Goal: Task Accomplishment & Management: Use online tool/utility

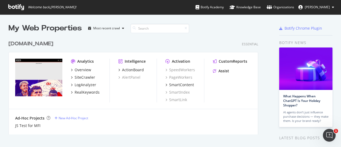
scroll to position [96, 250]
click at [333, 7] on icon at bounding box center [333, 7] width 2 height 3
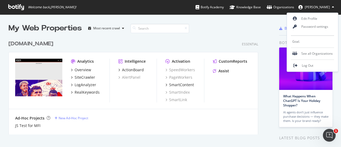
click at [219, 49] on div "Goal.com Essential Analytics Overview SiteCrawler LogAnalyzer RealKeywords Inte…" at bounding box center [136, 84] width 254 height 101
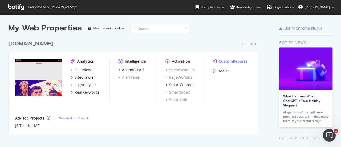
click at [225, 60] on div "CustomReports" at bounding box center [233, 61] width 28 height 5
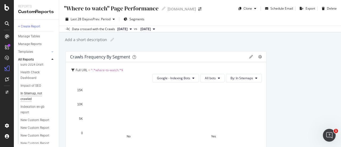
scroll to position [80, 0]
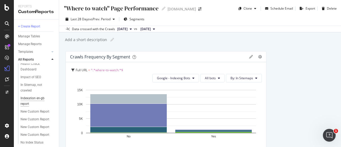
click at [38, 98] on div "Indexation en-gb report" at bounding box center [36, 100] width 30 height 11
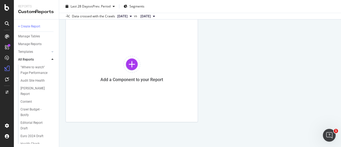
scroll to position [9, 0]
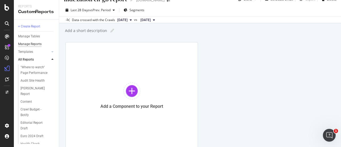
click at [37, 44] on div "Manage Reports" at bounding box center [29, 44] width 23 height 6
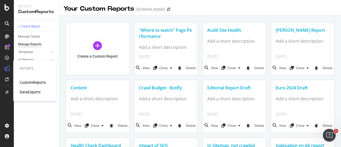
click at [41, 82] on div "CustomReports" at bounding box center [33, 82] width 26 height 5
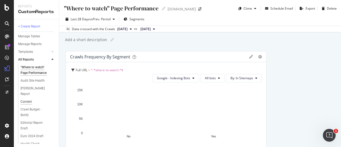
scroll to position [53, 0]
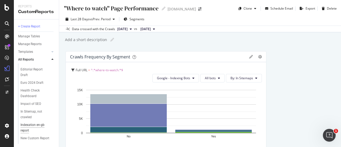
click at [30, 125] on div "Indexation en-gb report" at bounding box center [36, 127] width 30 height 11
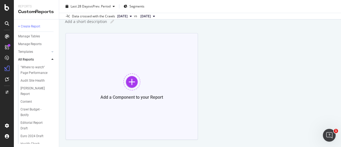
scroll to position [27, 0]
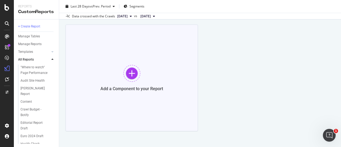
click at [137, 80] on div at bounding box center [131, 73] width 17 height 17
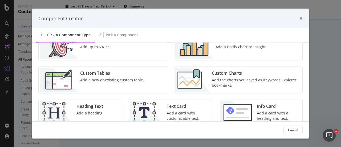
click at [114, 74] on div "Custom Tables" at bounding box center [112, 73] width 64 height 6
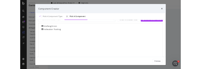
scroll to position [15, 0]
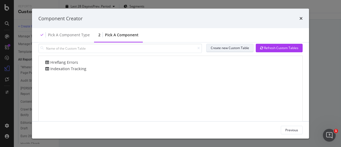
click at [227, 47] on div "Create new Custom Table" at bounding box center [230, 48] width 38 height 5
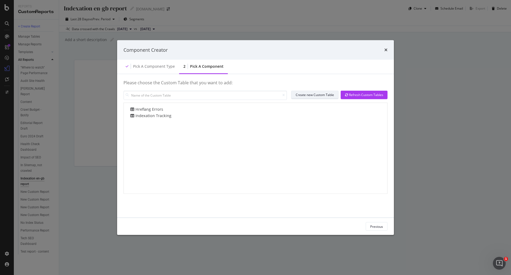
scroll to position [0, 0]
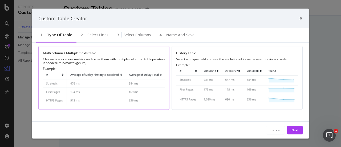
scroll to position [27, 0]
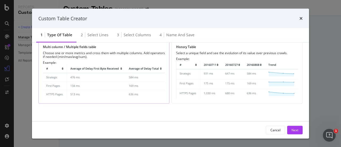
click at [132, 75] on img "modal" at bounding box center [104, 81] width 122 height 35
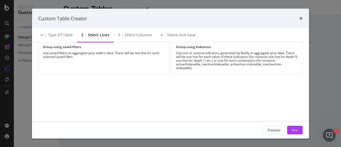
scroll to position [0, 0]
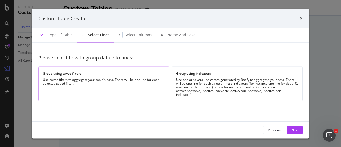
click at [138, 82] on div "Use saved filters to aggregate your table's data. There will be one line for ea…" at bounding box center [104, 81] width 122 height 7
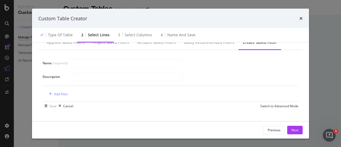
scroll to position [11, 0]
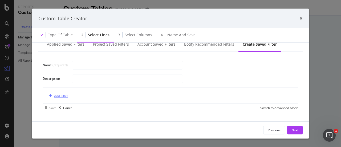
click at [68, 96] on div "Add Filter" at bounding box center [61, 95] width 14 height 5
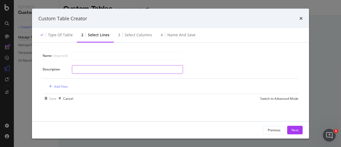
scroll to position [27, 0]
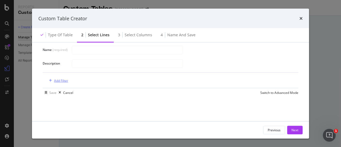
click at [63, 81] on div "Add Filter" at bounding box center [61, 80] width 14 height 5
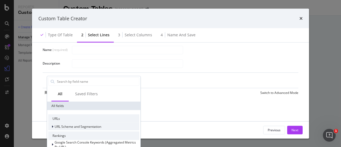
click at [85, 125] on span "URL Scheme and Segmentation" at bounding box center [78, 126] width 47 height 5
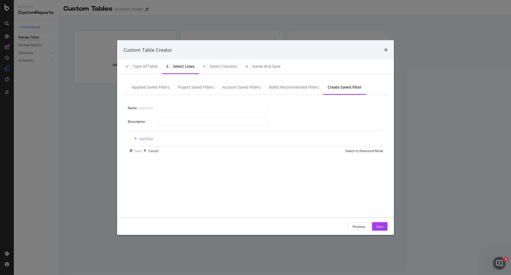
scroll to position [0, 0]
click at [140, 138] on div "Add Filter" at bounding box center [146, 138] width 14 height 5
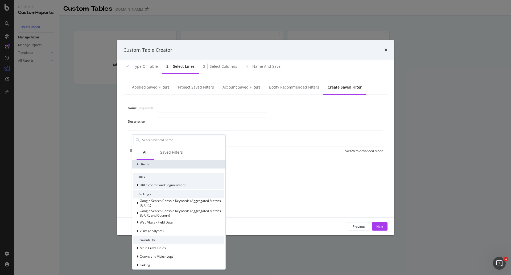
click at [143, 146] on span "URL Scheme and Segmentation" at bounding box center [163, 184] width 47 height 5
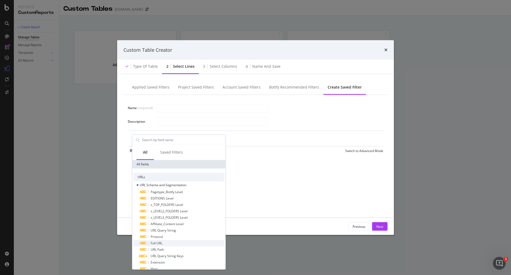
click at [165, 146] on div "Full URL" at bounding box center [182, 242] width 85 height 6
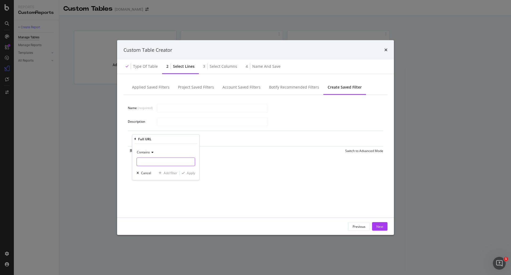
click at [158, 146] on input "Name (required)" at bounding box center [166, 161] width 58 height 9
click at [160, 146] on input "Name (required)" at bounding box center [166, 161] width 58 height 9
click at [162, 146] on input "Name (required)" at bounding box center [166, 161] width 58 height 9
type input "/en-gb/premier-league/"
click at [191, 146] on div "Apply" at bounding box center [191, 172] width 8 height 5
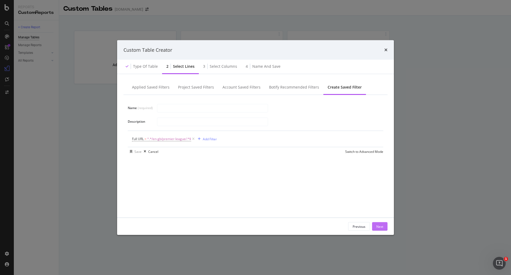
click at [341, 146] on div "Next" at bounding box center [380, 226] width 7 height 5
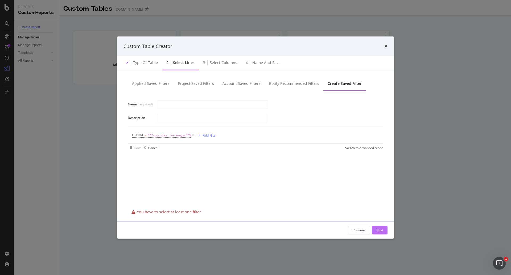
click at [341, 146] on div "Next" at bounding box center [380, 230] width 7 height 8
click at [341, 146] on div "Next" at bounding box center [380, 229] width 7 height 5
click at [213, 134] on div "Add Filter" at bounding box center [210, 135] width 14 height 5
click at [327, 131] on div "Full URL = ^.*/en-gb/premier-league/.*$ Add Filter" at bounding box center [255, 135] width 247 height 16
click at [201, 134] on div "modal" at bounding box center [199, 134] width 7 height 3
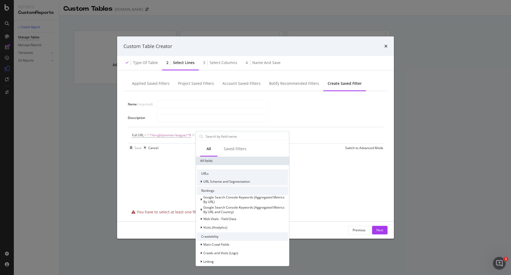
click at [227, 146] on div "URL Scheme and Segmentation" at bounding box center [242, 180] width 91 height 7
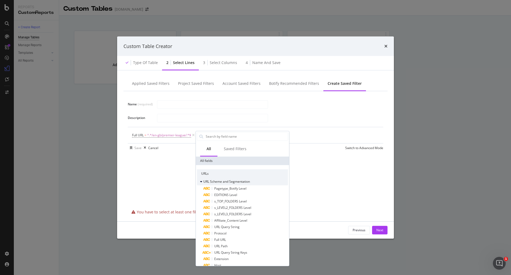
click at [220, 146] on span "URL Scheme and Segmentation" at bounding box center [226, 181] width 47 height 5
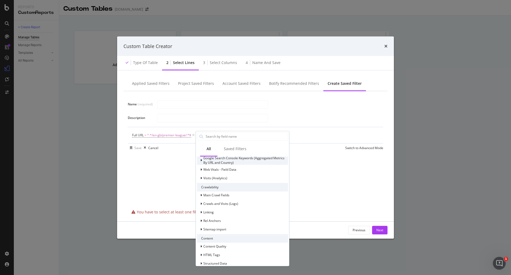
scroll to position [53, 0]
click at [223, 146] on span "Main Crawl Fields" at bounding box center [216, 191] width 26 height 5
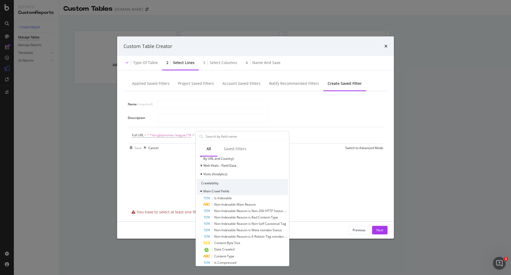
click at [223, 146] on span "Main Crawl Fields" at bounding box center [216, 191] width 26 height 5
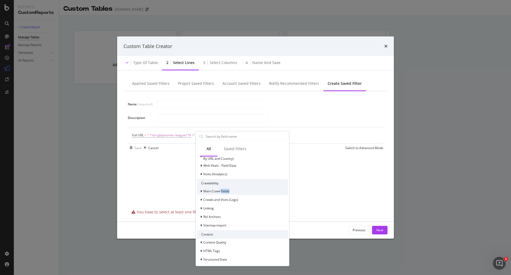
click at [223, 146] on span "Main Crawl Fields" at bounding box center [216, 191] width 26 height 5
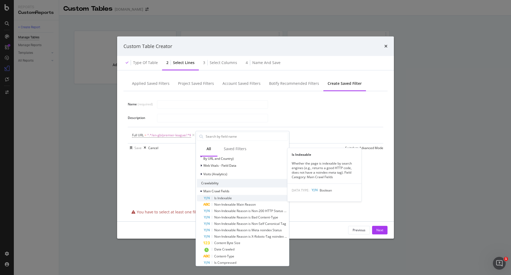
click at [228, 146] on span "Is Indexable" at bounding box center [223, 197] width 18 height 5
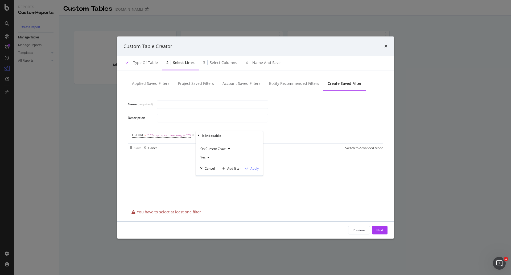
click at [208, 146] on icon "modal" at bounding box center [208, 157] width 4 height 3
click at [261, 146] on div "On Current Crawl Yes Yes No Cancel Add filter Apply" at bounding box center [229, 157] width 67 height 35
click at [255, 146] on div "Apply" at bounding box center [255, 168] width 8 height 5
click at [341, 146] on div "Next" at bounding box center [380, 229] width 7 height 5
click at [178, 115] on input "modal" at bounding box center [212, 118] width 111 height 8
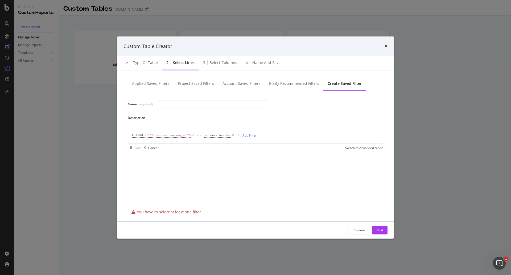
drag, startPoint x: 202, startPoint y: 143, endPoint x: 216, endPoint y: 147, distance: 14.2
click at [206, 143] on div "Name (required) Description Full URL = ^.*/en-gb/premier-league/.*$ and Is Inde…" at bounding box center [256, 126] width 256 height 52
click at [264, 141] on div "Full URL = ^.*/en-gb/premier-league/.*$ and Is Indexable = Yes Add Filter" at bounding box center [255, 135] width 247 height 16
click at [293, 138] on div "Full URL = ^.*/en-gb/premier-league/.*$ and Is Indexable = Yes Add Filter" at bounding box center [255, 135] width 247 height 16
click at [254, 135] on div "Add Filter" at bounding box center [250, 135] width 14 height 5
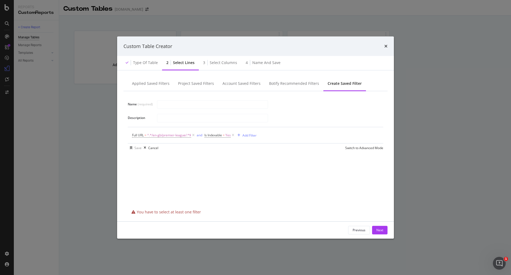
click at [341, 146] on div "Name (required) Description Full URL = ^.*/en-gb/premier-league/.*$ and Is Inde…" at bounding box center [256, 149] width 264 height 116
click at [172, 118] on input "modal" at bounding box center [212, 118] width 111 height 8
click at [234, 135] on icon "modal" at bounding box center [233, 134] width 5 height 5
click at [180, 120] on input "modal" at bounding box center [212, 118] width 111 height 8
type input "L"
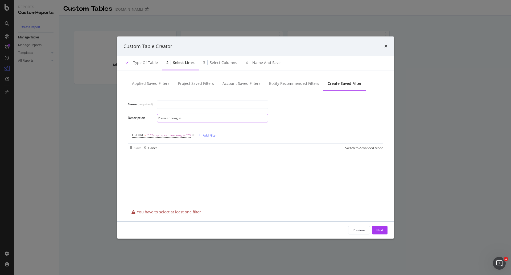
type input "Premier League"
click at [313, 129] on div "Full URL = ^.*/en-gb/premier-league/.*$ Add Filter" at bounding box center [255, 135] width 247 height 16
click at [341, 146] on div "Next" at bounding box center [380, 229] width 7 height 5
click at [200, 106] on input "modal" at bounding box center [212, 104] width 111 height 8
paste input "Premier League"
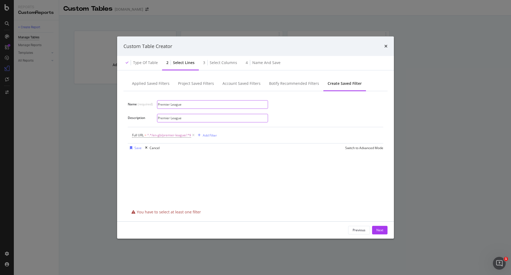
type input "Premier League"
drag, startPoint x: 208, startPoint y: 114, endPoint x: 201, endPoint y: 114, distance: 7.2
click at [208, 114] on input "Premier League" at bounding box center [212, 118] width 111 height 8
click at [198, 116] on input "Premier League" at bounding box center [212, 118] width 111 height 8
drag, startPoint x: 199, startPoint y: 117, endPoint x: 141, endPoint y: 113, distance: 58.7
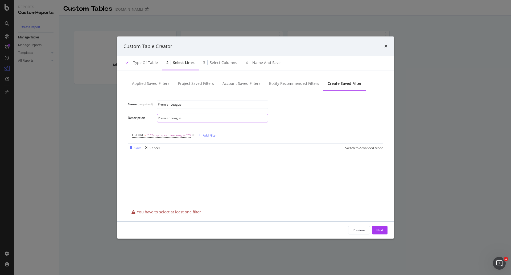
click at [141, 113] on div "Name (required) Premier League Description Premier League" at bounding box center [256, 111] width 256 height 23
click at [341, 107] on div "Premier League" at bounding box center [268, 104] width 222 height 9
click at [341, 146] on div "Next" at bounding box center [380, 229] width 7 height 5
click at [133, 146] on div "modal" at bounding box center [131, 147] width 7 height 3
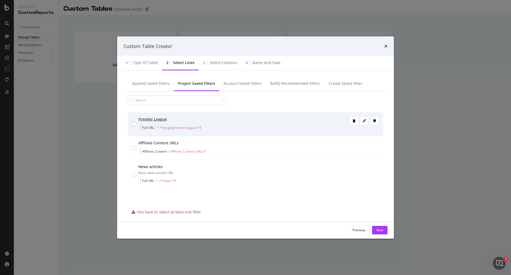
click at [137, 125] on div "Premier League Full URL = ^.*/en-gb/premier-league/.*$" at bounding box center [255, 123] width 247 height 15
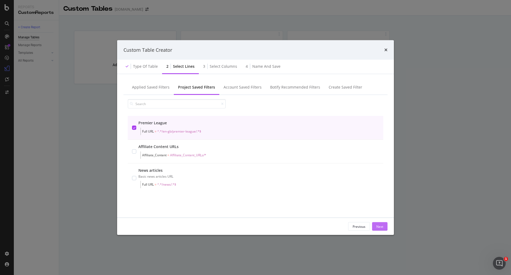
click at [341, 146] on div "Next" at bounding box center [380, 226] width 7 height 5
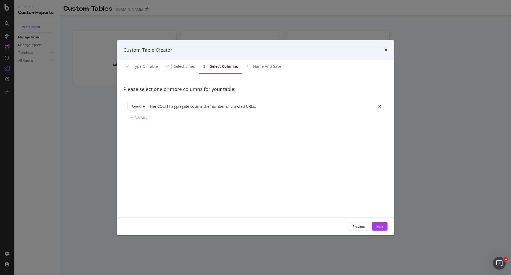
click at [146, 120] on div "Add column" at bounding box center [140, 117] width 25 height 8
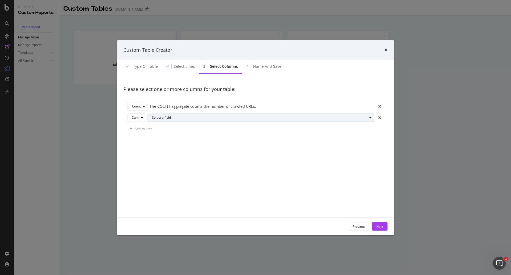
click at [192, 119] on div "Select a field" at bounding box center [263, 117] width 222 height 7
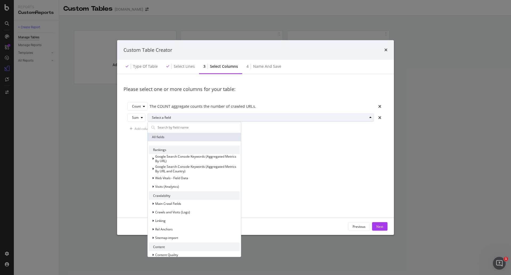
click at [191, 119] on div "Select a field" at bounding box center [259, 117] width 215 height 3
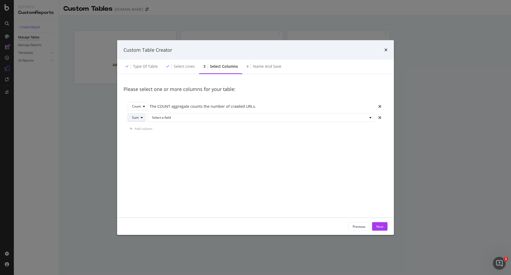
click at [142, 117] on icon "modal" at bounding box center [142, 117] width 2 height 3
click at [142, 128] on div "Count" at bounding box center [138, 126] width 9 height 5
click at [188, 118] on div "The COUNT aggregate counts the number of crawled URLs." at bounding box center [262, 118] width 225 height 6
click at [142, 120] on div "Count" at bounding box center [139, 117] width 15 height 7
click at [143, 137] on div "Sum" at bounding box center [139, 135] width 18 height 7
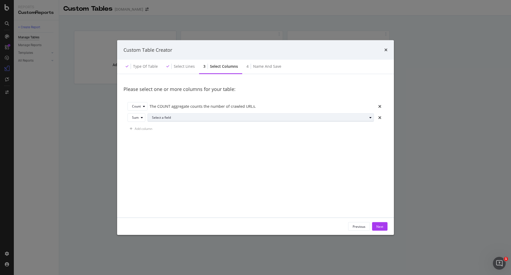
click at [168, 119] on div "Select a field" at bounding box center [259, 117] width 215 height 3
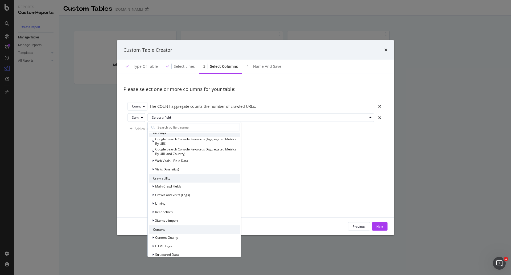
scroll to position [27, 0]
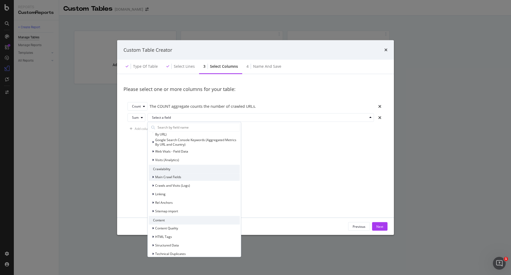
click at [181, 146] on span "Main Crawl Fields" at bounding box center [168, 176] width 26 height 5
click at [177, 146] on span "Crawls and Visits (Logs)" at bounding box center [172, 185] width 35 height 5
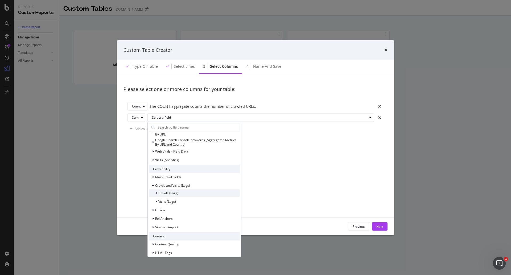
click at [175, 146] on span "Crawls (Logs)" at bounding box center [168, 192] width 20 height 5
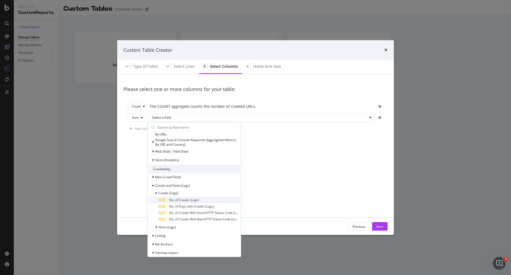
click at [189, 146] on span "No. of Crawls (Logs)" at bounding box center [184, 199] width 30 height 5
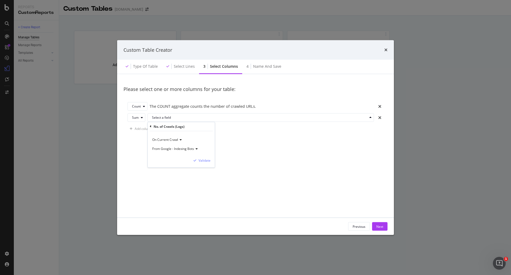
click at [195, 146] on icon "modal" at bounding box center [196, 148] width 4 height 3
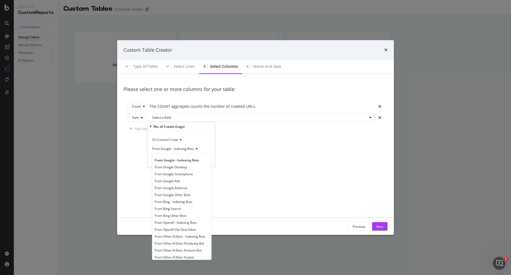
click at [210, 146] on div "From Google - Indexing Bots" at bounding box center [181, 148] width 59 height 9
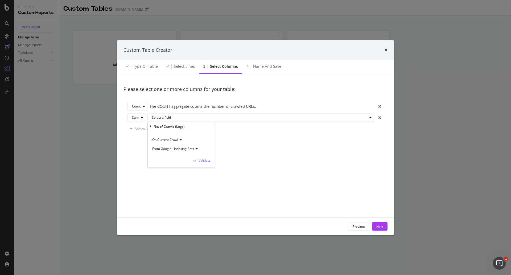
click at [206, 146] on div "Validate" at bounding box center [205, 160] width 12 height 5
click at [148, 131] on div "Add column" at bounding box center [144, 128] width 18 height 5
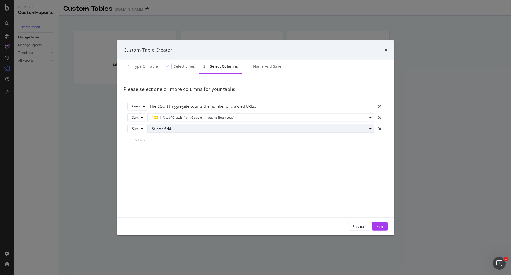
click at [167, 129] on div "Select a field" at bounding box center [259, 128] width 215 height 3
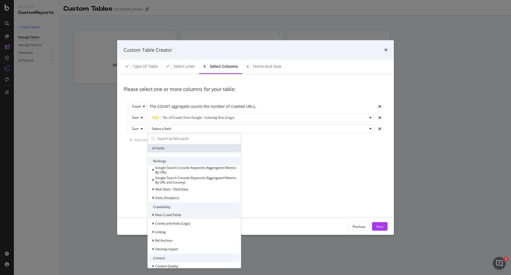
click at [177, 146] on span "Main Crawl Fields" at bounding box center [168, 214] width 26 height 5
click at [178, 146] on span "Crawls and Visits (Logs)" at bounding box center [172, 223] width 35 height 5
click at [182, 146] on div "Crawls (Logs)" at bounding box center [194, 230] width 91 height 7
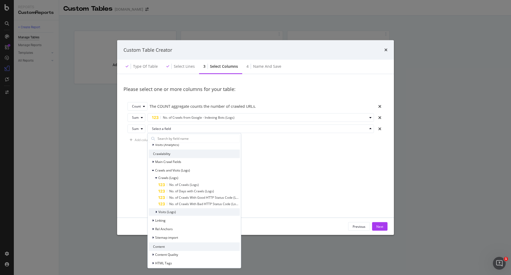
scroll to position [53, 0]
click at [170, 146] on span "Crawls (Logs)" at bounding box center [168, 177] width 20 height 5
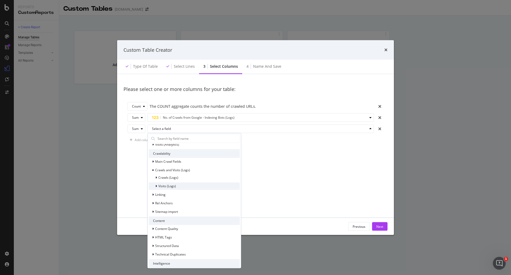
click at [170, 146] on span "Visits (Logs)" at bounding box center [167, 186] width 18 height 5
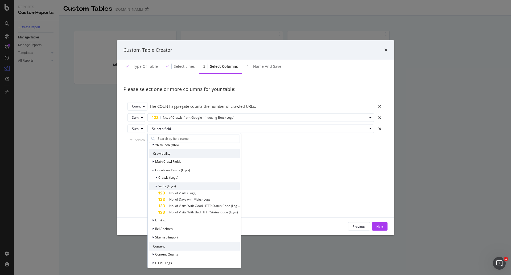
click at [175, 146] on span "Visits (Logs)" at bounding box center [167, 186] width 18 height 5
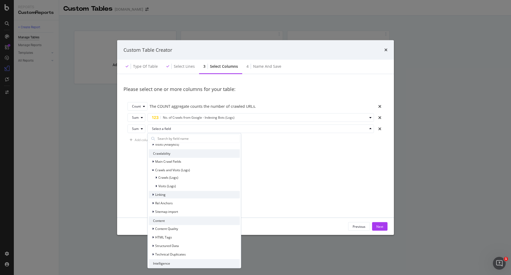
click at [176, 146] on div "Linking" at bounding box center [194, 194] width 91 height 7
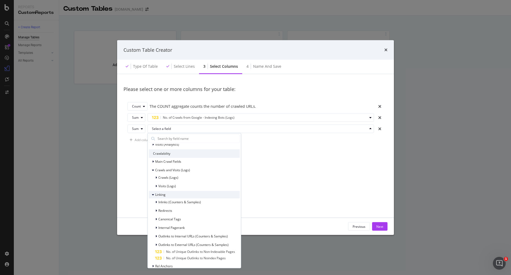
click at [176, 146] on div "Linking" at bounding box center [194, 194] width 91 height 7
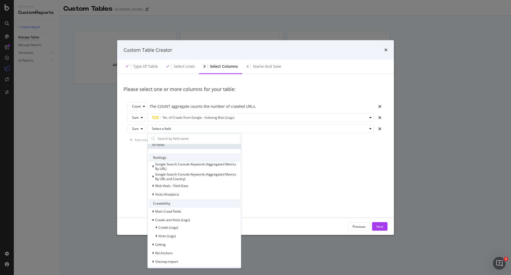
scroll to position [0, 0]
click at [174, 146] on span "Visits (Analytics)" at bounding box center [167, 197] width 24 height 5
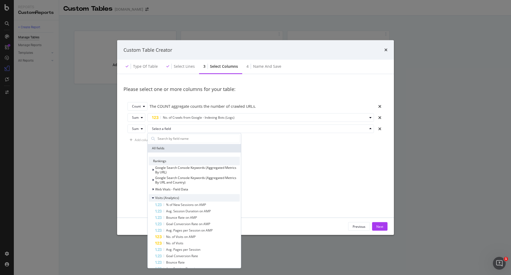
click at [177, 146] on span "Visits (Analytics)" at bounding box center [167, 197] width 24 height 5
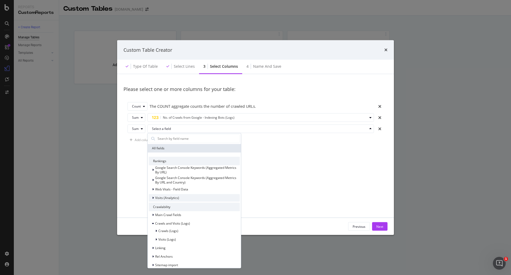
click at [177, 146] on span "Visits (Analytics)" at bounding box center [167, 197] width 24 height 5
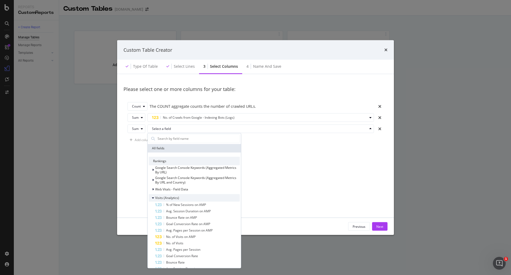
click at [176, 146] on span "Visits (Analytics)" at bounding box center [167, 197] width 24 height 5
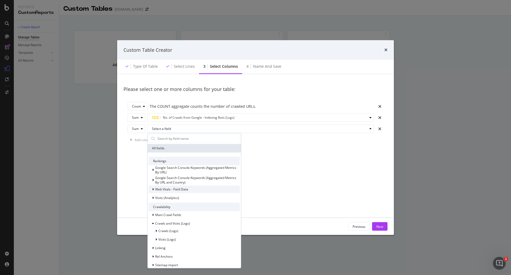
click at [178, 146] on span "Web Vitals - Field Data" at bounding box center [171, 189] width 33 height 5
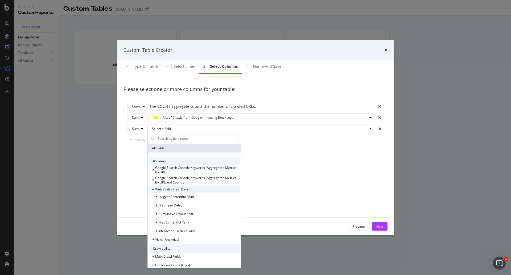
click at [179, 146] on span "Web Vitals - Field Data" at bounding box center [171, 189] width 33 height 5
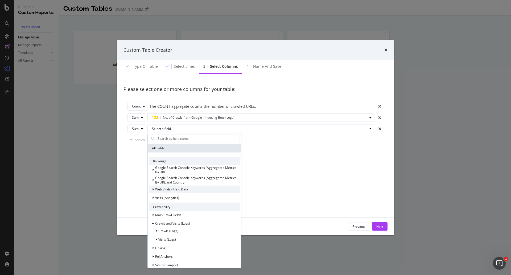
click at [179, 146] on span "Web Vitals - Field Data" at bounding box center [171, 189] width 33 height 5
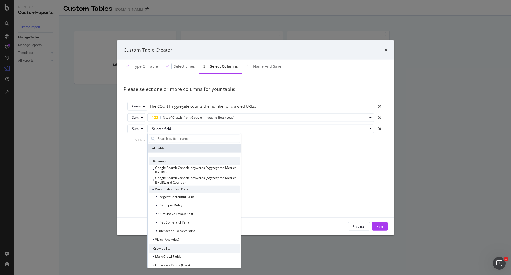
click at [178, 146] on span "Web Vitals - Field Data" at bounding box center [171, 189] width 33 height 5
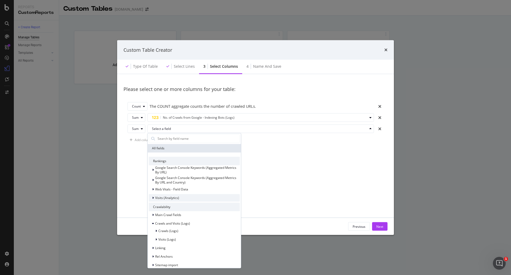
click at [179, 146] on span "Visits (Analytics)" at bounding box center [167, 197] width 24 height 5
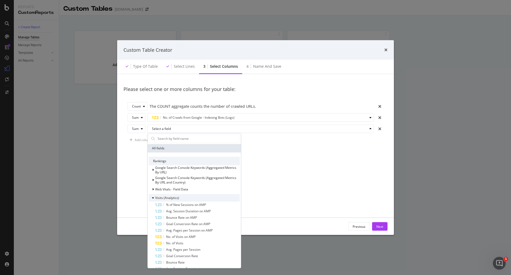
click at [179, 146] on span "Visits (Analytics)" at bounding box center [167, 197] width 24 height 5
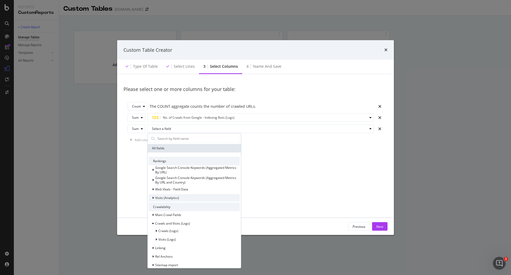
click at [179, 146] on span "Visits (Analytics)" at bounding box center [167, 197] width 24 height 5
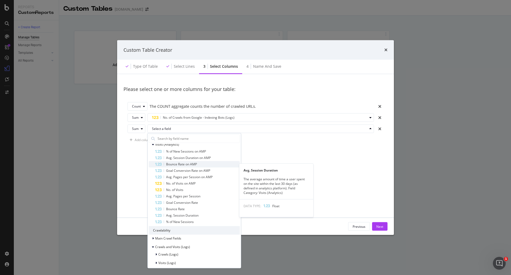
scroll to position [27, 0]
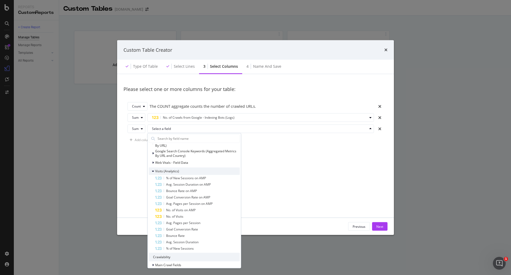
click at [183, 146] on div "Visits (Analytics)" at bounding box center [194, 170] width 91 height 7
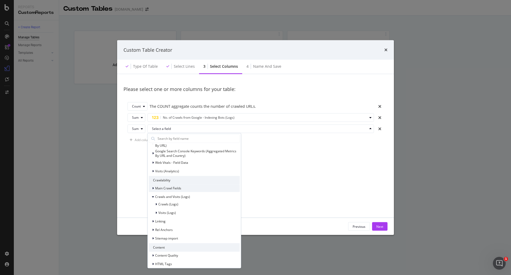
click at [185, 146] on div "Main Crawl Fields" at bounding box center [194, 187] width 91 height 7
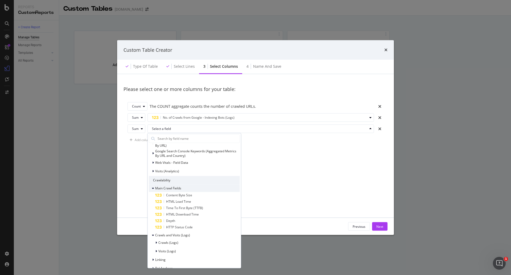
click at [180, 146] on span "Main Crawl Fields" at bounding box center [168, 188] width 26 height 5
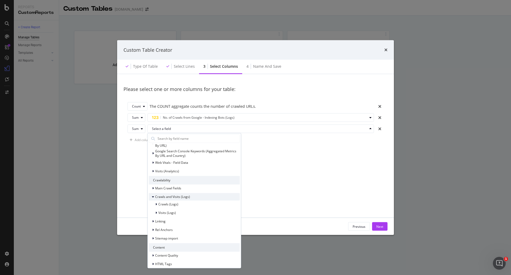
click at [181, 146] on span "Crawls and Visits (Logs)" at bounding box center [172, 196] width 35 height 5
click at [177, 146] on span "Crawls (Logs)" at bounding box center [168, 204] width 20 height 5
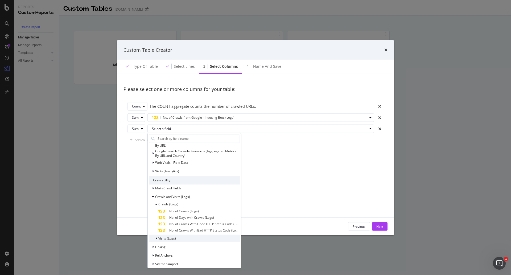
click at [190, 146] on div "Visits (Logs)" at bounding box center [194, 237] width 91 height 7
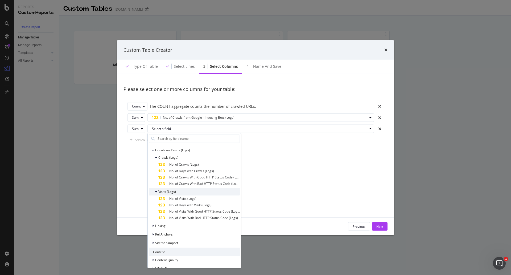
scroll to position [80, 0]
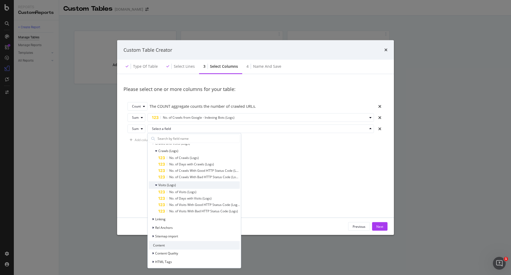
click at [183, 146] on div "Visits (Logs)" at bounding box center [194, 184] width 91 height 7
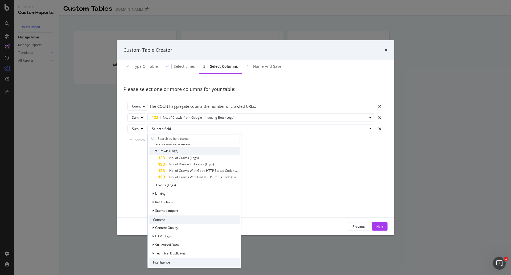
click at [182, 146] on div "Crawls (Logs)" at bounding box center [194, 150] width 91 height 7
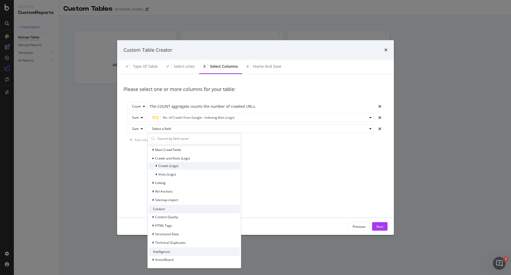
scroll to position [65, 0]
click at [173, 146] on div "Linking" at bounding box center [194, 182] width 91 height 7
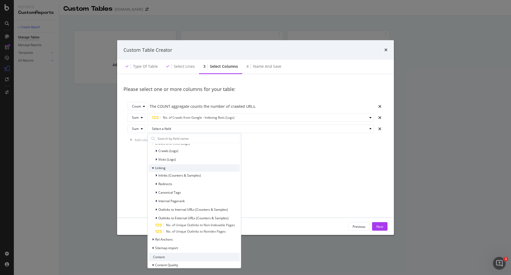
click at [173, 146] on div "Redirects" at bounding box center [194, 183] width 91 height 7
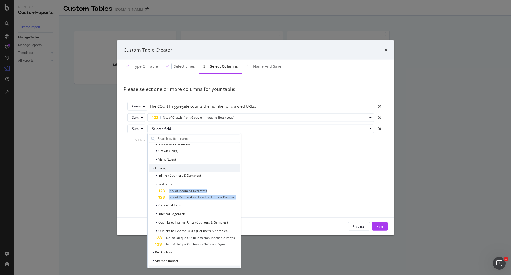
click at [173, 146] on div "Redirects" at bounding box center [194, 183] width 91 height 7
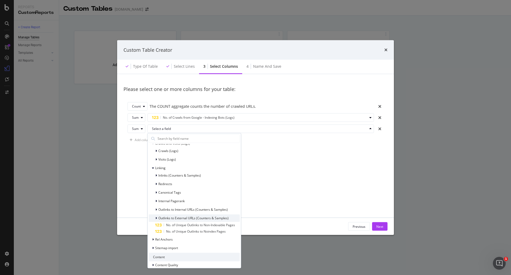
click at [169, 146] on span "Outlinks to External URLs (Counters & Samples)" at bounding box center [193, 217] width 70 height 5
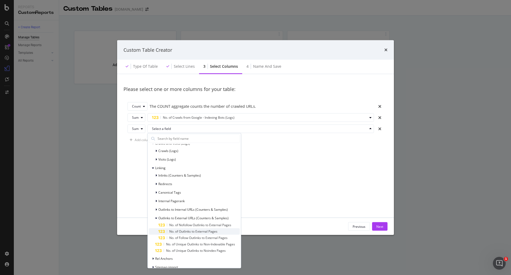
scroll to position [107, 0]
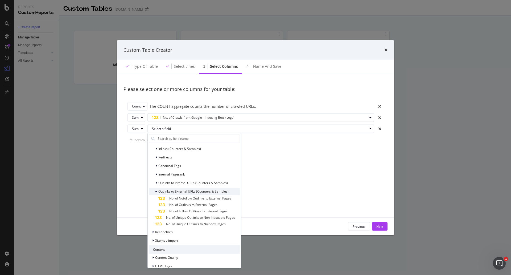
click at [176, 146] on span "Outlinks to External URLs (Counters & Samples)" at bounding box center [193, 191] width 70 height 5
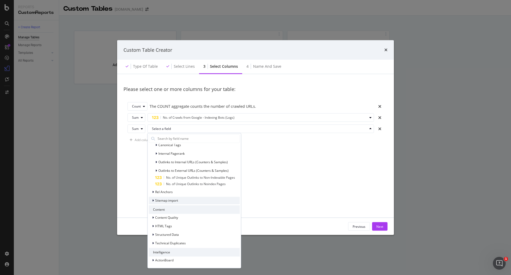
scroll to position [128, 0]
click at [187, 146] on div "Rel Anchors" at bounding box center [194, 191] width 91 height 7
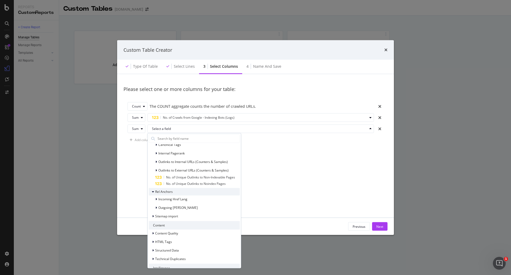
click at [187, 146] on div "Rel Anchors" at bounding box center [194, 191] width 91 height 7
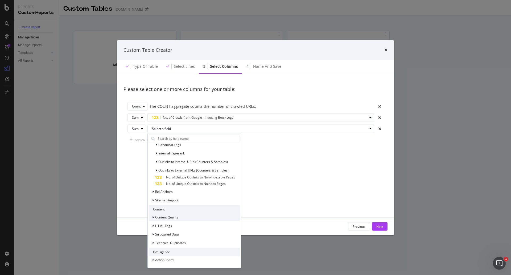
click at [188, 146] on div "Content Quality" at bounding box center [194, 216] width 91 height 7
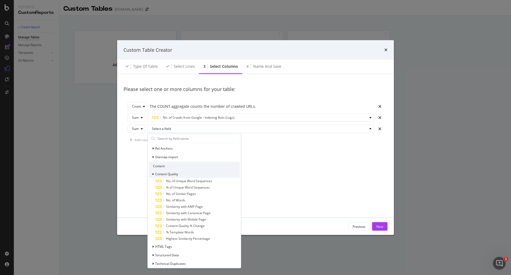
scroll to position [191, 0]
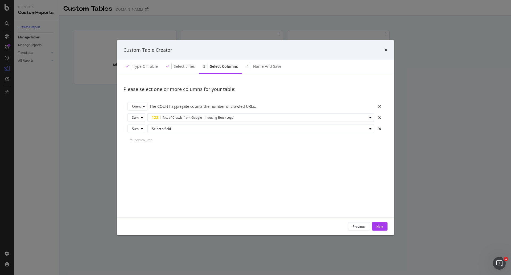
click at [341, 146] on div "Please select one or more columns for your table: Count The COUNT aggregate cou…" at bounding box center [256, 145] width 264 height 131
click at [341, 129] on icon "times" at bounding box center [379, 129] width 3 height 4
click at [184, 67] on div "Select lines" at bounding box center [184, 66] width 21 height 5
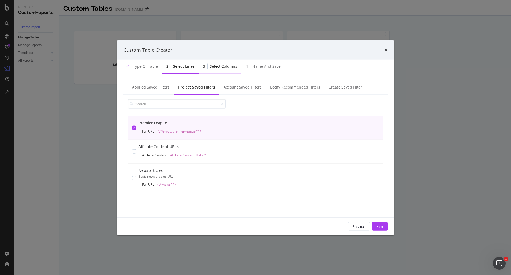
click at [225, 67] on div "Select columns" at bounding box center [223, 66] width 27 height 5
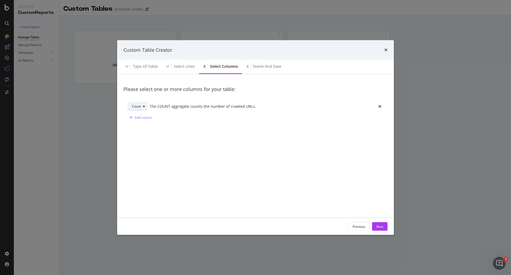
click at [143, 107] on icon "modal" at bounding box center [144, 106] width 2 height 3
click at [170, 146] on div "Please select one or more columns for your table: Count The COUNT aggregate cou…" at bounding box center [256, 145] width 264 height 131
click at [147, 119] on div "Add column" at bounding box center [144, 117] width 18 height 5
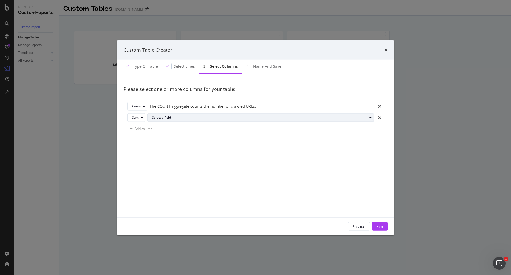
click at [176, 120] on div "Select a field" at bounding box center [263, 117] width 222 height 7
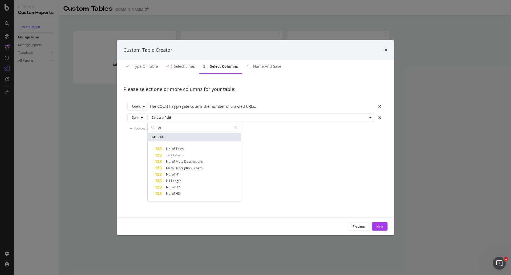
type input "s"
click at [171, 146] on span "Show 10 more" at bounding box center [163, 213] width 20 height 5
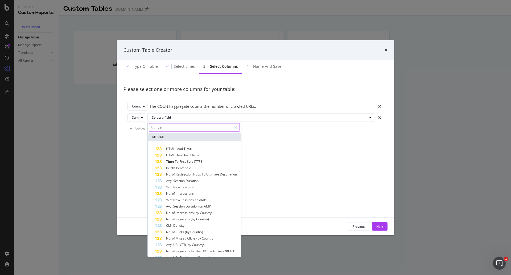
type input "date"
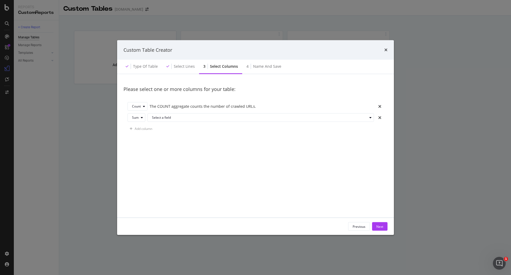
click at [341, 146] on div "Please select one or more columns for your table: Count The COUNT aggregate cou…" at bounding box center [256, 145] width 264 height 131
click at [190, 66] on div "Select lines" at bounding box center [184, 66] width 21 height 5
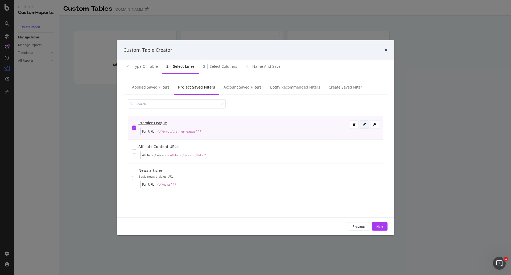
click at [341, 123] on div "modal" at bounding box center [364, 124] width 9 height 3
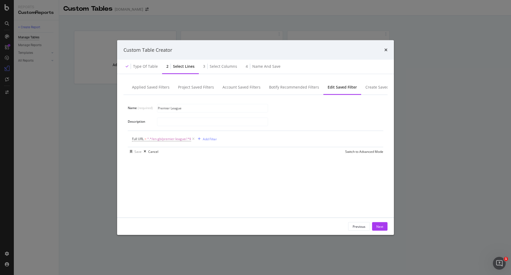
click at [178, 146] on div "Name (required) Premier League Description Full URL = ^.*/en-gb/premier-league/…" at bounding box center [256, 153] width 264 height 116
click at [218, 138] on div "Full URL = ^.*/en-gb/premier-league/.*$ Add Filter" at bounding box center [255, 139] width 247 height 16
click at [341, 146] on div "Next" at bounding box center [380, 226] width 7 height 5
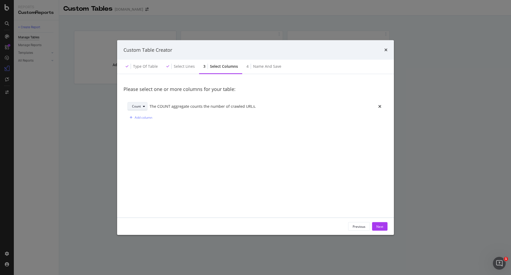
click at [142, 107] on div "modal" at bounding box center [144, 106] width 6 height 3
click at [174, 146] on div "Please select one or more columns for your table: Count The COUNT aggregate cou…" at bounding box center [256, 145] width 264 height 131
click at [142, 106] on div "modal" at bounding box center [144, 106] width 6 height 3
click at [144, 141] on div "Min" at bounding box center [139, 141] width 18 height 7
click at [165, 106] on div "Select a field" at bounding box center [259, 106] width 217 height 3
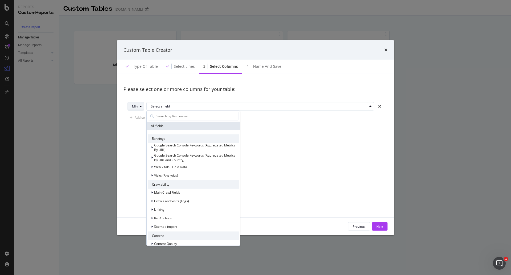
click at [137, 105] on div "Min" at bounding box center [135, 106] width 6 height 3
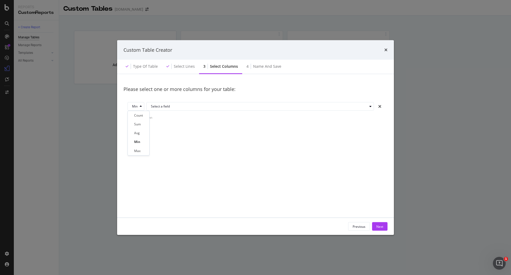
click at [183, 137] on div "Please select one or more columns for your table: Min Select a field Add column" at bounding box center [256, 145] width 264 height 131
click at [140, 105] on icon "modal" at bounding box center [141, 106] width 2 height 3
click at [139, 115] on div "Count" at bounding box center [138, 115] width 9 height 5
click at [139, 107] on div "Count" at bounding box center [136, 106] width 9 height 3
drag, startPoint x: 171, startPoint y: 149, endPoint x: 162, endPoint y: 144, distance: 10.4
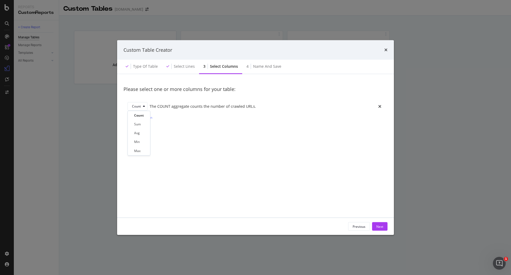
click at [170, 146] on div "Please select one or more columns for your table: Count The COUNT aggregate cou…" at bounding box center [256, 145] width 264 height 131
click at [141, 116] on div "Add column" at bounding box center [144, 117] width 18 height 5
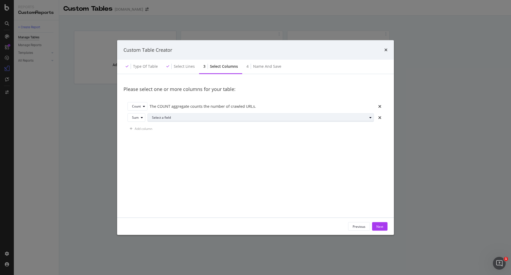
click at [166, 116] on div "Select a field" at bounding box center [259, 117] width 215 height 3
click at [138, 119] on div "Sum" at bounding box center [135, 117] width 7 height 3
click at [140, 146] on div "Avg" at bounding box center [137, 144] width 6 height 5
click at [167, 117] on div "Select a field" at bounding box center [259, 117] width 217 height 3
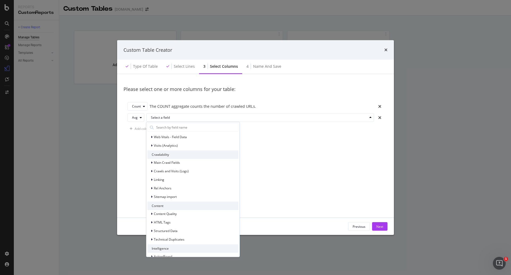
scroll to position [49, 0]
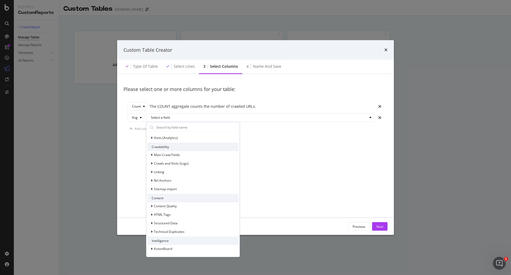
click at [144, 146] on div "Please select one or more columns for your table: Count The COUNT aggregate cou…" at bounding box center [256, 145] width 264 height 131
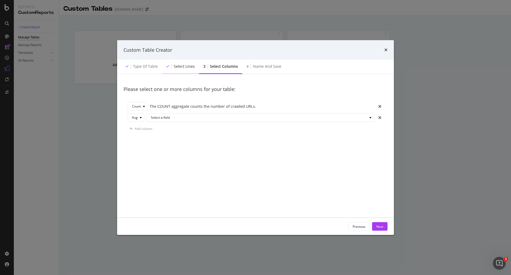
click at [185, 71] on div "Select lines" at bounding box center [180, 66] width 37 height 15
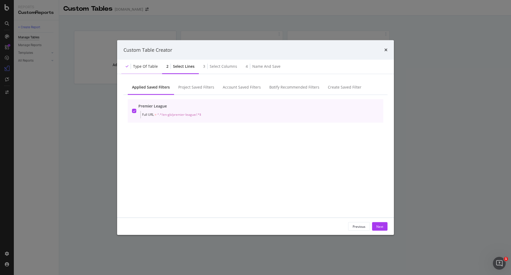
click at [150, 65] on div "Type of table" at bounding box center [145, 66] width 25 height 5
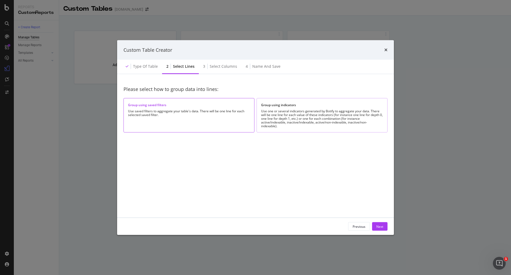
click at [304, 121] on div "Use one or several indicators generated by Botify to aggregate your data. There…" at bounding box center [322, 118] width 122 height 19
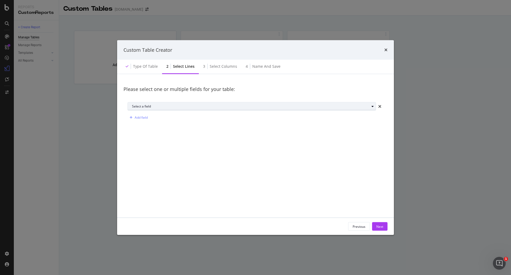
click at [265, 110] on div "Select a field" at bounding box center [254, 106] width 244 height 7
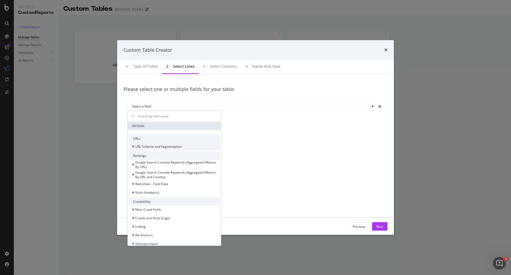
click at [184, 146] on div "URL Scheme and Segmentation" at bounding box center [174, 145] width 91 height 7
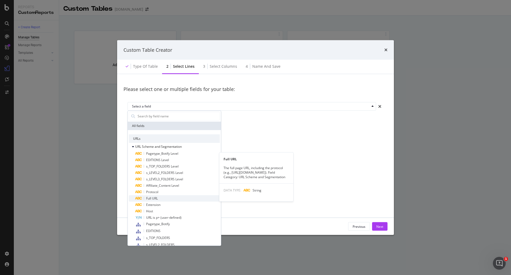
click at [167, 146] on div "Full URL" at bounding box center [177, 198] width 85 height 6
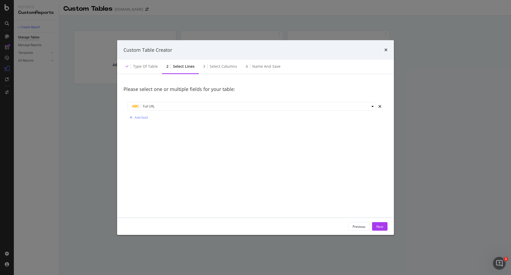
click at [198, 144] on div "Please select one or multiple fields for your table: Full URL Add field" at bounding box center [256, 145] width 264 height 131
click at [137, 117] on div "Add field" at bounding box center [141, 117] width 13 height 5
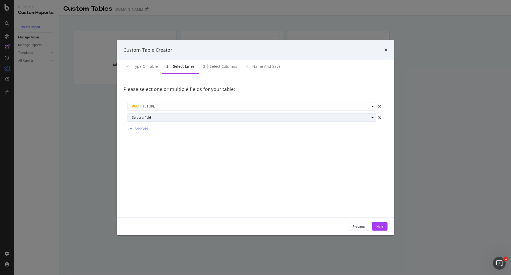
click at [152, 117] on div "Select a field" at bounding box center [251, 117] width 238 height 3
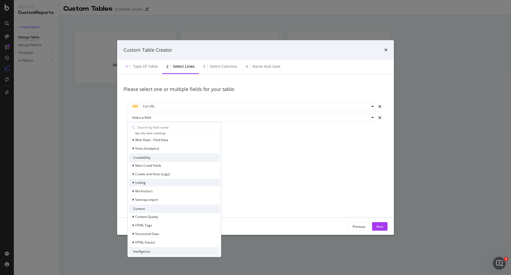
scroll to position [66, 0]
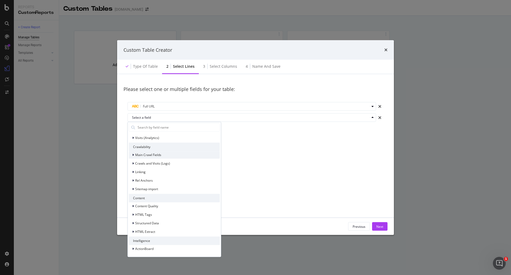
click at [151, 146] on span "Main Crawl Fields" at bounding box center [148, 154] width 26 height 5
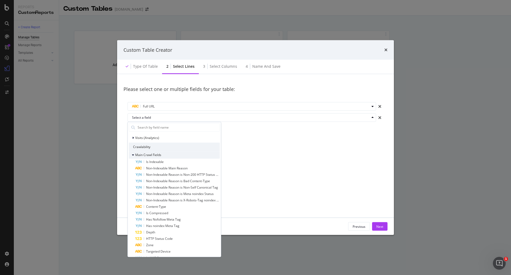
click at [151, 146] on span "Main Crawl Fields" at bounding box center [148, 154] width 26 height 5
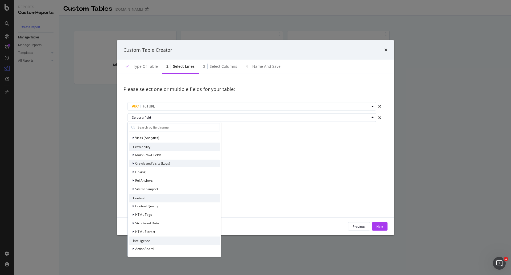
click at [155, 146] on span "Crawls and Visits (Logs)" at bounding box center [152, 163] width 35 height 5
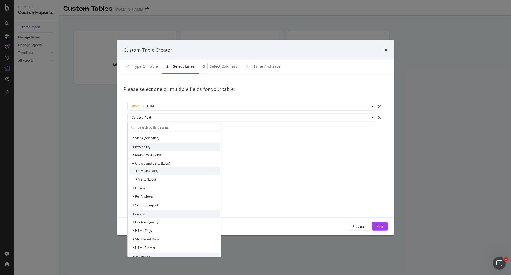
click at [152, 146] on span "Crawls (Logs)" at bounding box center [148, 170] width 20 height 5
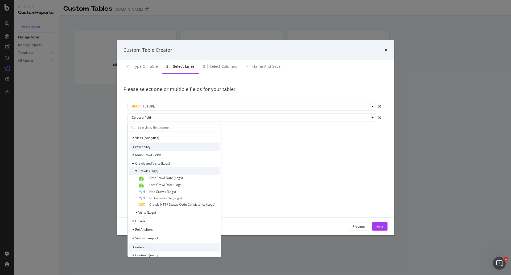
click at [152, 146] on span "Crawls (Logs)" at bounding box center [148, 170] width 20 height 5
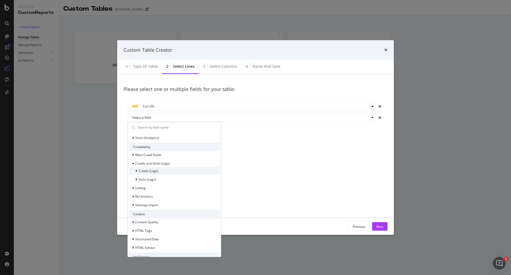
click at [152, 146] on span "Crawls (Logs)" at bounding box center [148, 170] width 20 height 5
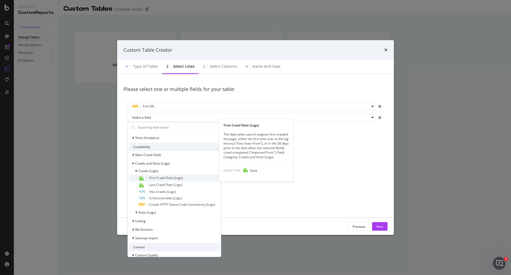
click at [158, 146] on span "First Crawl Date (Logs)" at bounding box center [166, 177] width 34 height 5
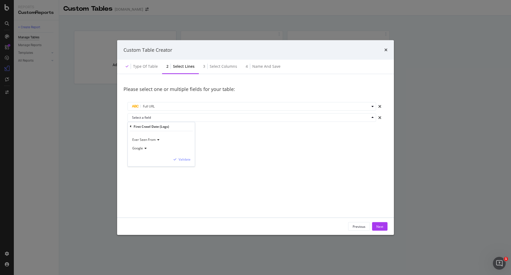
click at [143, 146] on icon "modal" at bounding box center [145, 147] width 4 height 3
click at [180, 146] on div "Validate" at bounding box center [185, 159] width 12 height 5
click at [141, 128] on div "Add field" at bounding box center [141, 128] width 13 height 5
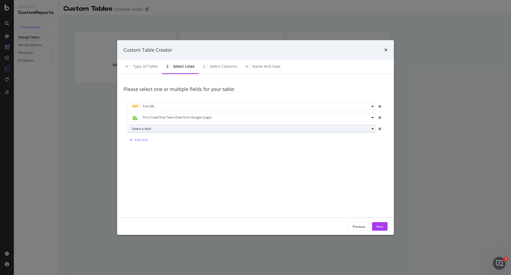
click at [148, 130] on div "Select a field" at bounding box center [251, 128] width 238 height 3
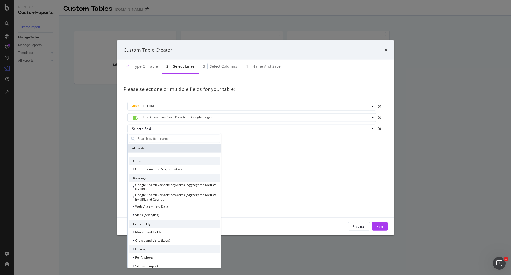
click at [159, 146] on div "Linking" at bounding box center [174, 248] width 91 height 7
click at [159, 146] on span "Crawls and Visits (Logs)" at bounding box center [152, 240] width 35 height 5
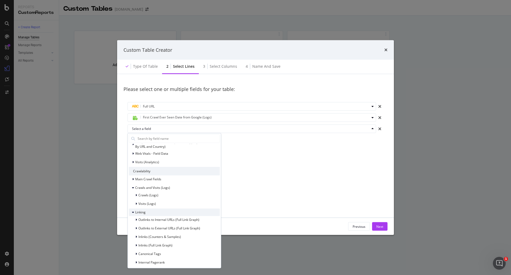
scroll to position [53, 0]
click at [146, 146] on span "Crawls (Logs)" at bounding box center [148, 194] width 20 height 5
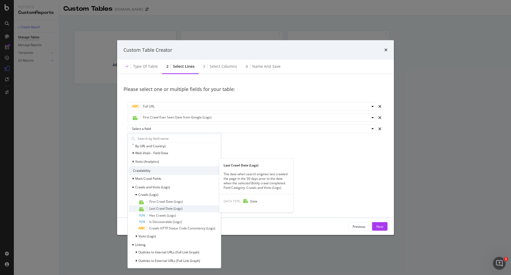
click at [170, 146] on span "Last Crawl Date (Logs)" at bounding box center [165, 208] width 33 height 5
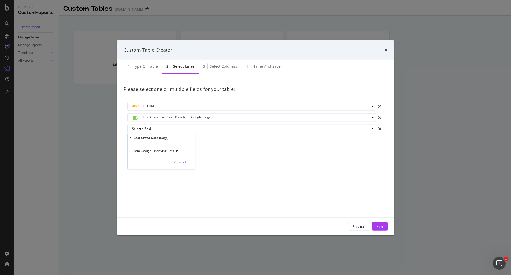
click at [174, 146] on span "From Google - Indexing Bots" at bounding box center [153, 150] width 42 height 5
click at [186, 146] on div "From Google - Indexing Bots" at bounding box center [161, 150] width 59 height 9
click at [186, 146] on div "Validate" at bounding box center [185, 162] width 12 height 5
click at [341, 146] on div "Next" at bounding box center [380, 226] width 7 height 5
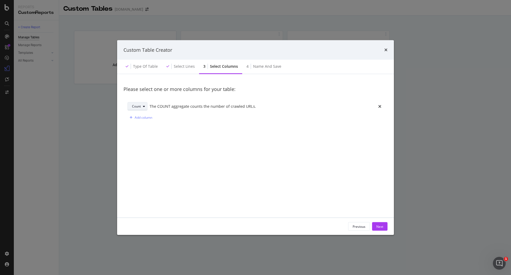
click at [144, 107] on icon "modal" at bounding box center [144, 106] width 2 height 3
click at [341, 146] on button "Next" at bounding box center [379, 226] width 15 height 9
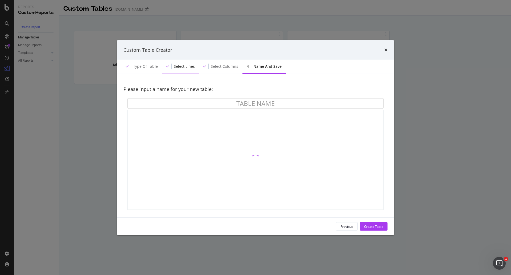
click at [176, 64] on div "Select lines" at bounding box center [184, 66] width 21 height 5
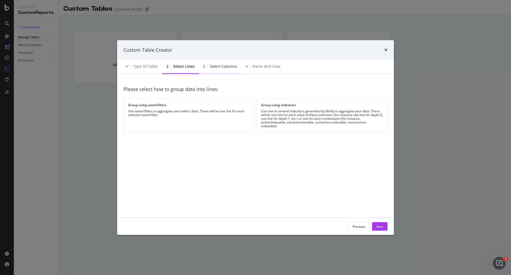
click at [226, 68] on div "Select columns" at bounding box center [223, 66] width 27 height 5
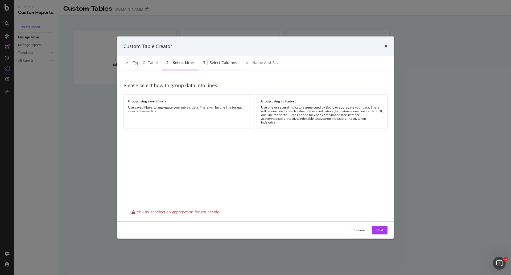
click at [231, 64] on div "Select columns" at bounding box center [223, 62] width 27 height 5
click at [264, 61] on div "Name and save" at bounding box center [266, 62] width 28 height 5
click at [223, 101] on div "Group using saved filters" at bounding box center [189, 101] width 122 height 5
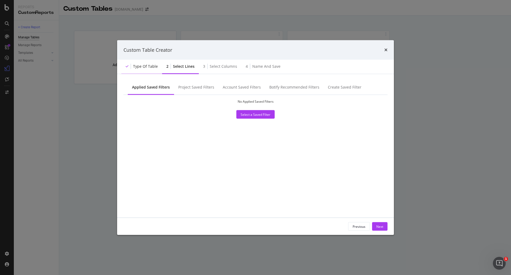
click at [153, 67] on div "Type of table" at bounding box center [145, 66] width 25 height 5
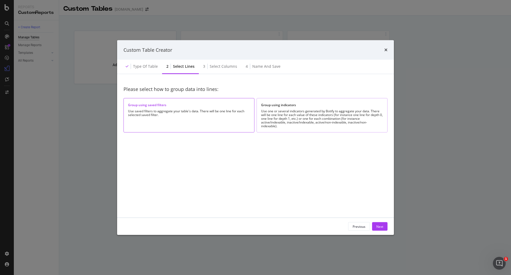
click at [292, 114] on div "Use one or several indicators generated by Botify to aggregate your data. There…" at bounding box center [322, 118] width 122 height 19
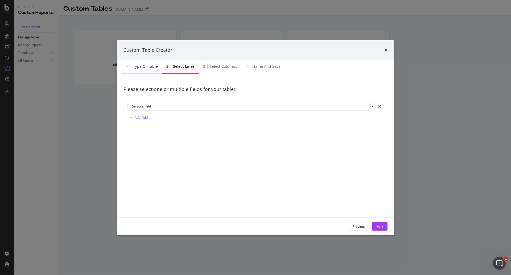
click at [142, 63] on div "Type of table" at bounding box center [141, 66] width 41 height 15
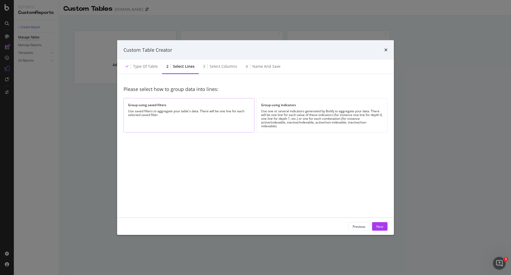
click at [194, 108] on div "Group using saved filters Use saved filters to aggregate your table's data. The…" at bounding box center [189, 115] width 131 height 34
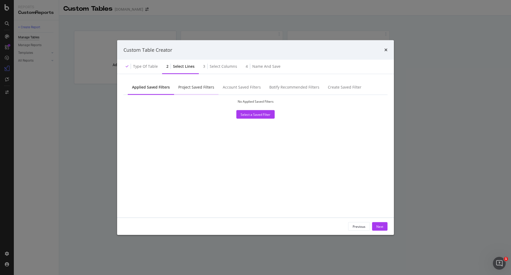
click at [196, 88] on div "Project Saved Filters" at bounding box center [196, 86] width 36 height 5
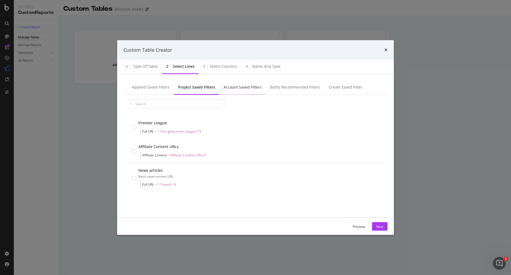
click at [244, 85] on div "Account Saved Filters" at bounding box center [243, 86] width 38 height 5
click at [277, 87] on div "Botify Recommended Filters" at bounding box center [295, 86] width 50 height 5
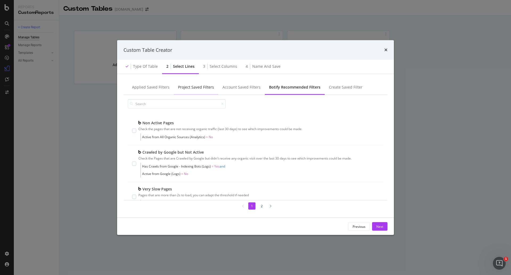
click at [197, 88] on div "Project Saved Filters" at bounding box center [196, 86] width 36 height 5
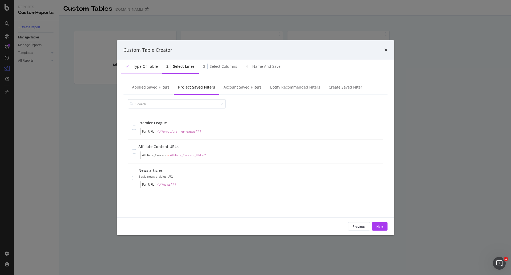
click at [149, 65] on div "Type of table" at bounding box center [145, 66] width 25 height 5
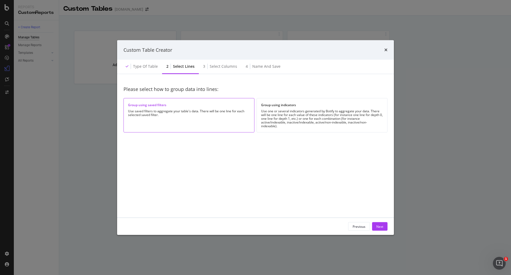
click at [209, 114] on div "Use saved filters to aggregate your table's data. There will be one line for ea…" at bounding box center [189, 112] width 122 height 7
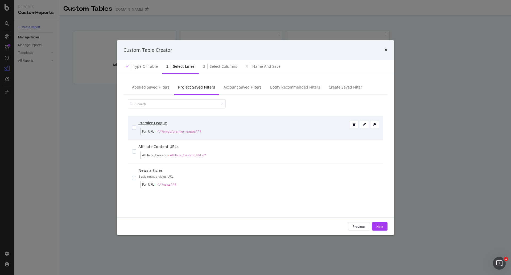
click at [135, 130] on div "modal" at bounding box center [134, 127] width 4 height 15
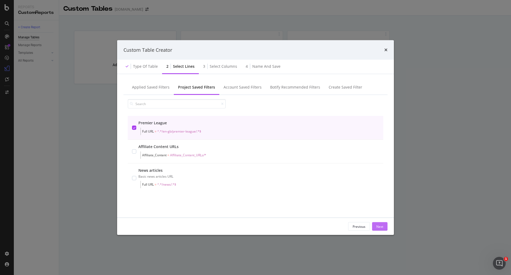
click at [341, 146] on button "Next" at bounding box center [379, 226] width 15 height 9
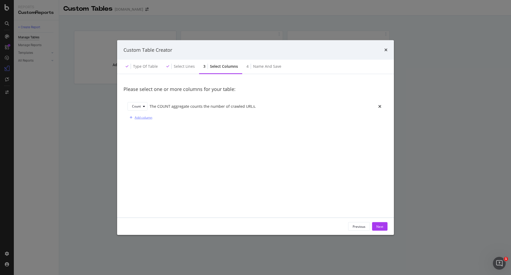
click at [146, 118] on div "Add column" at bounding box center [144, 117] width 18 height 5
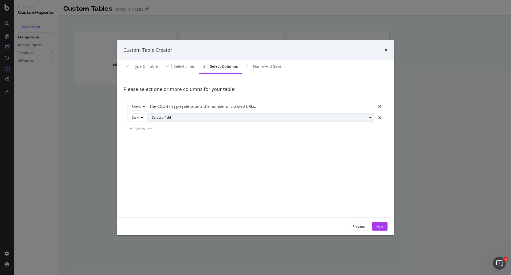
click at [166, 118] on div "Select a field" at bounding box center [259, 117] width 215 height 3
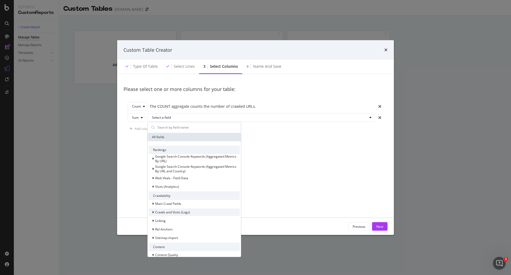
click at [170, 146] on span "Crawls and Visits (Logs)" at bounding box center [172, 212] width 35 height 5
click at [174, 146] on span "Crawls (Logs)" at bounding box center [168, 219] width 20 height 5
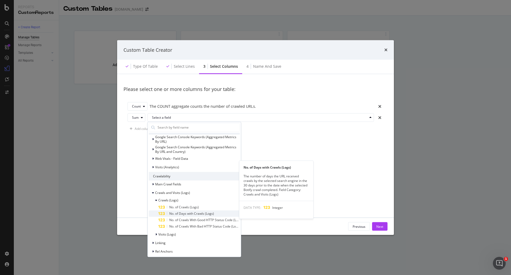
scroll to position [27, 0]
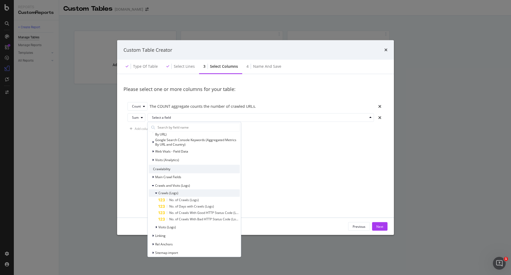
click at [162, 146] on span "Crawls (Logs)" at bounding box center [168, 192] width 20 height 5
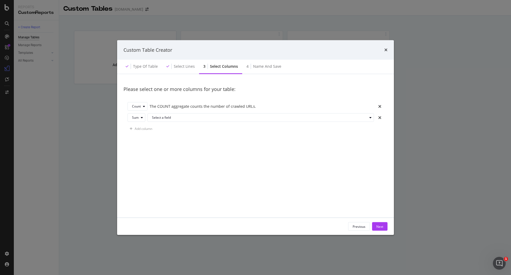
click at [139, 146] on div "Please select one or more columns for your table: Count The COUNT aggregate cou…" at bounding box center [256, 145] width 264 height 131
click at [136, 118] on div "Sum" at bounding box center [135, 117] width 7 height 3
click at [197, 146] on div "Please select one or more columns for your table: Count The COUNT aggregate cou…" at bounding box center [256, 145] width 264 height 131
click at [341, 146] on div "Previous" at bounding box center [359, 226] width 13 height 5
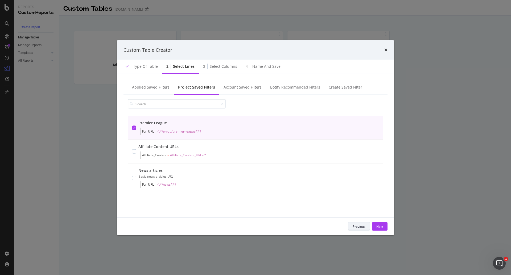
click at [341, 146] on div "Previous" at bounding box center [359, 226] width 13 height 5
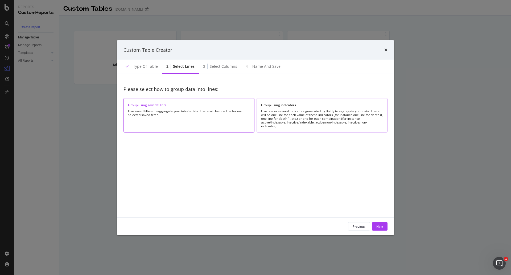
click at [324, 111] on div "Use one or several indicators generated by Botify to aggregate your data. There…" at bounding box center [322, 118] width 122 height 19
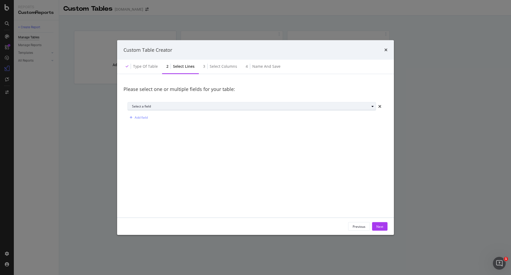
click at [278, 108] on div "Select a field" at bounding box center [254, 106] width 244 height 7
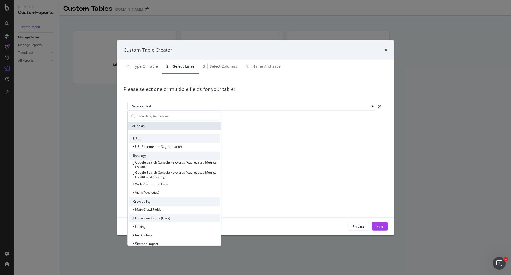
click at [159, 146] on span "Crawls and Visits (Logs)" at bounding box center [152, 217] width 35 height 5
click at [161, 146] on div "Crawls (Logs)" at bounding box center [174, 225] width 91 height 7
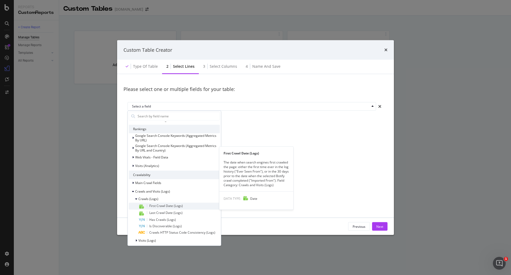
click at [166, 146] on span "First Crawl Date (Logs)" at bounding box center [166, 205] width 34 height 5
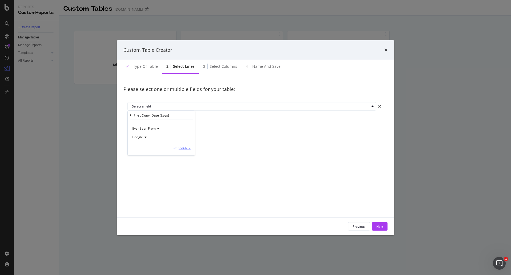
click at [185, 146] on div "Validate" at bounding box center [185, 148] width 12 height 5
click at [141, 118] on div "Add field" at bounding box center [141, 117] width 13 height 5
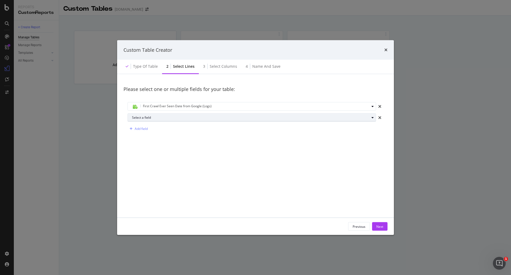
click at [150, 117] on div "Select a field" at bounding box center [251, 117] width 238 height 3
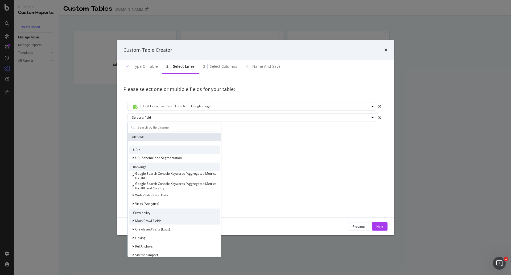
click at [161, 146] on span "Main Crawl Fields" at bounding box center [148, 220] width 26 height 5
click at [161, 146] on span "Crawls and Visits (Logs)" at bounding box center [152, 229] width 35 height 5
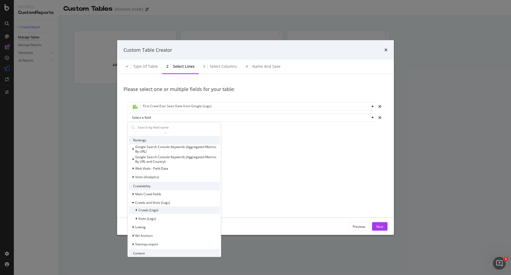
click at [150, 146] on span "Crawls (Logs)" at bounding box center [148, 209] width 20 height 5
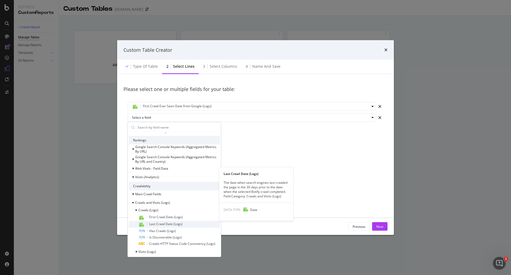
click at [157, 146] on span "Last Crawl Date (Logs)" at bounding box center [165, 223] width 33 height 5
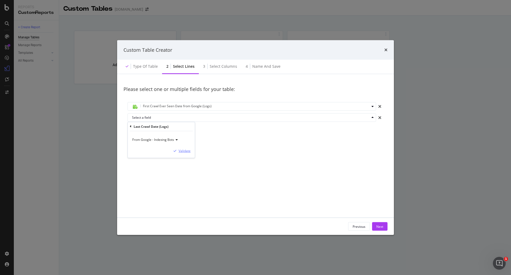
click at [186, 146] on div "Validate" at bounding box center [185, 150] width 12 height 5
click at [341, 146] on div "Next" at bounding box center [380, 226] width 7 height 8
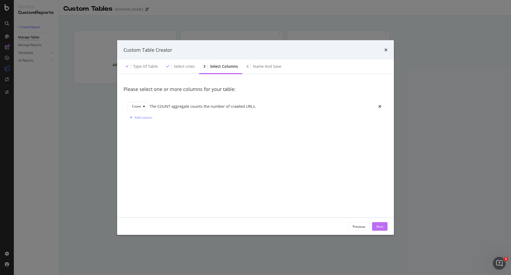
click at [341, 146] on button "Next" at bounding box center [379, 226] width 15 height 9
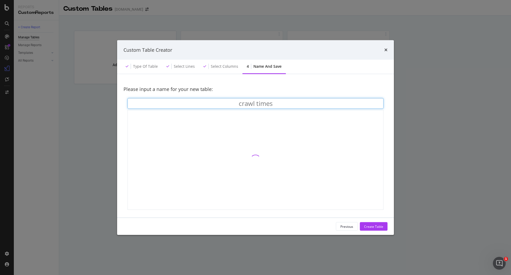
type input "crawl times"
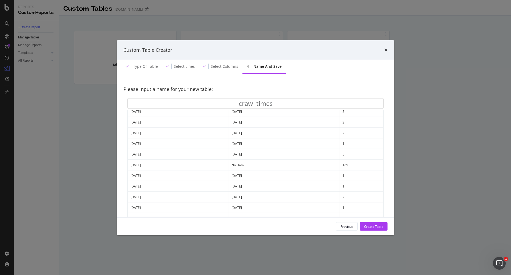
scroll to position [0, 0]
click at [226, 68] on div "Select columns" at bounding box center [224, 66] width 27 height 5
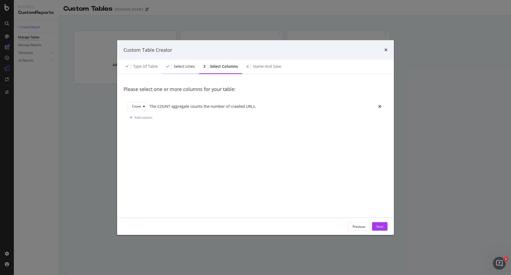
click at [187, 64] on div "Select lines" at bounding box center [184, 66] width 21 height 5
click at [143, 128] on div "Add field" at bounding box center [141, 128] width 13 height 5
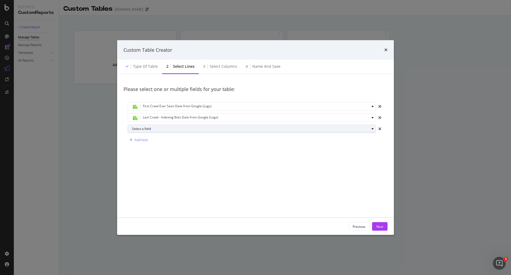
click at [145, 128] on div "Select a field" at bounding box center [251, 128] width 238 height 3
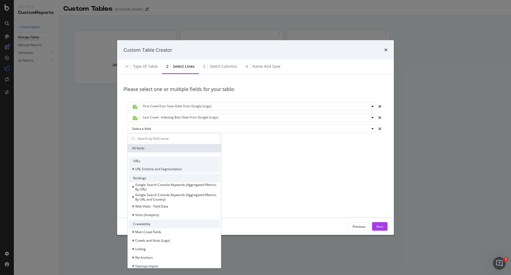
click at [156, 146] on span "URL Scheme and Segmentation" at bounding box center [158, 168] width 47 height 5
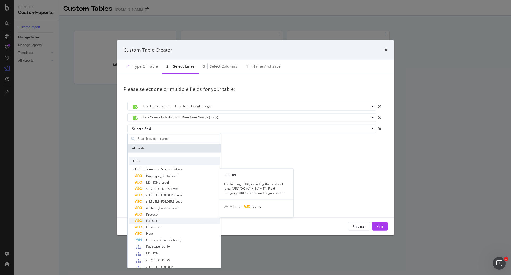
click at [165, 146] on div "Full URL" at bounding box center [177, 220] width 85 height 6
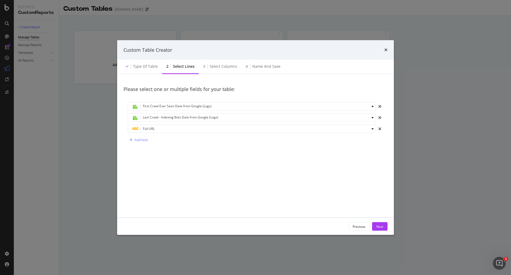
drag, startPoint x: 158, startPoint y: 130, endPoint x: 160, endPoint y: 100, distance: 29.8
click at [160, 100] on div "First Crawl Ever Seen Date from Google (Logs) Last Crawl - Indexing Bots Date f…" at bounding box center [256, 123] width 264 height 50
drag, startPoint x: 242, startPoint y: 128, endPoint x: 240, endPoint y: 87, distance: 40.8
click at [240, 87] on div "Please select one or multiple fields for your table: First Crawl Ever Seen Date…" at bounding box center [256, 114] width 264 height 68
drag, startPoint x: 213, startPoint y: 127, endPoint x: 210, endPoint y: 96, distance: 31.6
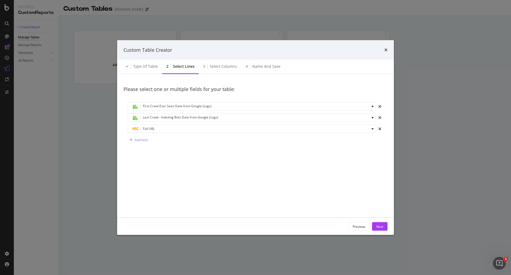
click at [210, 96] on div "Please select one or multiple fields for your table: First Crawl Ever Seen Date…" at bounding box center [256, 114] width 264 height 68
drag, startPoint x: 153, startPoint y: 130, endPoint x: 162, endPoint y: 89, distance: 41.7
click at [162, 89] on div "Please select one or multiple fields for your table: First Crawl Ever Seen Date…" at bounding box center [256, 114] width 264 height 68
click at [341, 146] on button "Next" at bounding box center [379, 226] width 15 height 9
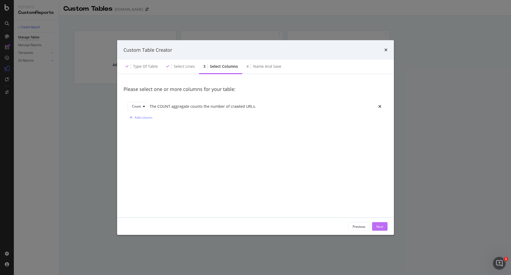
click at [341, 146] on div "Next" at bounding box center [380, 226] width 7 height 5
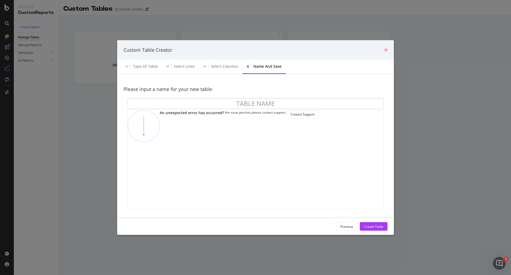
click at [341, 48] on icon "times" at bounding box center [386, 50] width 3 height 4
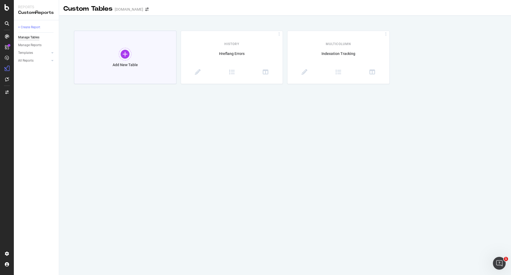
click at [132, 55] on div at bounding box center [125, 54] width 13 height 13
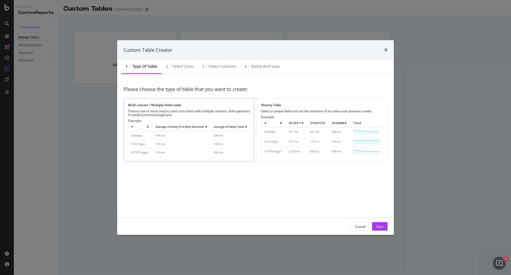
click at [194, 123] on img "modal" at bounding box center [189, 140] width 122 height 35
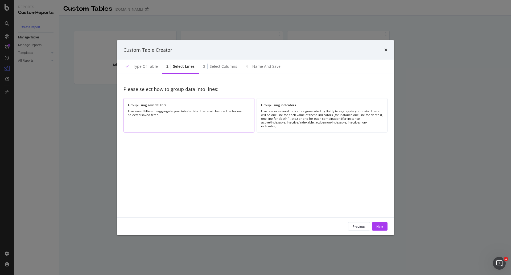
click at [221, 116] on div "Use saved filters to aggregate your table's data. There will be one line for ea…" at bounding box center [189, 112] width 122 height 7
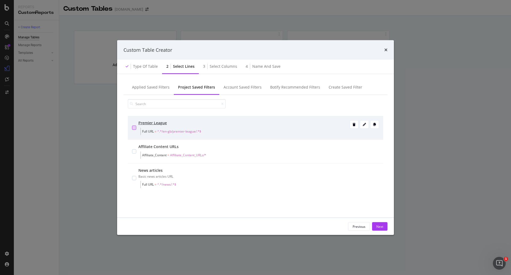
click at [134, 128] on div "modal" at bounding box center [134, 127] width 4 height 4
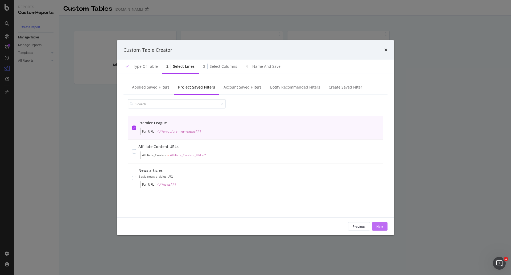
click at [341, 146] on button "Next" at bounding box center [379, 226] width 15 height 9
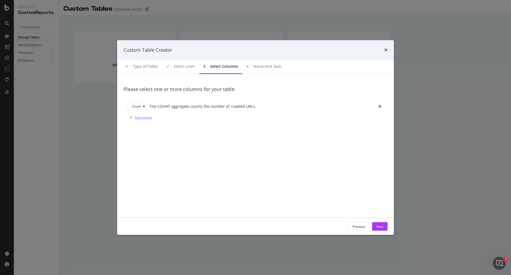
click at [148, 117] on div "Add column" at bounding box center [144, 117] width 18 height 5
click at [138, 118] on div "Sum" at bounding box center [135, 117] width 7 height 3
click at [184, 146] on div "Please select one or more columns for your table: Count The COUNT aggregate cou…" at bounding box center [256, 145] width 264 height 131
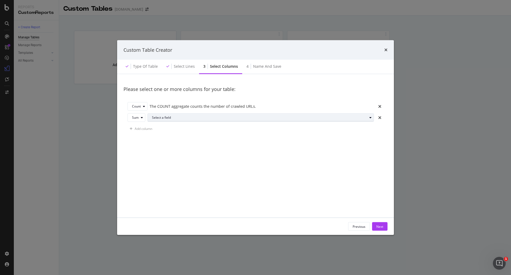
click at [165, 116] on div "Select a field" at bounding box center [259, 117] width 215 height 3
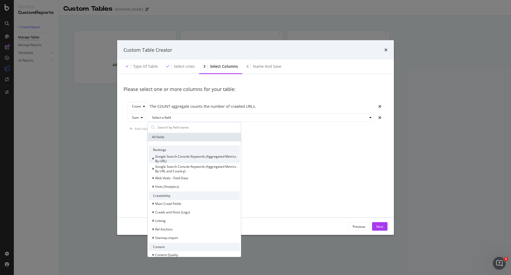
click at [177, 146] on span "Google Search Console Keywords (Aggregated Metrics By URL)" at bounding box center [195, 158] width 81 height 9
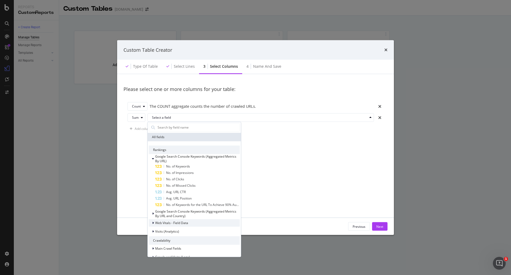
click at [170, 146] on span "Web Vitals - Field Data" at bounding box center [171, 222] width 33 height 5
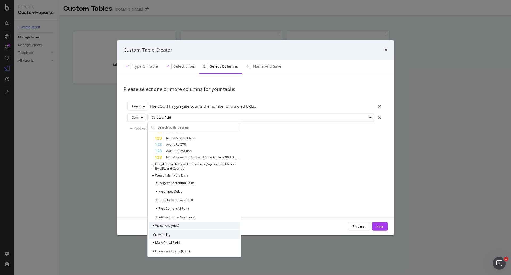
scroll to position [53, 0]
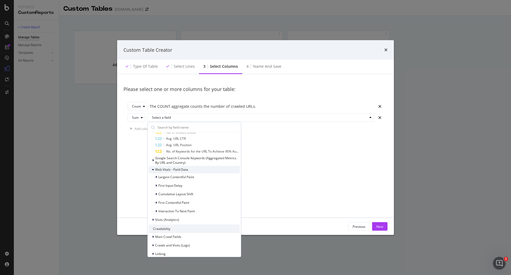
click at [167, 146] on span "Web Vitals - Field Data" at bounding box center [171, 169] width 33 height 5
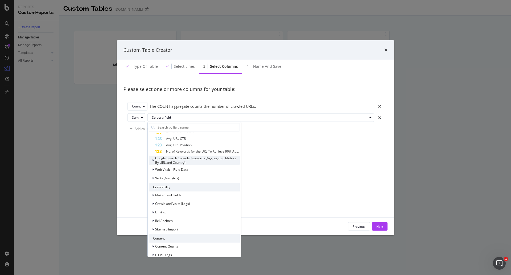
click at [167, 146] on span "Google Search Console Keywords (Aggregated Metrics By URL and Country)" at bounding box center [195, 159] width 81 height 9
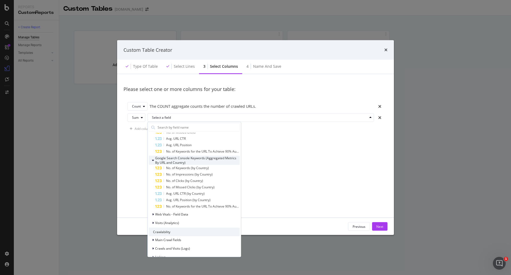
click at [170, 146] on span "Google Search Console Keywords (Aggregated Metrics By URL and Country)" at bounding box center [195, 159] width 81 height 9
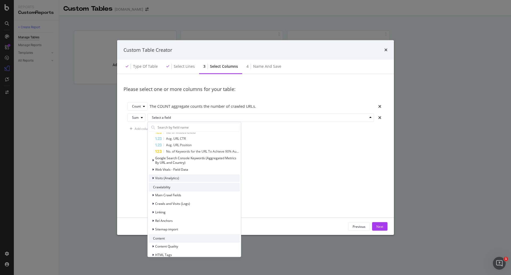
click at [175, 146] on span "Visits (Analytics)" at bounding box center [167, 178] width 24 height 5
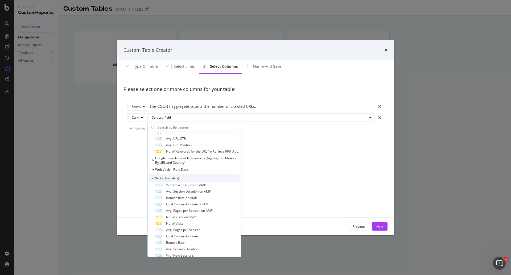
click at [175, 146] on span "Visits (Analytics)" at bounding box center [167, 178] width 24 height 5
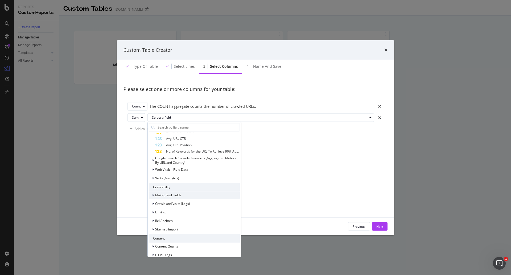
click at [180, 146] on span "Main Crawl Fields" at bounding box center [168, 195] width 26 height 5
click at [183, 146] on div "Main Crawl Fields" at bounding box center [194, 194] width 91 height 7
click at [183, 146] on div "Crawls and Visits (Logs)" at bounding box center [194, 203] width 91 height 7
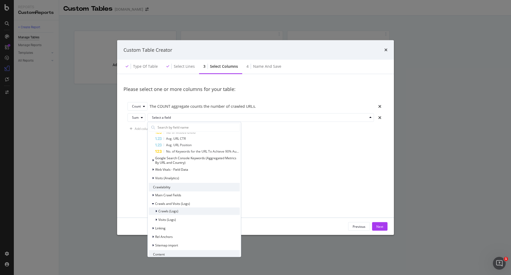
click at [186, 146] on div "Crawls (Logs)" at bounding box center [194, 210] width 91 height 7
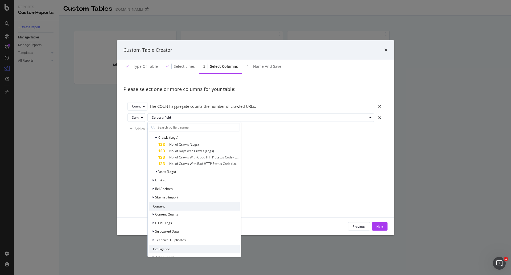
scroll to position [133, 0]
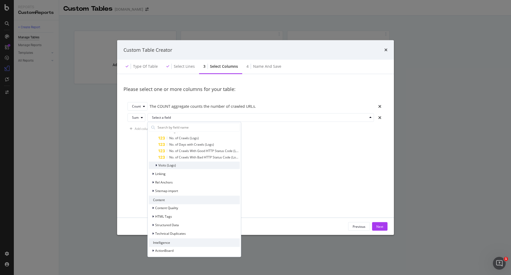
click at [176, 146] on div "Visits (Logs)" at bounding box center [194, 164] width 91 height 7
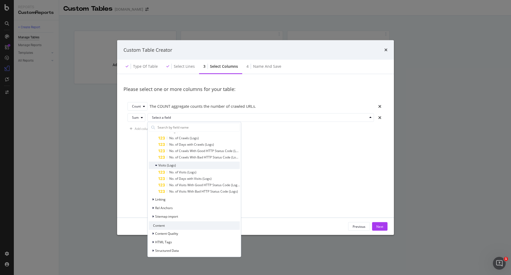
click at [174, 146] on span "Visits (Logs)" at bounding box center [167, 165] width 18 height 5
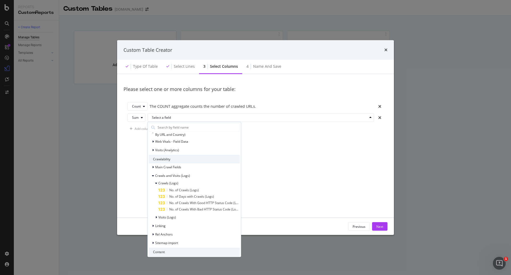
scroll to position [80, 0]
click at [191, 146] on span "No. of Crawls (Logs)" at bounding box center [184, 191] width 30 height 5
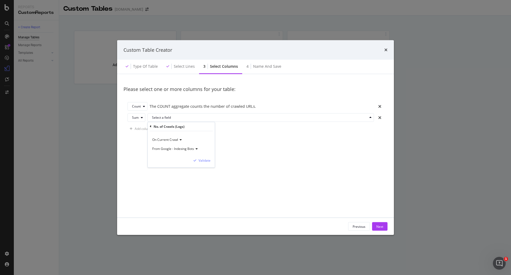
click at [195, 146] on icon "modal" at bounding box center [196, 148] width 4 height 3
click at [211, 146] on div "On Current Crawl From Google - Indexing Bots Validate" at bounding box center [181, 149] width 67 height 36
click at [233, 146] on div "Please select one or more columns for your table: Count The COUNT aggregate cou…" at bounding box center [256, 145] width 264 height 131
click at [172, 120] on div "Select a field" at bounding box center [263, 117] width 222 height 7
click at [174, 146] on span "On Current Crawl" at bounding box center [169, 151] width 28 height 5
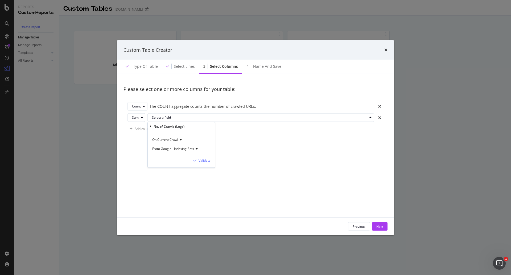
click at [201, 146] on div "Validate" at bounding box center [205, 160] width 12 height 5
click at [341, 146] on div "Next" at bounding box center [380, 226] width 7 height 8
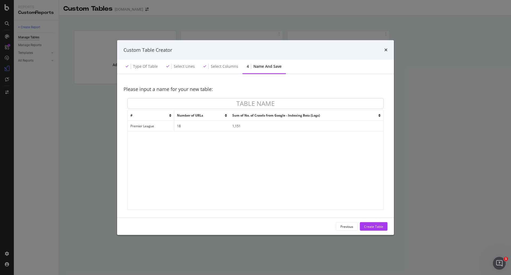
click at [142, 126] on td "Premier League" at bounding box center [151, 126] width 47 height 11
drag, startPoint x: 148, startPoint y: 126, endPoint x: 156, endPoint y: 126, distance: 7.7
click at [156, 126] on td "Premier League" at bounding box center [151, 126] width 47 height 11
click at [181, 126] on td "18" at bounding box center [201, 126] width 55 height 11
click at [171, 116] on icon "modal" at bounding box center [170, 114] width 2 height 3
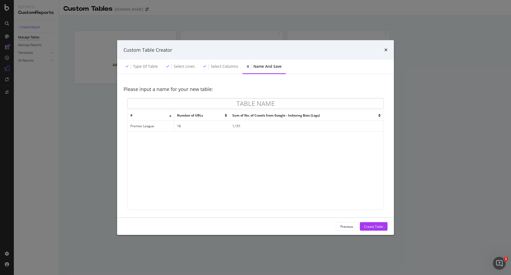
click at [171, 116] on icon "modal" at bounding box center [170, 114] width 2 height 3
click at [219, 66] on div "Select columns" at bounding box center [224, 66] width 27 height 5
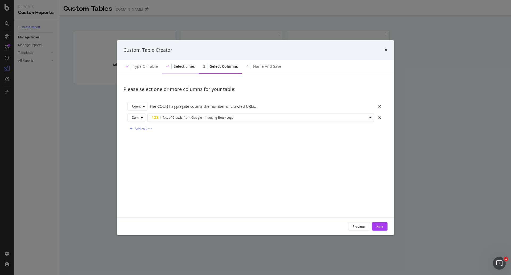
click at [184, 68] on div "Select lines" at bounding box center [184, 66] width 21 height 5
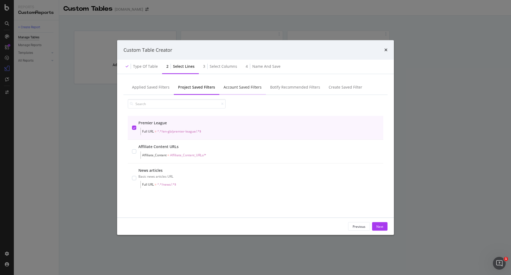
click at [230, 87] on div "Account Saved Filters" at bounding box center [243, 86] width 38 height 5
click at [203, 88] on div "Project Saved Filters" at bounding box center [196, 86] width 36 height 5
click at [290, 87] on div "Botify Recommended Filters" at bounding box center [295, 86] width 50 height 5
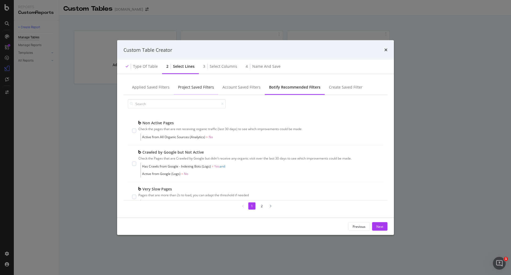
click at [195, 86] on div "Project Saved Filters" at bounding box center [196, 86] width 36 height 5
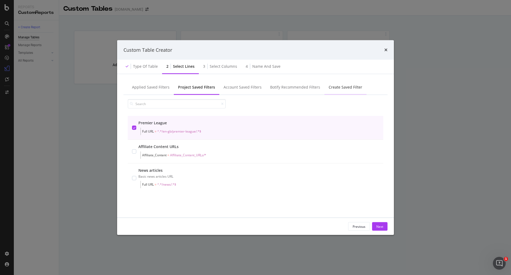
click at [338, 88] on div "Create Saved Filter" at bounding box center [346, 86] width 34 height 5
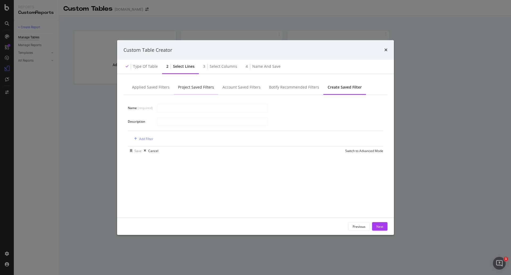
click at [199, 88] on div "Project Saved Filters" at bounding box center [196, 86] width 36 height 5
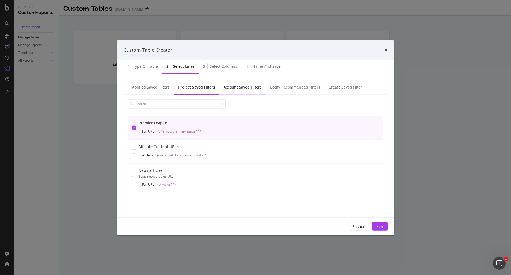
click at [242, 88] on div "Account Saved Filters" at bounding box center [243, 86] width 38 height 5
click at [337, 84] on div "Create Saved Filter" at bounding box center [345, 87] width 42 height 15
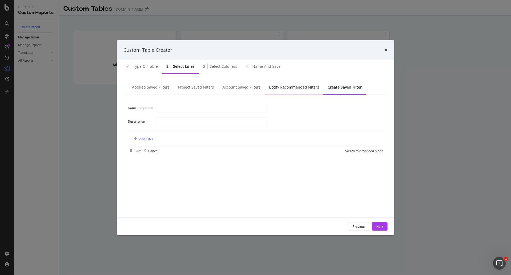
click at [288, 82] on div "Botify Recommended Filters" at bounding box center [294, 87] width 59 height 15
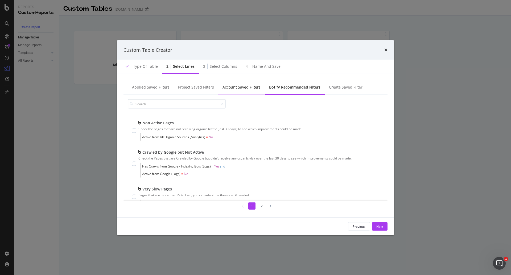
click at [240, 91] on div "Account Saved Filters" at bounding box center [241, 87] width 47 height 15
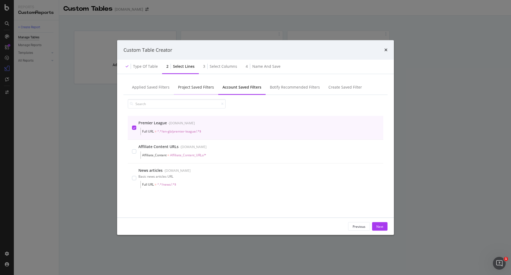
click at [200, 90] on div "Project Saved Filters" at bounding box center [196, 87] width 44 height 15
click at [341, 146] on div "Next" at bounding box center [380, 226] width 7 height 5
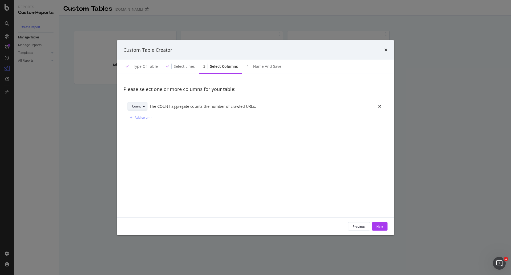
click at [136, 105] on div "Count" at bounding box center [136, 106] width 9 height 3
drag, startPoint x: 172, startPoint y: 165, endPoint x: 170, endPoint y: 162, distance: 2.9
click at [173, 146] on div "Please select one or more columns for your table: Count The COUNT aggregate cou…" at bounding box center [256, 145] width 264 height 131
click at [169, 146] on div "Please select one or more columns for your table: Count The COUNT aggregate cou…" at bounding box center [256, 145] width 264 height 131
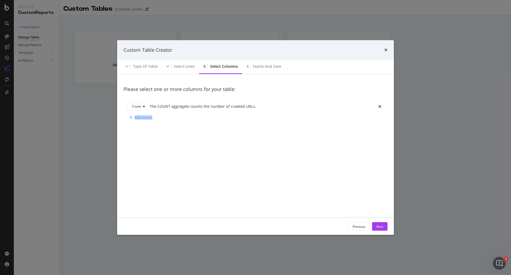
click at [170, 146] on div "Please select one or more columns for your table: Count The COUNT aggregate cou…" at bounding box center [256, 145] width 264 height 131
click at [341, 50] on icon "times" at bounding box center [386, 50] width 3 height 4
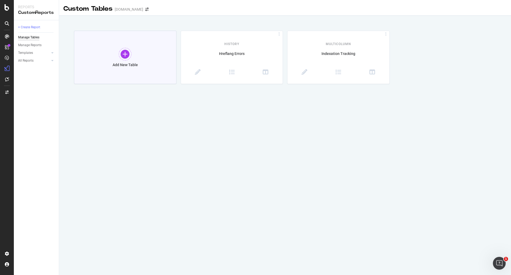
click at [133, 64] on div "Add New Table" at bounding box center [125, 65] width 25 height 5
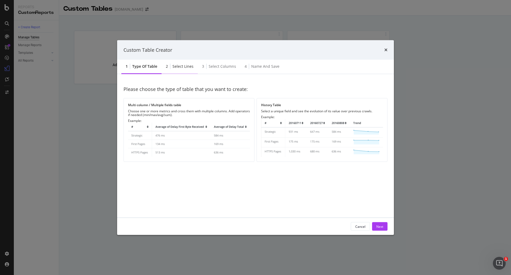
click at [189, 67] on div "Select lines" at bounding box center [183, 66] width 21 height 5
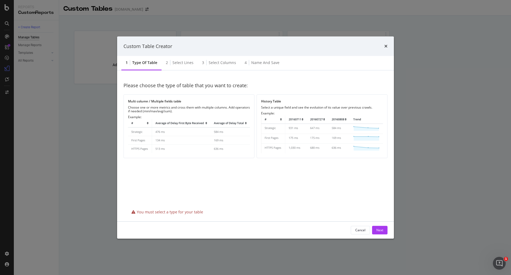
click at [150, 65] on div "Type of table" at bounding box center [144, 62] width 25 height 5
click at [193, 126] on img "modal" at bounding box center [189, 136] width 122 height 35
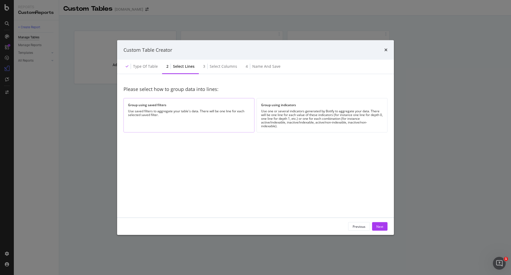
click at [221, 115] on div "Use saved filters to aggregate your table's data. There will be one line for ea…" at bounding box center [189, 112] width 122 height 7
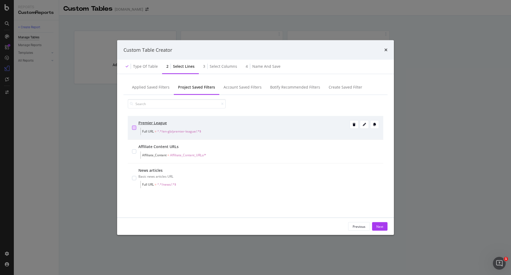
click at [136, 125] on div "modal" at bounding box center [134, 127] width 4 height 4
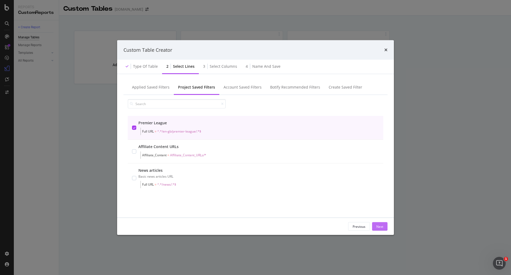
click at [341, 146] on div "Next" at bounding box center [380, 226] width 7 height 5
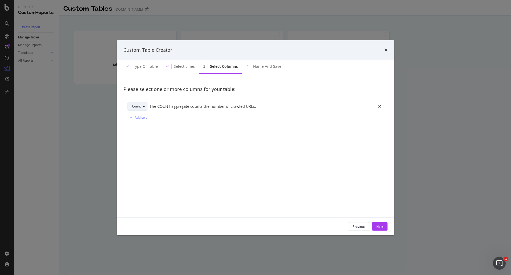
click at [144, 103] on div "Count" at bounding box center [139, 106] width 15 height 7
click at [214, 146] on div "Please select one or more columns for your table: Count The COUNT aggregate cou…" at bounding box center [256, 145] width 264 height 131
click at [140, 116] on div "Add column" at bounding box center [144, 117] width 18 height 5
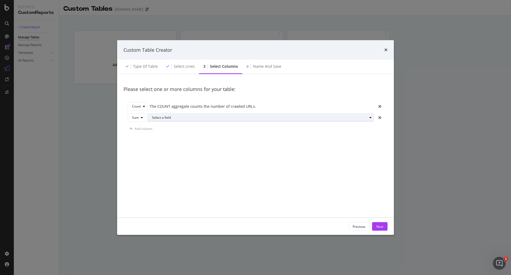
click at [172, 117] on div "Select a field" at bounding box center [259, 117] width 215 height 3
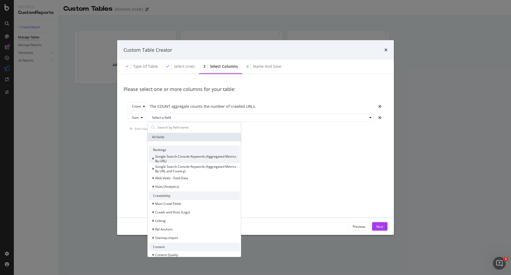
click at [190, 146] on span "Google Search Console Keywords (Aggregated Metrics By URL)" at bounding box center [195, 158] width 81 height 9
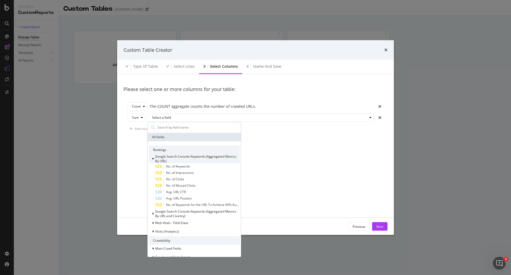
click at [190, 146] on span "Google Search Console Keywords (Aggregated Metrics By URL)" at bounding box center [195, 158] width 81 height 9
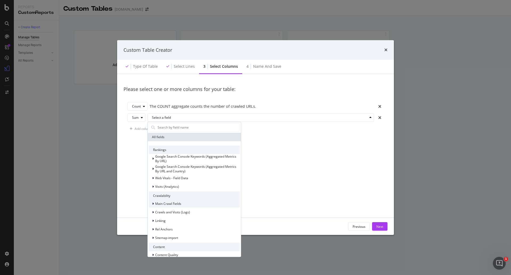
click at [175, 146] on span "Main Crawl Fields" at bounding box center [168, 203] width 26 height 5
click at [178, 146] on span "Main Crawl Fields" at bounding box center [168, 203] width 26 height 5
click at [179, 146] on div "Crawls and Visits (Logs)" at bounding box center [194, 211] width 91 height 7
click at [179, 146] on div "Crawls (Logs)" at bounding box center [194, 219] width 91 height 7
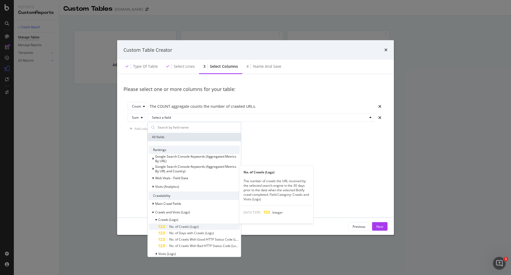
click at [187, 146] on span "No. of Crawls (Logs)" at bounding box center [184, 226] width 30 height 5
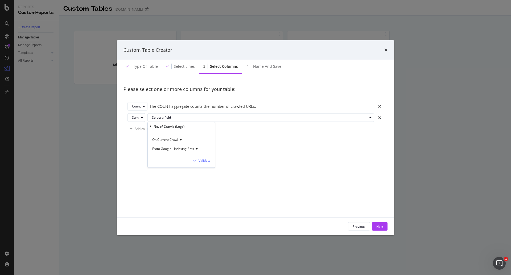
click at [206, 146] on div "Validate" at bounding box center [205, 160] width 12 height 5
click at [341, 146] on button "Next" at bounding box center [379, 226] width 15 height 9
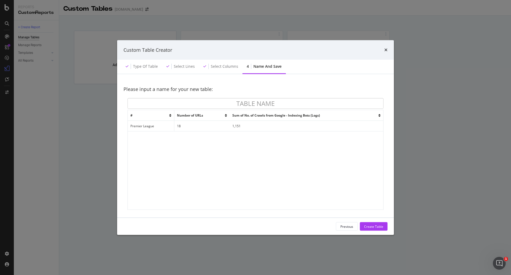
click at [250, 132] on div "# Number of URLs Sum of No. of Crawls from Google - Indexing Bots (Logs) Premie…" at bounding box center [256, 159] width 256 height 99
click at [226, 126] on td "18" at bounding box center [201, 126] width 55 height 11
click at [179, 127] on td "18" at bounding box center [201, 126] width 55 height 11
click at [153, 127] on td "Premier League" at bounding box center [151, 126] width 47 height 11
click at [183, 66] on div "Select lines" at bounding box center [184, 66] width 21 height 5
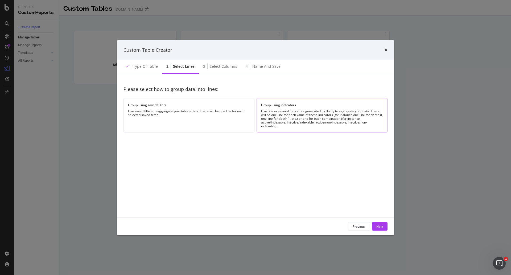
click at [326, 120] on div "Use one or several indicators generated by Botify to aggregate your data. There…" at bounding box center [322, 118] width 122 height 19
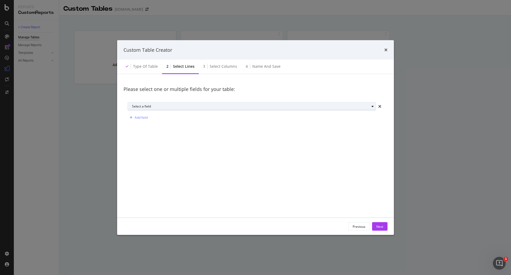
click at [214, 107] on div "Select a field" at bounding box center [251, 106] width 238 height 3
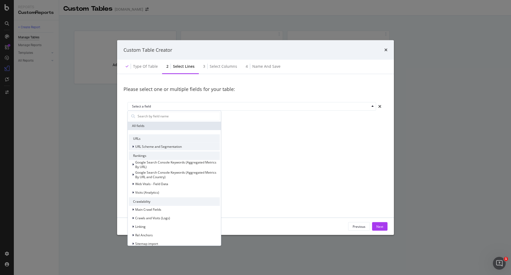
click at [163, 146] on span "URL Scheme and Segmentation" at bounding box center [158, 146] width 47 height 5
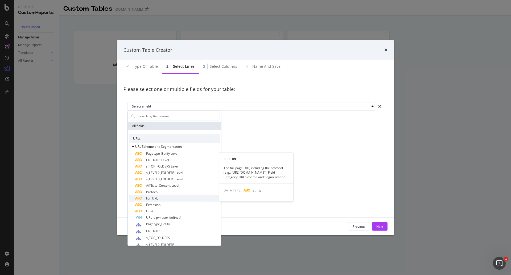
click at [170, 146] on div "Full URL" at bounding box center [177, 198] width 85 height 6
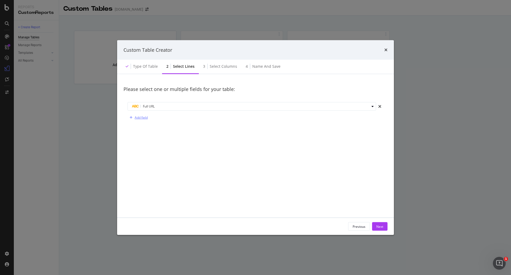
click at [137, 115] on div "Add field" at bounding box center [141, 117] width 13 height 5
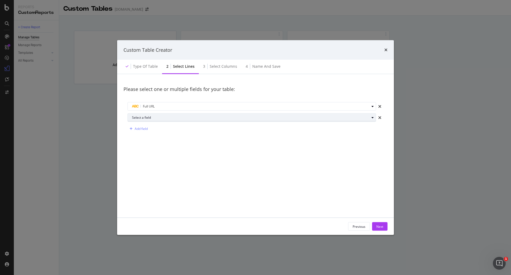
click at [157, 119] on div "Select a field" at bounding box center [254, 117] width 244 height 7
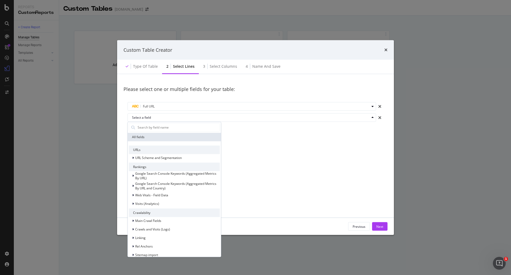
click at [263, 146] on div "Please select one or multiple fields for your table: Full URL Select a field Al…" at bounding box center [256, 145] width 264 height 131
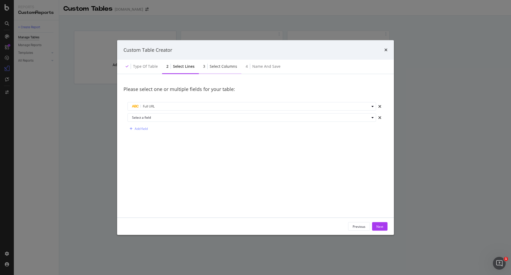
click at [219, 66] on div "Select columns" at bounding box center [223, 66] width 27 height 5
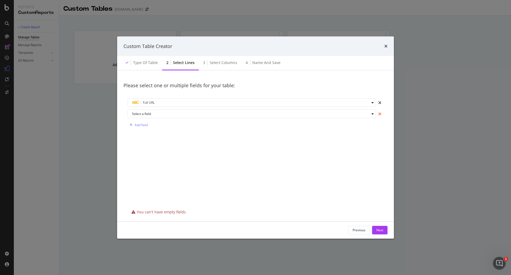
click at [341, 114] on icon "times" at bounding box center [379, 114] width 3 height 4
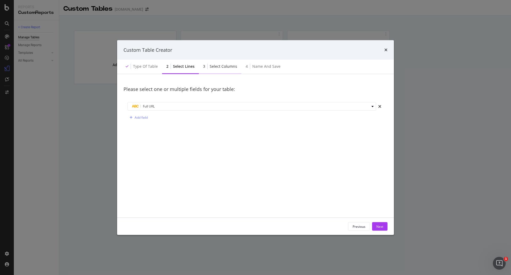
click at [217, 65] on div "Select columns" at bounding box center [223, 66] width 27 height 5
click at [142, 106] on div "modal" at bounding box center [144, 106] width 6 height 3
click at [185, 144] on div "Please select one or more columns for your table: Count The COUNT aggregate cou…" at bounding box center [256, 145] width 264 height 131
click at [145, 116] on div "Add column" at bounding box center [144, 117] width 18 height 5
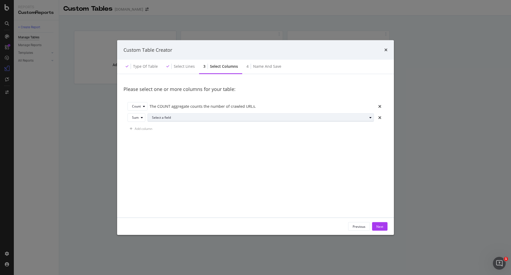
click at [177, 114] on div "Select a field" at bounding box center [263, 117] width 222 height 7
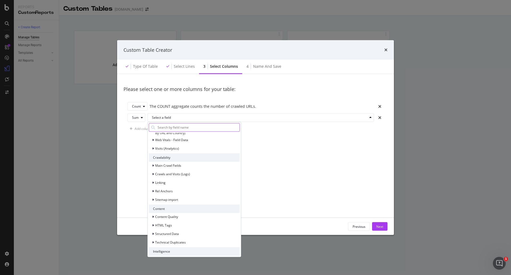
scroll to position [49, 0]
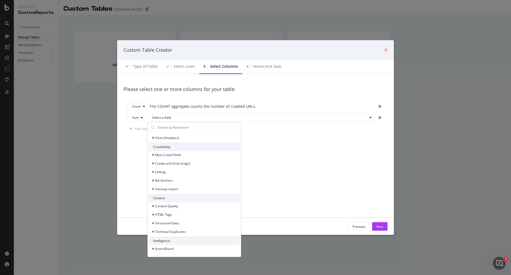
click at [341, 49] on icon "times" at bounding box center [386, 50] width 3 height 4
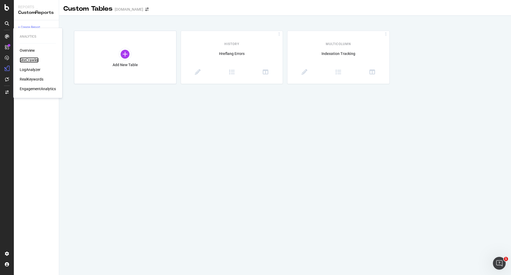
click at [33, 58] on div "SiteCrawler" at bounding box center [29, 59] width 19 height 5
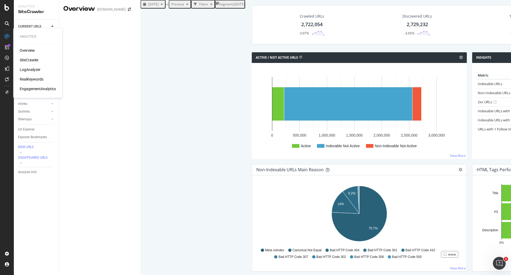
click at [32, 58] on div "SiteCrawler" at bounding box center [29, 59] width 19 height 5
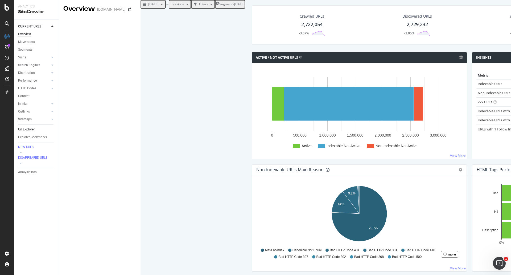
click at [27, 128] on div "Url Explorer" at bounding box center [26, 130] width 17 height 6
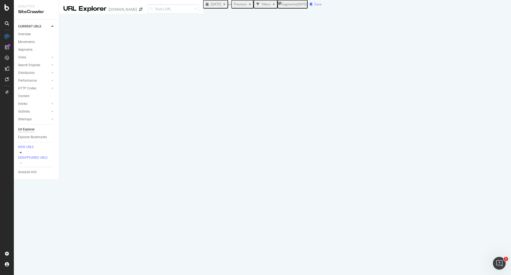
click at [22, 146] on icon at bounding box center [21, 152] width 2 height 3
click at [52, 33] on icon at bounding box center [52, 33] width 2 height 3
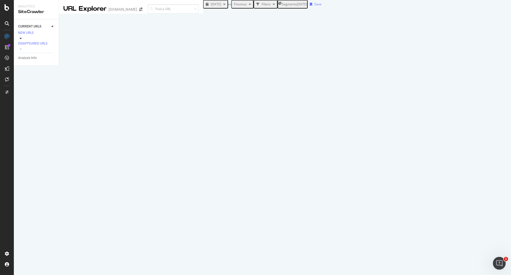
click at [22, 37] on icon at bounding box center [21, 38] width 2 height 3
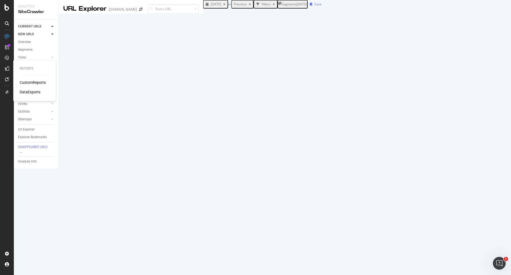
click at [42, 80] on div "CustomReports" at bounding box center [33, 82] width 26 height 5
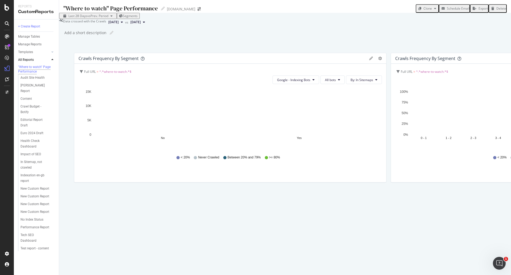
scroll to position [613, 0]
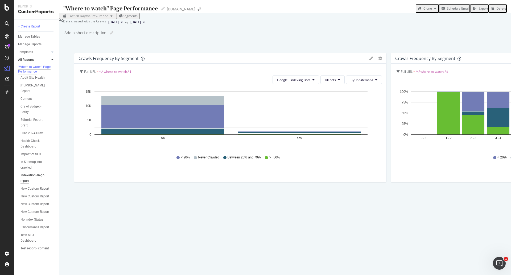
click at [34, 146] on div "Indexation en-gb report" at bounding box center [36, 177] width 30 height 11
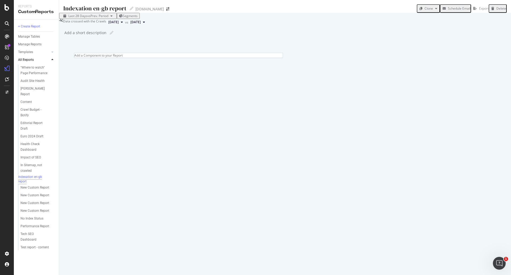
click at [138, 18] on span "Segments" at bounding box center [130, 16] width 15 height 5
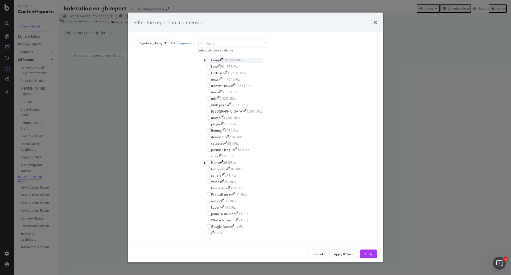
click at [205, 62] on icon "modal" at bounding box center [205, 60] width 2 height 3
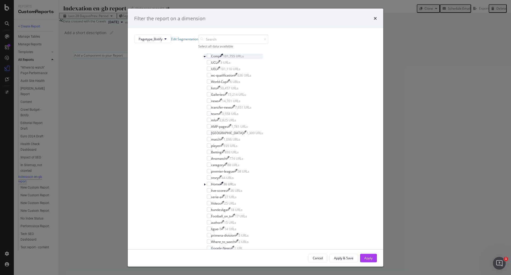
click at [205, 58] on icon "modal" at bounding box center [205, 56] width 2 height 3
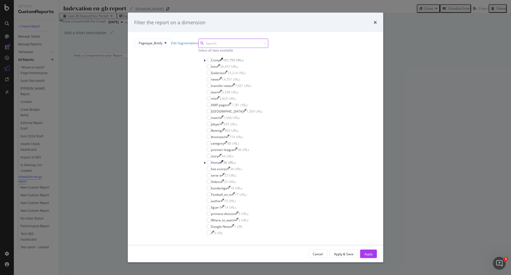
click at [231, 48] on input "modal" at bounding box center [233, 43] width 70 height 9
click at [235, 48] on input "modal" at bounding box center [233, 43] width 70 height 9
click at [162, 45] on span "Pagetype_Botify" at bounding box center [151, 42] width 24 height 5
click at [231, 107] on span "EDITIONS" at bounding box center [222, 106] width 28 height 5
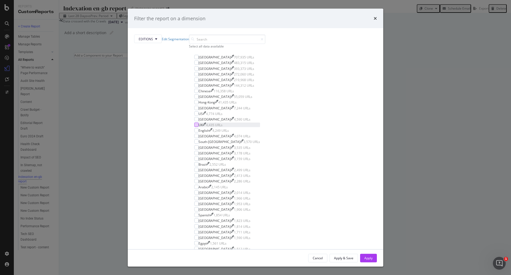
click at [199, 127] on div "modal" at bounding box center [196, 125] width 4 height 4
click at [341, 146] on div "Apply" at bounding box center [369, 257] width 8 height 5
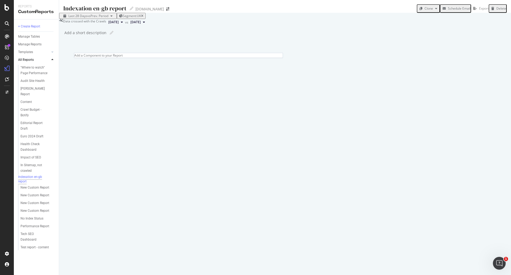
click at [214, 44] on div "Indexation en-gb report Indexation en-gb report Goal.com Clone Schedule Email E…" at bounding box center [285, 137] width 452 height 275
click at [191, 58] on div "Add a Component to your Report" at bounding box center [178, 55] width 209 height 5
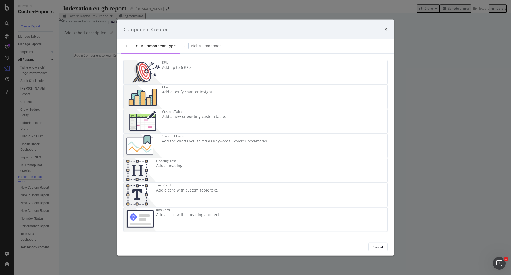
click at [215, 119] on div "Add a new or existing custom table." at bounding box center [194, 116] width 64 height 5
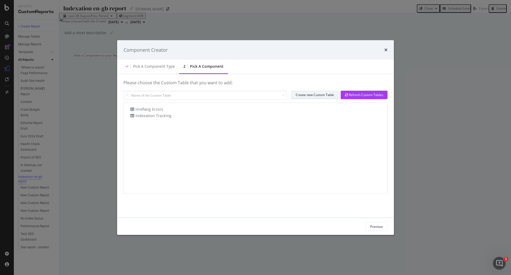
click at [334, 96] on div "Create new Custom Table" at bounding box center [315, 94] width 38 height 5
click at [320, 96] on div "Create new Custom Table" at bounding box center [315, 94] width 38 height 5
click at [341, 46] on div "Component Creator" at bounding box center [255, 50] width 277 height 20
click at [341, 50] on icon "times" at bounding box center [386, 50] width 3 height 4
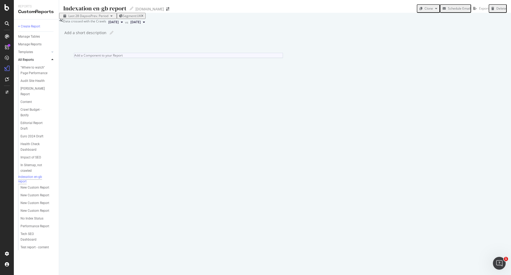
click at [183, 58] on div "Add a Component to your Report" at bounding box center [178, 55] width 209 height 5
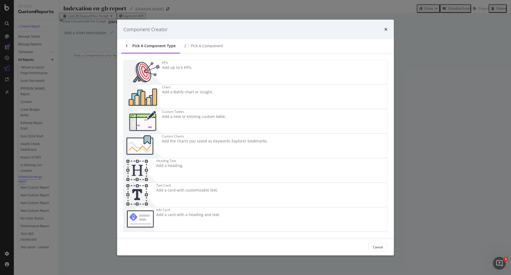
click at [233, 127] on div "Custom Tables Add a new or existing custom table." at bounding box center [256, 121] width 264 height 24
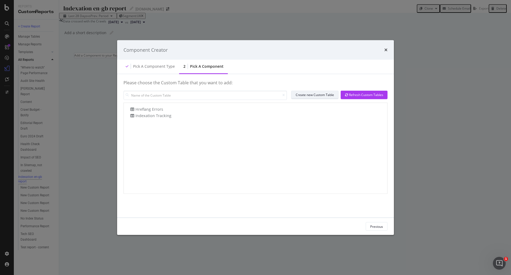
click at [328, 93] on div "Create new Custom Table" at bounding box center [315, 94] width 38 height 5
click at [341, 51] on icon "times" at bounding box center [386, 50] width 3 height 4
click at [341, 50] on icon "times" at bounding box center [386, 50] width 3 height 4
click at [341, 51] on icon "times" at bounding box center [386, 50] width 3 height 4
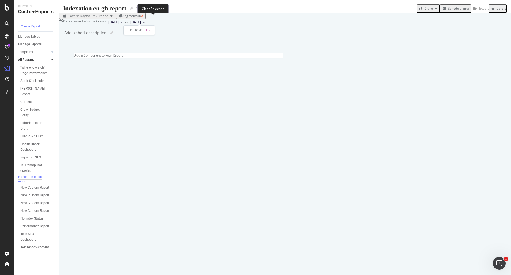
click at [144, 18] on icon "button" at bounding box center [142, 15] width 2 height 3
click at [74, 58] on div at bounding box center [74, 55] width 0 height 5
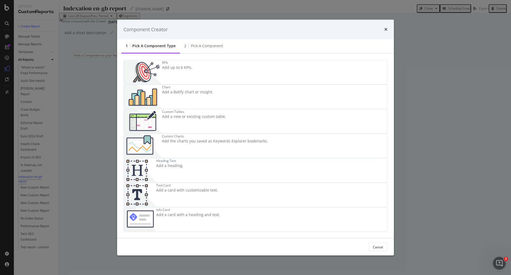
click at [213, 89] on div "Chart" at bounding box center [187, 87] width 51 height 5
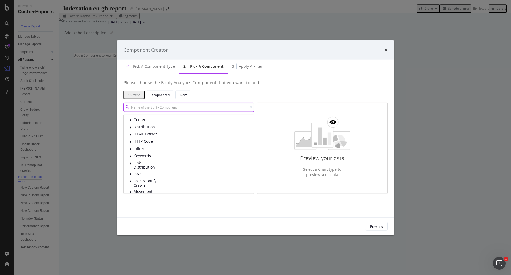
click at [172, 108] on input "modal" at bounding box center [189, 106] width 131 height 9
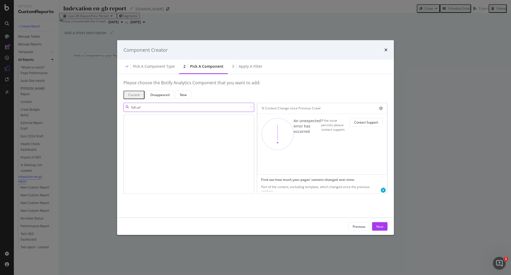
type input "full url"
drag, startPoint x: 203, startPoint y: 109, endPoint x: 37, endPoint y: 109, distance: 166.5
click at [35, 110] on div "Component Creator Pick a Component type 2 Pick a Component 3 Apply a Filter Ple…" at bounding box center [255, 137] width 511 height 275
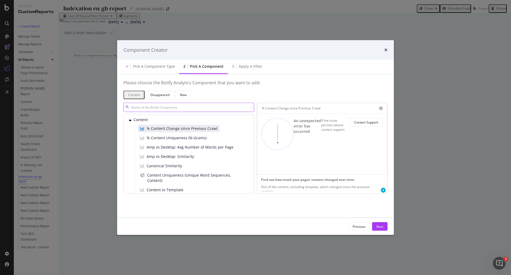
click at [181, 108] on input "modal" at bounding box center [189, 106] width 131 height 9
click at [131, 119] on icon "modal" at bounding box center [130, 120] width 3 height 4
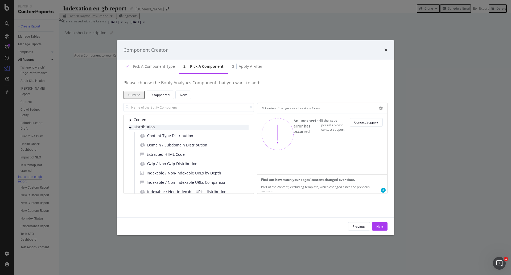
click at [130, 125] on icon "modal" at bounding box center [130, 127] width 3 height 4
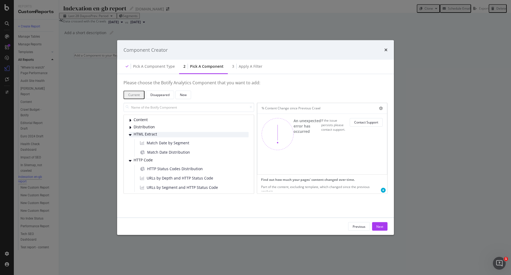
click at [132, 134] on div "modal" at bounding box center [130, 134] width 3 height 5
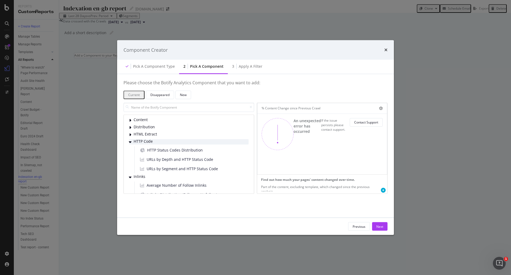
click at [132, 141] on div "HTTP Code" at bounding box center [189, 141] width 120 height 5
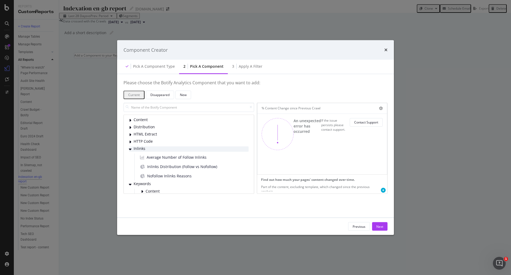
click at [133, 146] on div "Inlinks" at bounding box center [189, 148] width 120 height 5
click at [134, 146] on span "Keywords" at bounding box center [146, 155] width 24 height 5
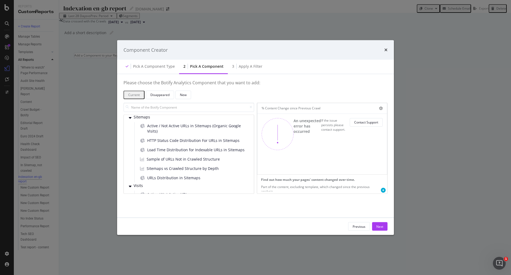
scroll to position [426, 0]
click at [341, 48] on icon "times" at bounding box center [386, 50] width 3 height 4
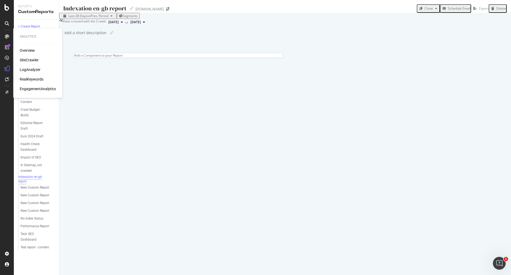
click at [7, 35] on icon at bounding box center [7, 36] width 4 height 4
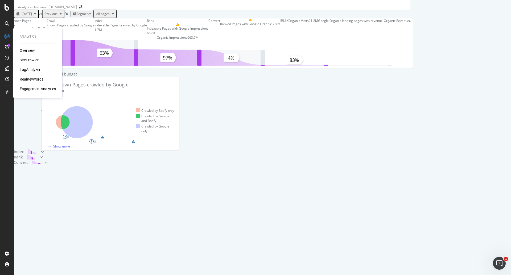
click at [30, 35] on div "Analytics" at bounding box center [38, 36] width 36 height 5
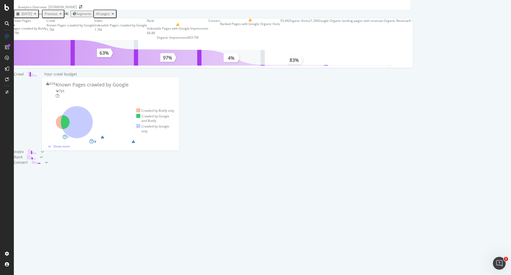
click at [7, 36] on icon at bounding box center [6, 36] width 5 height 5
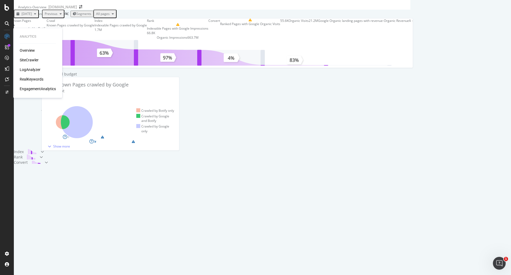
click at [29, 60] on div "SiteCrawler" at bounding box center [29, 59] width 19 height 5
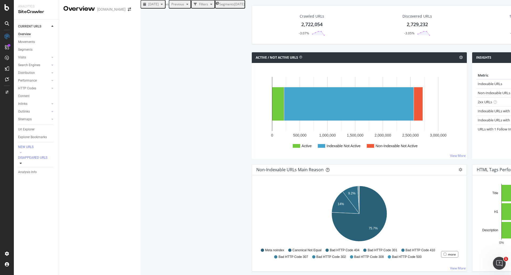
click at [22, 146] on icon at bounding box center [21, 162] width 2 height 3
click at [52, 46] on icon at bounding box center [52, 47] width 2 height 3
click at [22, 37] on icon at bounding box center [21, 38] width 2 height 3
click at [51, 33] on icon at bounding box center [52, 33] width 2 height 3
click at [52, 27] on icon at bounding box center [52, 26] width 2 height 3
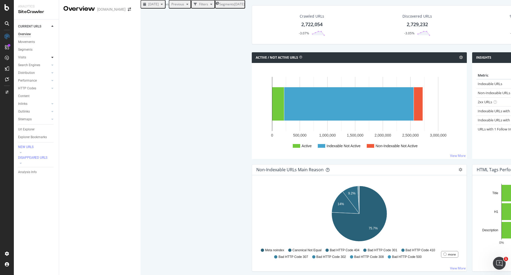
click at [53, 58] on icon at bounding box center [52, 57] width 2 height 3
click at [53, 66] on icon at bounding box center [52, 64] width 2 height 3
click at [53, 72] on icon at bounding box center [52, 72] width 2 height 3
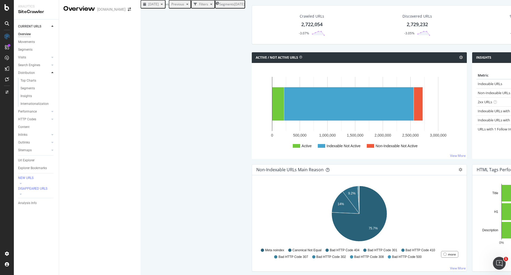
click at [53, 70] on div at bounding box center [52, 72] width 5 height 5
click at [54, 81] on div at bounding box center [52, 80] width 5 height 5
click at [32, 129] on div "Url Explorer" at bounding box center [26, 130] width 17 height 6
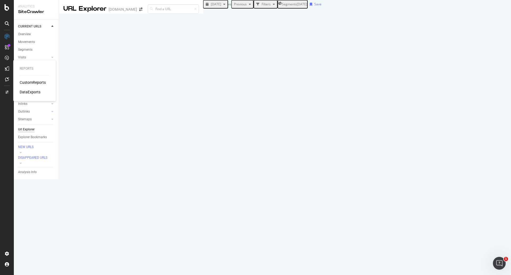
click at [35, 82] on div "CustomReports" at bounding box center [33, 82] width 26 height 5
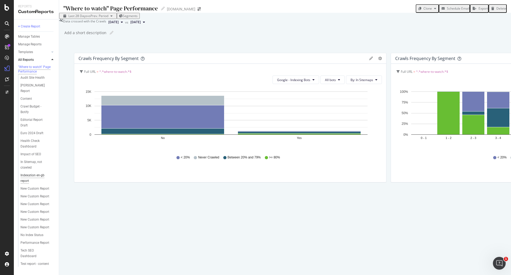
click at [39, 146] on div "Indexation en-gb report" at bounding box center [36, 177] width 30 height 11
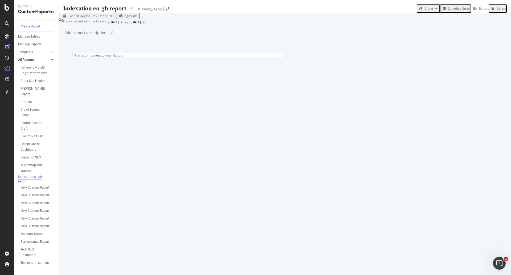
click at [341, 58] on div "Add a Component to your Report" at bounding box center [285, 55] width 422 height 5
click at [74, 58] on div at bounding box center [74, 55] width 0 height 5
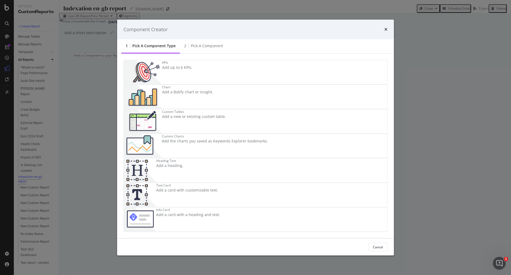
click at [213, 89] on div "Chart" at bounding box center [187, 87] width 51 height 5
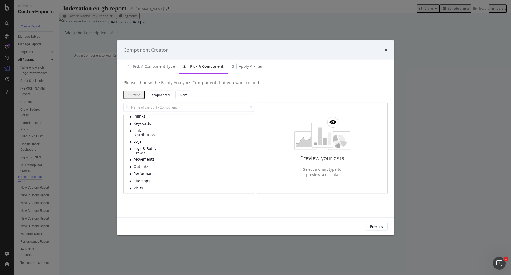
scroll to position [34, 0]
click at [141, 146] on span "Visits" at bounding box center [146, 186] width 24 height 5
click at [166, 105] on input "modal" at bounding box center [189, 106] width 131 height 9
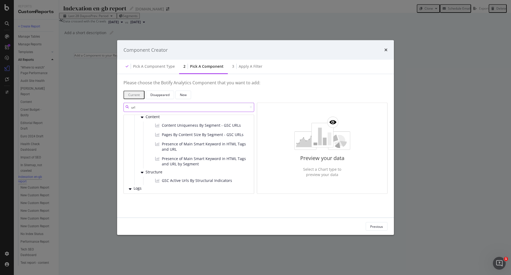
scroll to position [184, 0]
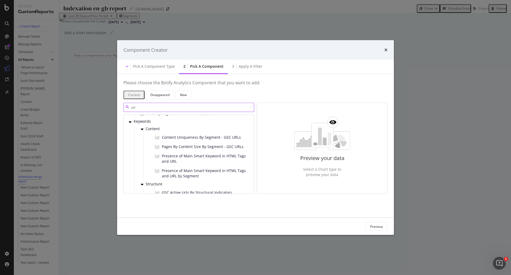
drag, startPoint x: 161, startPoint y: 109, endPoint x: 83, endPoint y: 108, distance: 78.8
click at [83, 108] on div "Component Creator Pick a Component type 2 Pick a Component 3 Apply a Filter Ple…" at bounding box center [255, 137] width 511 height 275
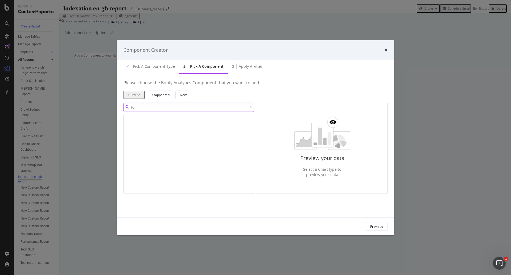
type input "f"
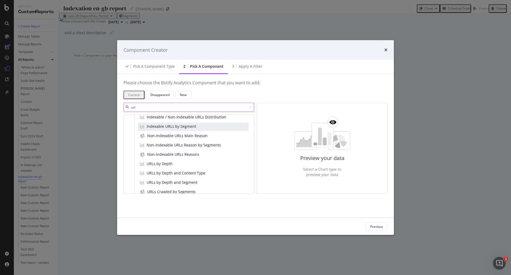
scroll to position [107, 0]
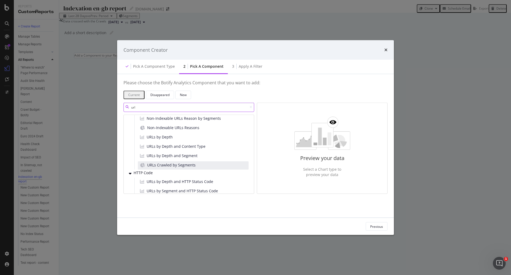
type input "url"
click at [206, 146] on div "URLs Crawled by Segments" at bounding box center [193, 165] width 111 height 8
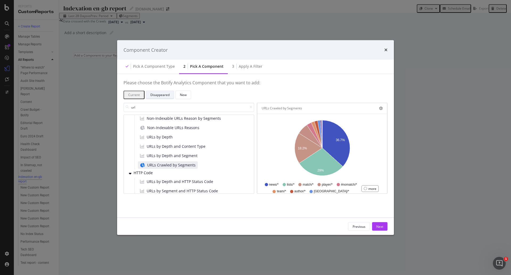
click at [170, 95] on div "Disappeared" at bounding box center [159, 94] width 19 height 5
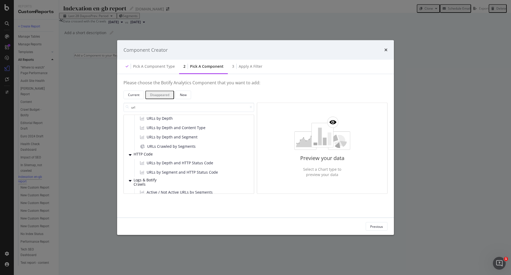
scroll to position [88, 0]
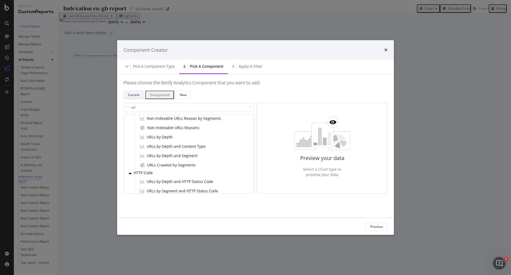
click at [140, 94] on div "Current" at bounding box center [133, 94] width 11 height 5
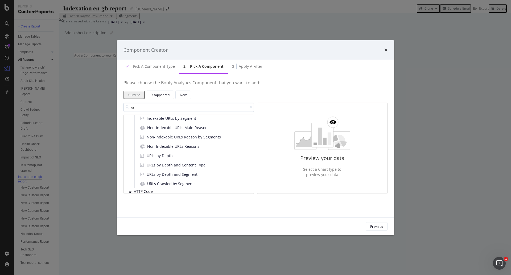
scroll to position [107, 0]
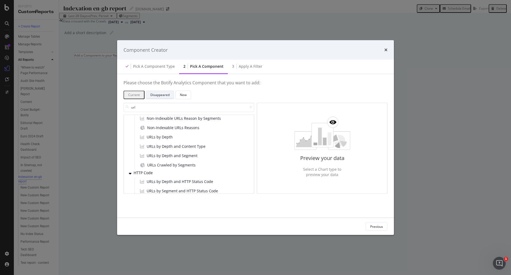
click at [170, 94] on div "Disappeared" at bounding box center [159, 94] width 19 height 5
click at [187, 94] on div "New" at bounding box center [183, 94] width 7 height 5
click at [189, 146] on span "URLs by Depth and HTTP Status Code" at bounding box center [180, 180] width 67 height 5
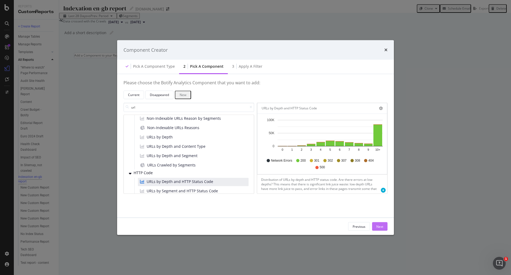
click at [341, 146] on button "Next" at bounding box center [379, 226] width 15 height 9
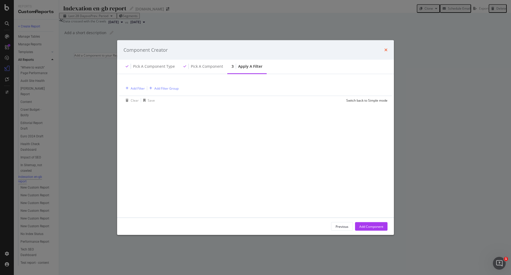
click at [341, 49] on icon "times" at bounding box center [386, 50] width 3 height 4
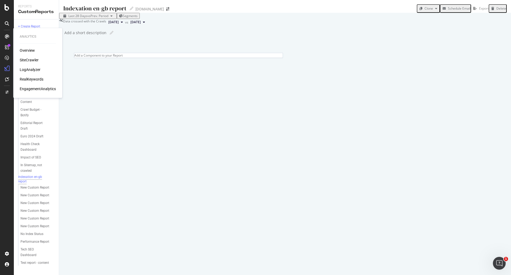
click at [30, 50] on div "Overview" at bounding box center [27, 50] width 15 height 5
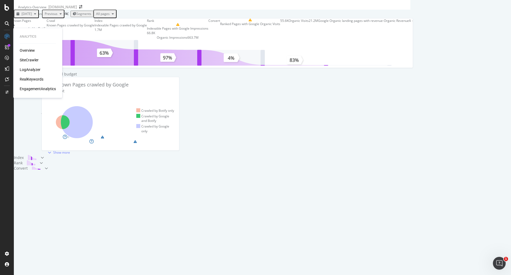
click at [31, 59] on div "SiteCrawler" at bounding box center [29, 59] width 19 height 5
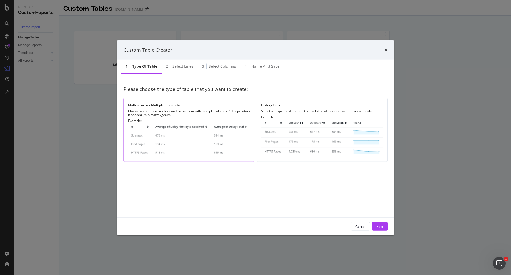
click at [214, 129] on img "modal" at bounding box center [189, 140] width 122 height 35
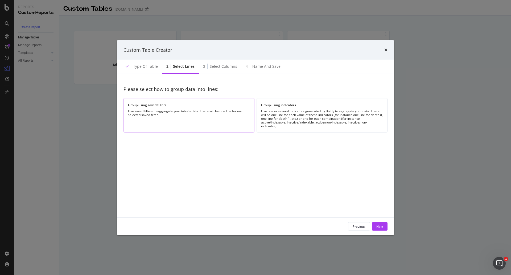
click at [218, 109] on div "Use saved filters to aggregate your table's data. There will be one line for ea…" at bounding box center [189, 112] width 122 height 7
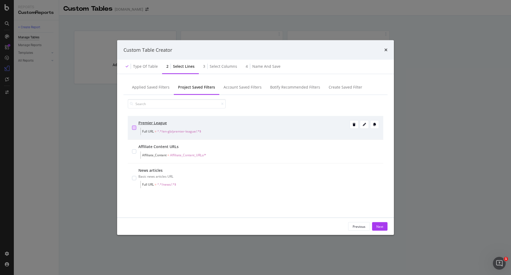
click at [135, 129] on div "modal" at bounding box center [134, 127] width 4 height 4
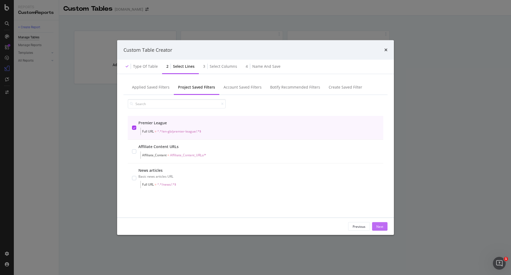
click at [378, 227] on div "Next" at bounding box center [380, 226] width 7 height 5
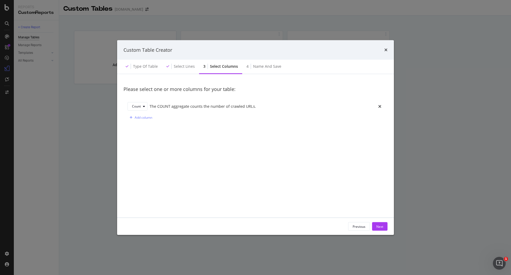
drag, startPoint x: 297, startPoint y: 109, endPoint x: 183, endPoint y: 109, distance: 114.0
click at [296, 109] on div "Count The COUNT aggregate counts the number of crawled URLs." at bounding box center [256, 106] width 256 height 9
click at [142, 109] on div "Count" at bounding box center [139, 106] width 15 height 7
click at [184, 144] on div "Please select one or more columns for your table: Count The COUNT aggregate cou…" at bounding box center [256, 145] width 264 height 131
click at [144, 116] on div "Add column" at bounding box center [144, 117] width 18 height 5
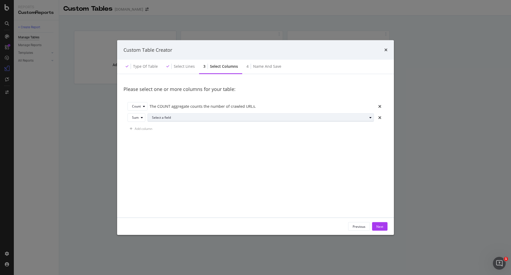
click at [177, 117] on div "Select a field" at bounding box center [259, 117] width 215 height 3
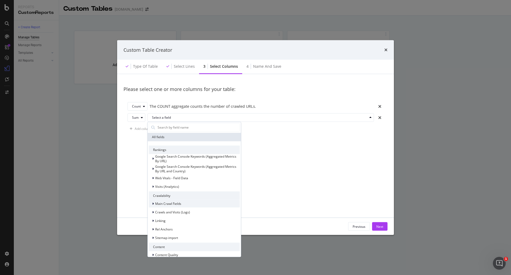
click at [177, 205] on span "Main Crawl Fields" at bounding box center [168, 203] width 26 height 5
click at [177, 203] on span "Main Crawl Fields" at bounding box center [168, 203] width 26 height 5
click at [176, 128] on input "modal" at bounding box center [198, 127] width 83 height 8
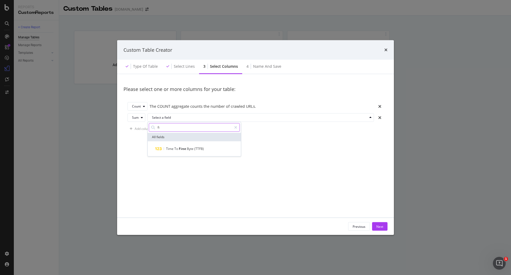
type input "f"
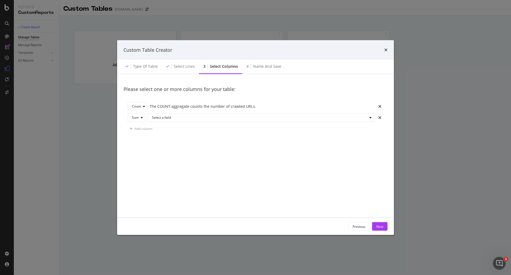
click at [268, 165] on div "Please select one or more columns for your table: Count The COUNT aggregate cou…" at bounding box center [256, 145] width 264 height 131
click at [179, 68] on div "Select lines" at bounding box center [184, 66] width 21 height 5
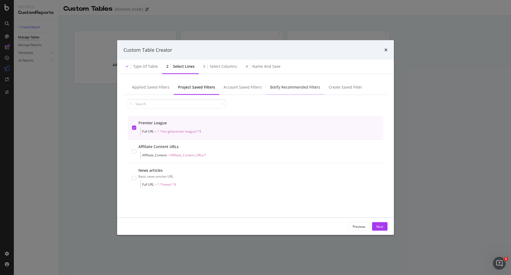
click at [303, 88] on div "Botify Recommended Filters" at bounding box center [295, 86] width 50 height 5
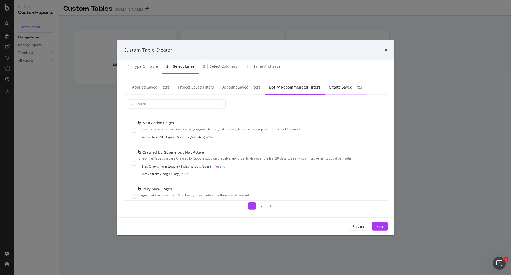
click at [341, 86] on div "Create Saved Filter" at bounding box center [346, 86] width 34 height 5
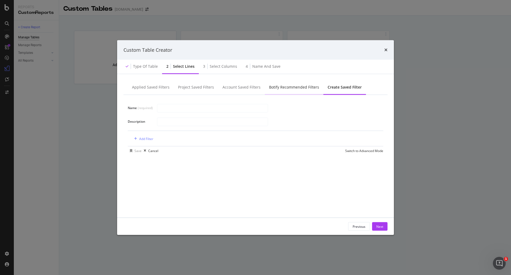
click at [283, 85] on div "Botify Recommended Filters" at bounding box center [294, 86] width 50 height 5
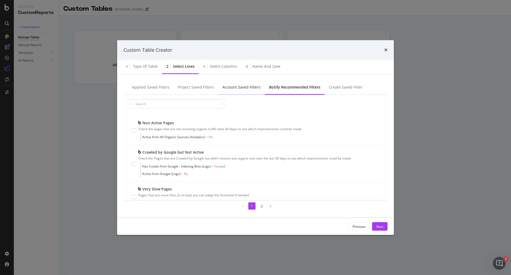
click at [244, 86] on div "Account Saved Filters" at bounding box center [242, 86] width 38 height 5
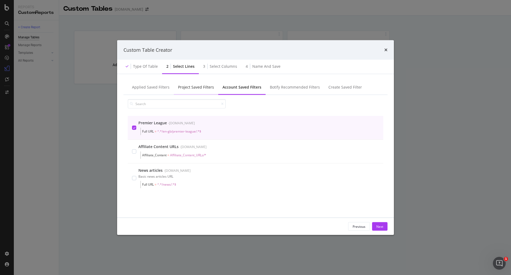
click at [184, 88] on div "Project Saved Filters" at bounding box center [196, 86] width 36 height 5
click at [154, 89] on div "Applied Saved Filters" at bounding box center [151, 86] width 38 height 5
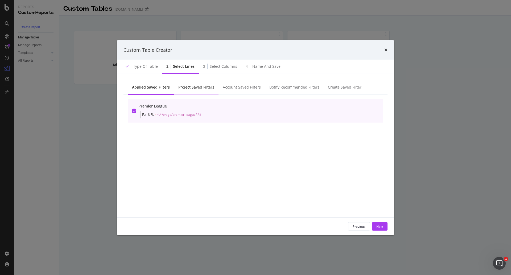
click at [188, 87] on div "Project Saved Filters" at bounding box center [196, 86] width 36 height 5
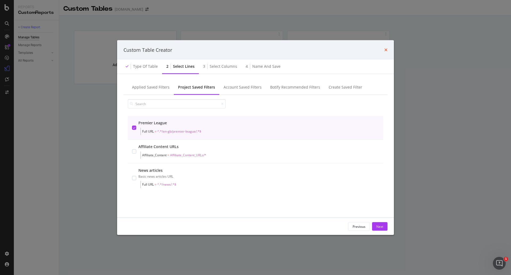
click at [385, 50] on icon "times" at bounding box center [386, 50] width 3 height 4
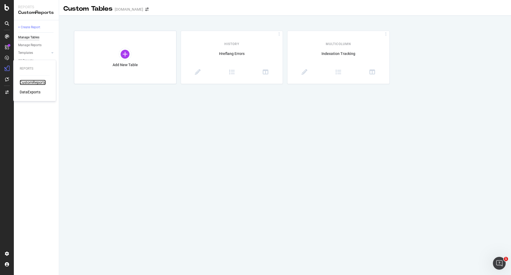
click at [37, 83] on div "CustomReports" at bounding box center [33, 82] width 26 height 5
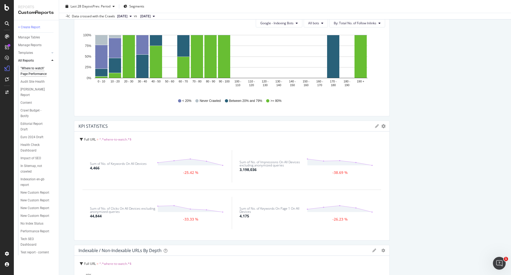
scroll to position [244, 0]
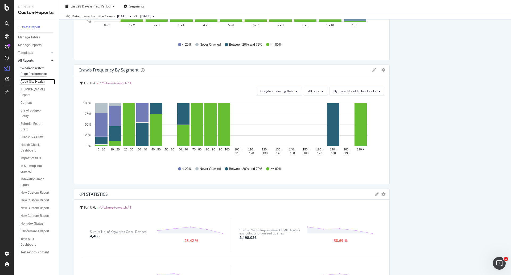
click at [31, 83] on div "Audit Site Health" at bounding box center [33, 82] width 24 height 6
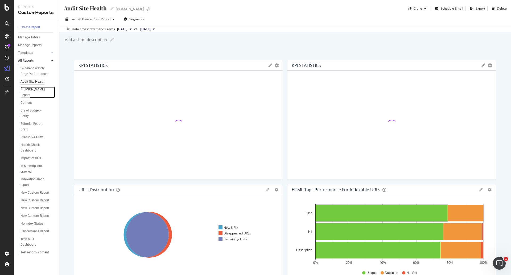
click at [23, 89] on div "[PERSON_NAME] Report" at bounding box center [36, 92] width 30 height 11
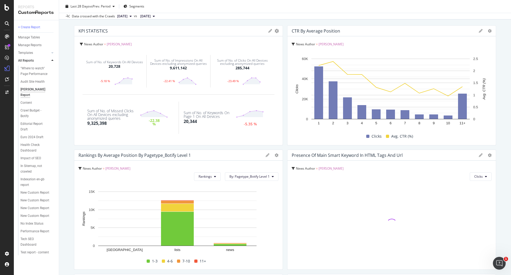
scroll to position [8, 0]
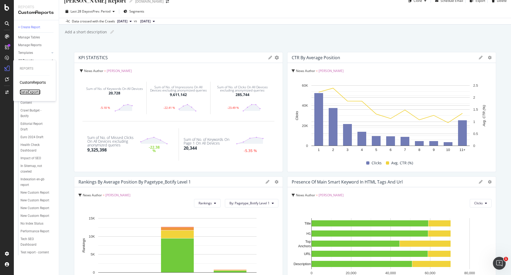
click at [32, 92] on div "DataExports" at bounding box center [30, 91] width 21 height 5
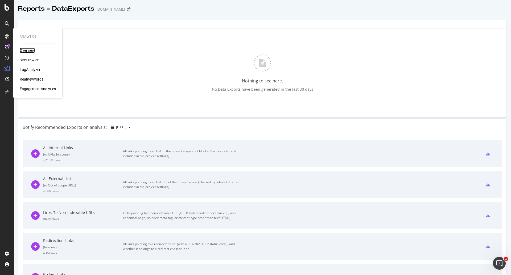
click at [30, 50] on div "Overview" at bounding box center [27, 50] width 15 height 5
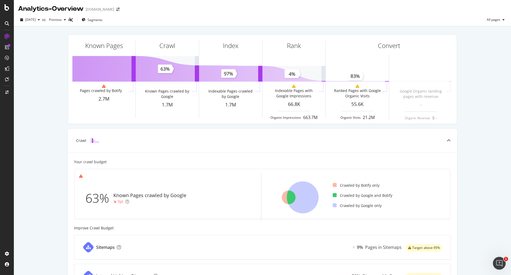
click at [7, 22] on icon at bounding box center [7, 23] width 4 height 4
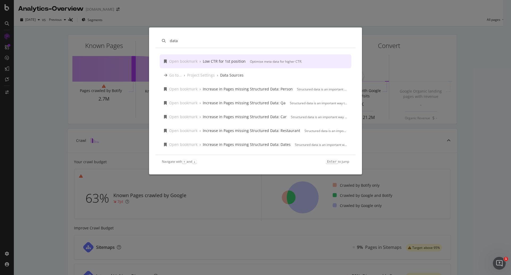
type input "data"
click at [62, 59] on div "data Open bookmark › Low CTR for 1st position Optimise meta data for higher CTR…" at bounding box center [255, 137] width 511 height 275
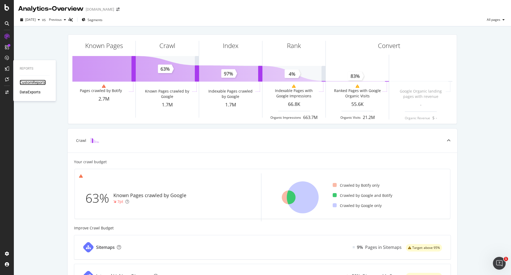
drag, startPoint x: 33, startPoint y: 82, endPoint x: 39, endPoint y: 81, distance: 5.4
click at [34, 82] on div "CustomReports" at bounding box center [33, 82] width 26 height 5
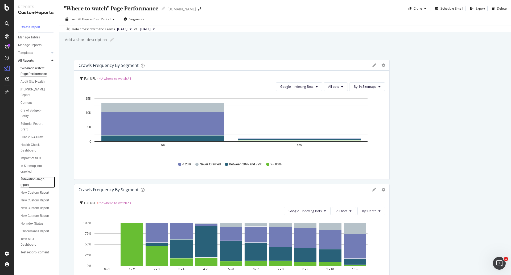
click at [32, 180] on div "Indexation en-gb report" at bounding box center [36, 181] width 30 height 11
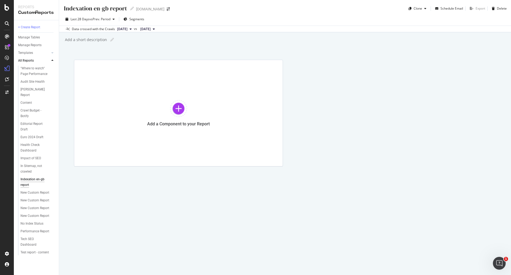
click at [350, 126] on div "Add a Component to your Report" at bounding box center [285, 113] width 422 height 107
click at [359, 118] on div "Add a Component to your Report" at bounding box center [285, 113] width 422 height 107
click at [115, 18] on icon "button" at bounding box center [114, 19] width 2 height 3
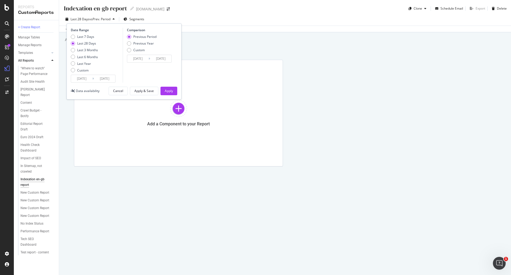
click at [85, 45] on div "Last 28 Days" at bounding box center [86, 43] width 19 height 5
click at [129, 48] on div "Custom" at bounding box center [129, 50] width 4 height 4
click at [128, 36] on div "Previous Period" at bounding box center [129, 37] width 4 height 4
click at [194, 255] on div "Indexation en-gb report Indexation en-gb report Goal.com Clone Schedule Email E…" at bounding box center [285, 137] width 452 height 275
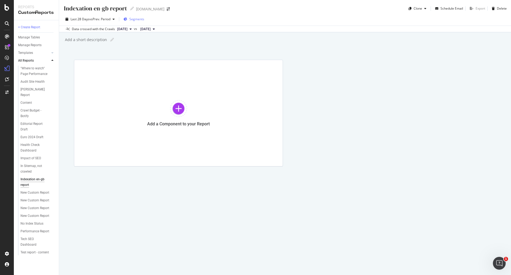
click at [133, 17] on span "Segments" at bounding box center [136, 19] width 15 height 5
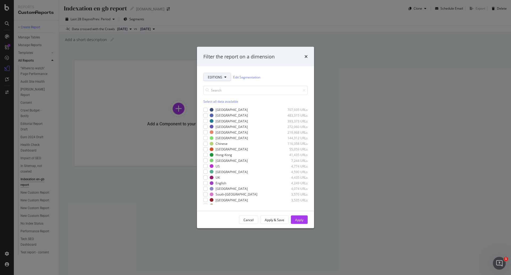
click at [221, 76] on span "EDITIONS" at bounding box center [215, 77] width 14 height 5
click at [231, 149] on div "Affiliate_Content" at bounding box center [222, 145] width 37 height 8
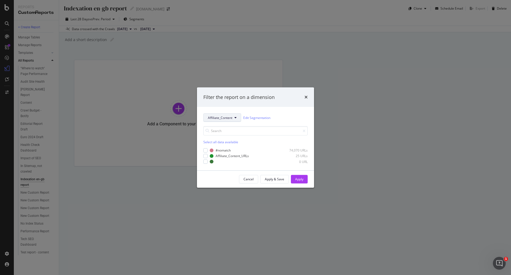
click at [232, 117] on span "Affiliate_Content" at bounding box center [220, 117] width 25 height 5
click at [225, 138] on span "Pagetype_Botify" at bounding box center [222, 136] width 28 height 5
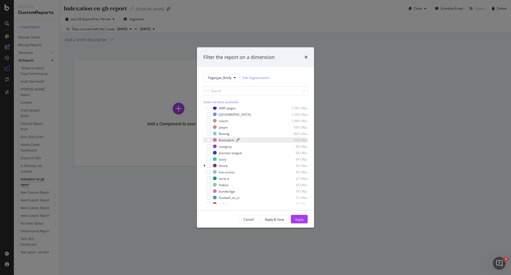
scroll to position [53, 0]
click at [209, 145] on div "modal" at bounding box center [209, 146] width 4 height 4
click at [302, 220] on div "Apply" at bounding box center [299, 219] width 8 height 5
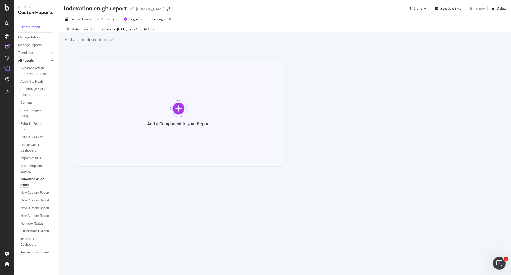
click at [180, 109] on div at bounding box center [178, 108] width 17 height 17
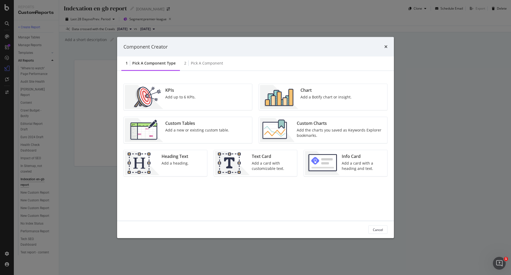
click at [186, 88] on div "KPIs" at bounding box center [180, 90] width 30 height 6
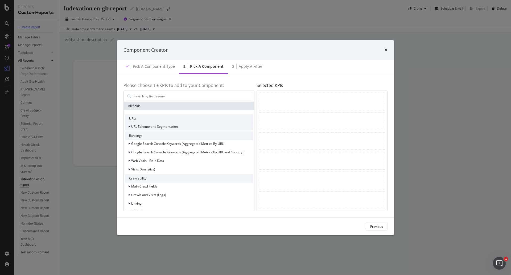
click at [162, 127] on span "URL Scheme and Segmentation" at bounding box center [154, 126] width 47 height 5
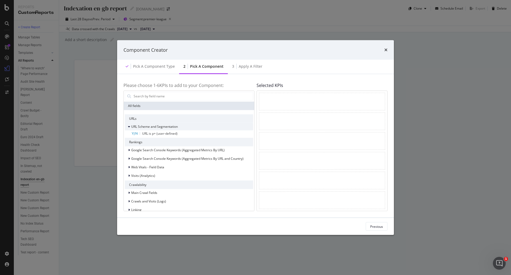
click at [158, 125] on span "URL Scheme and Segmentation" at bounding box center [154, 126] width 47 height 5
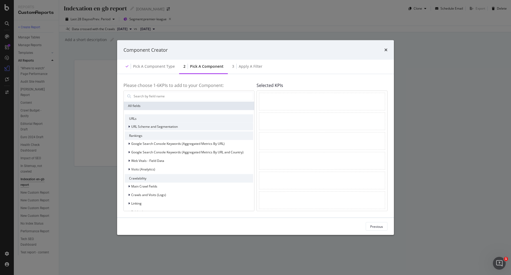
click at [131, 125] on div "modal" at bounding box center [129, 126] width 3 height 5
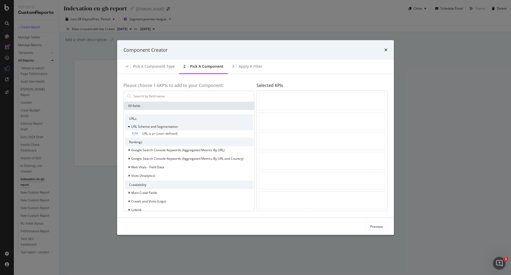
click at [130, 127] on icon "modal" at bounding box center [129, 126] width 2 height 3
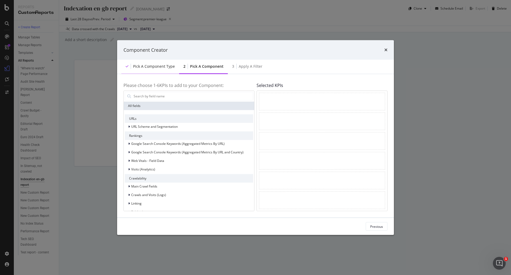
click at [160, 64] on div "Pick a Component type" at bounding box center [154, 66] width 42 height 5
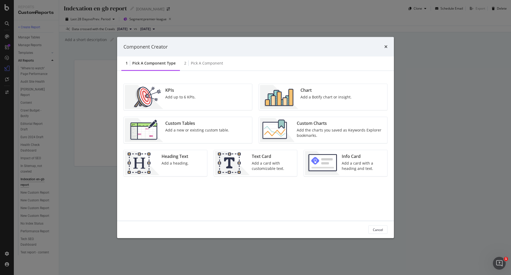
click at [215, 131] on div "Add a new or existing custom table." at bounding box center [197, 129] width 64 height 5
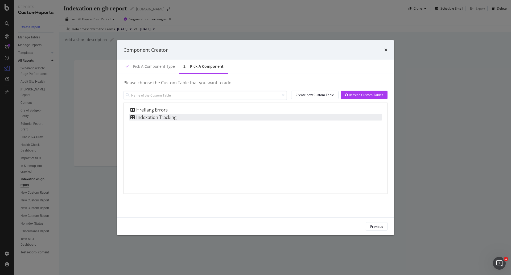
click at [158, 117] on div "Indexation Tracking" at bounding box center [152, 117] width 47 height 6
click at [388, 149] on div "Please choose the Custom Table that you want to add: Create new Custom Table Re…" at bounding box center [255, 145] width 277 height 143
click at [312, 95] on div "Create new Custom Table" at bounding box center [315, 94] width 38 height 5
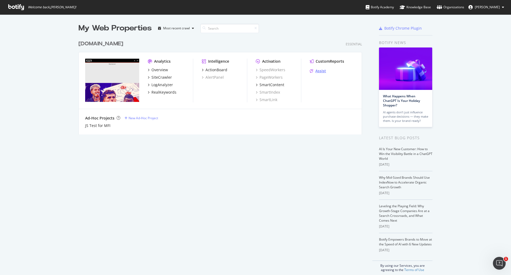
click at [319, 69] on div "Assist" at bounding box center [321, 70] width 11 height 5
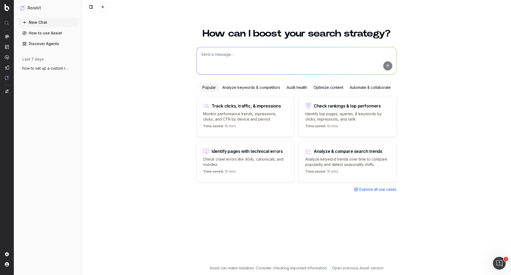
click at [233, 55] on textarea at bounding box center [297, 60] width 200 height 27
type textarea "I want to set up a custom report which is the following:"
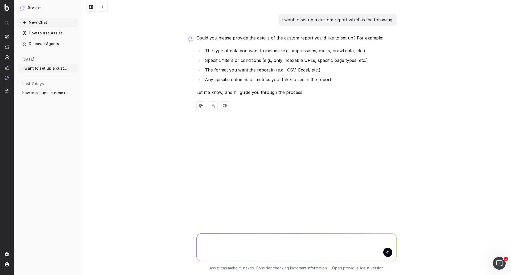
click at [42, 95] on span "how to set up a custom report" at bounding box center [45, 92] width 47 height 5
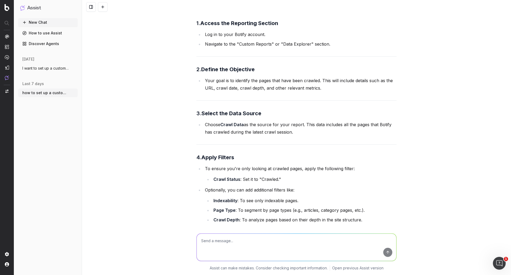
scroll to position [605, 0]
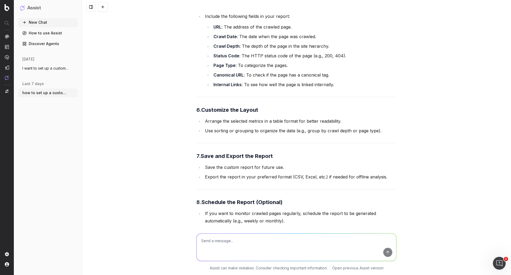
click at [42, 69] on span "I want to set up a custom report which i" at bounding box center [45, 68] width 47 height 5
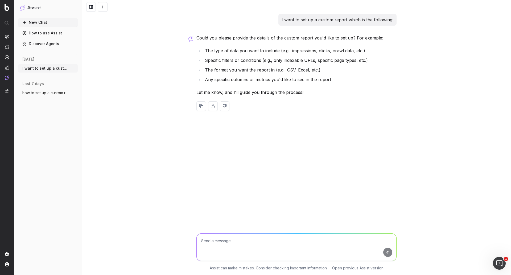
drag, startPoint x: 39, startPoint y: 68, endPoint x: 31, endPoint y: 189, distance: 120.9
click at [31, 203] on div "New Chat How to use Assist Discover Agents today I want to set up a custom repo…" at bounding box center [48, 145] width 60 height 254
click at [75, 69] on icon "button" at bounding box center [74, 68] width 4 height 4
click at [79, 71] on div "Delete" at bounding box center [95, 68] width 34 height 9
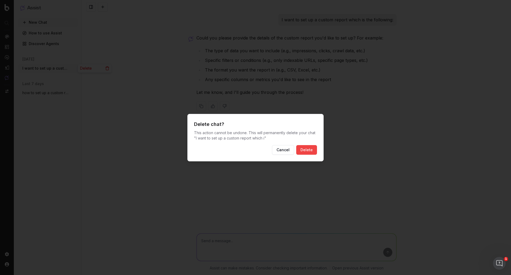
click at [309, 151] on button "Delete" at bounding box center [306, 150] width 21 height 10
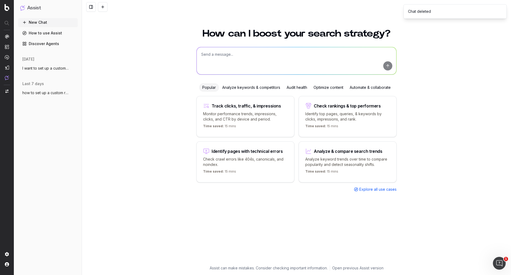
click at [74, 93] on circle "button" at bounding box center [74, 92] width 0 height 0
click at [82, 93] on span "Delete" at bounding box center [86, 92] width 12 height 5
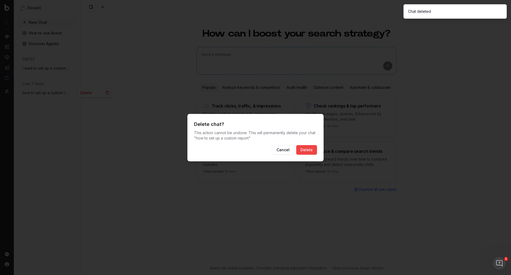
click at [305, 149] on button "Delete" at bounding box center [306, 150] width 21 height 10
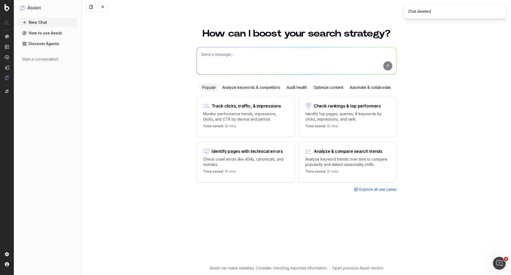
click at [47, 23] on button "New Chat" at bounding box center [47, 22] width 59 height 9
click at [233, 55] on textarea at bounding box center [297, 60] width 200 height 27
type textarea "I want to set up a custom table which"
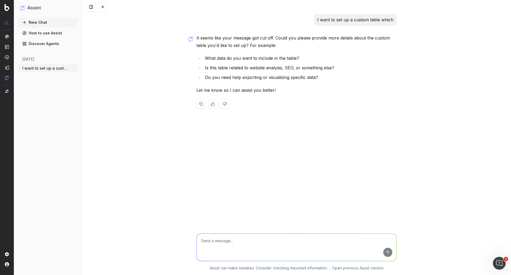
click at [47, 21] on button "New Chat" at bounding box center [48, 22] width 60 height 9
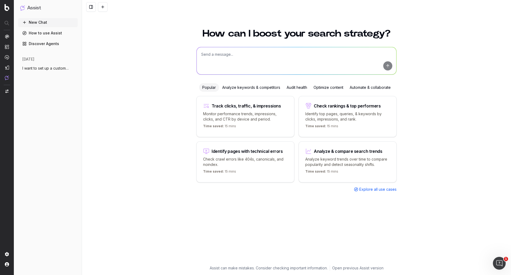
click at [229, 58] on textarea at bounding box center [297, 60] width 200 height 27
type textarea "s"
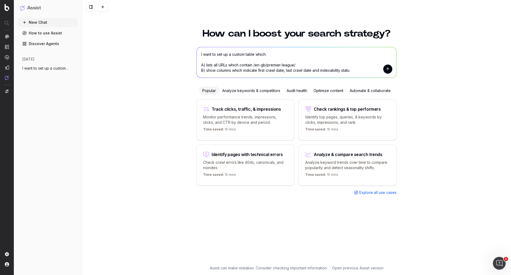
type textarea "I want to set up a custom table which: A) lists all URLs which contain /en-gb/p…"
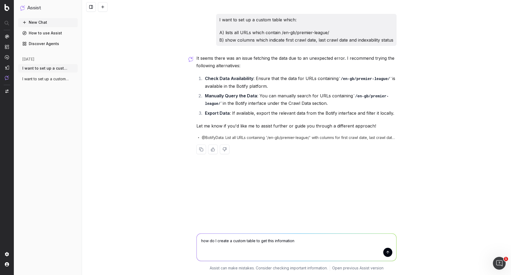
type textarea "how do I create a custom table to get this information?"
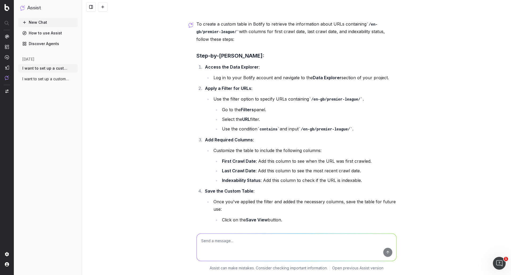
scroll to position [158, 0]
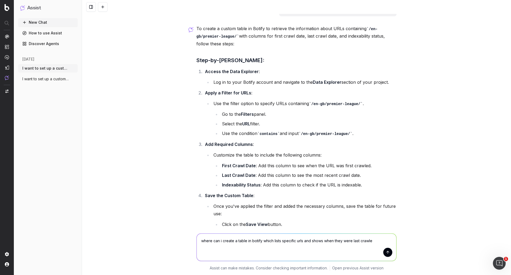
type textarea "where can i create a table in botify which lists specific urls and shows when t…"
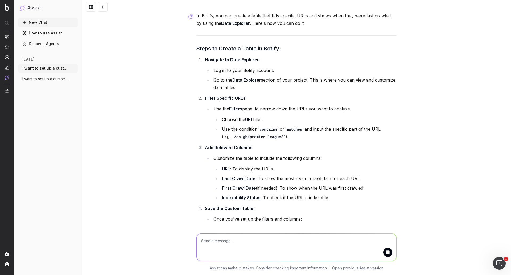
scroll to position [516, 0]
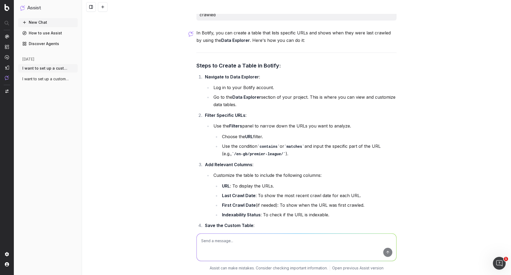
click at [10, 95] on nav at bounding box center [7, 137] width 14 height 275
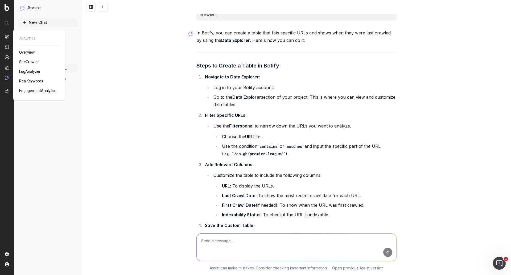
click at [33, 53] on span "Overview" at bounding box center [27, 52] width 16 height 4
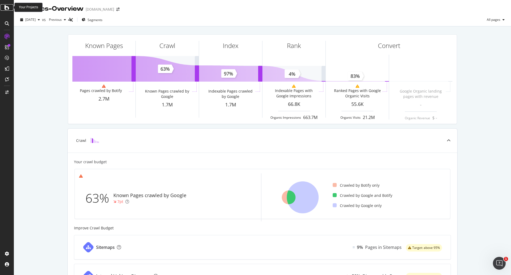
click at [8, 9] on icon at bounding box center [7, 7] width 5 height 6
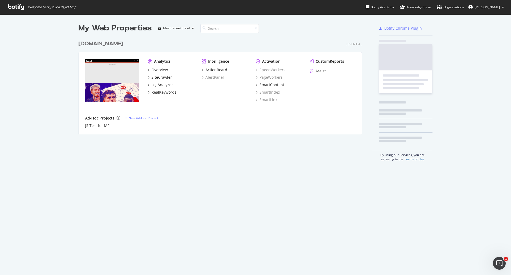
scroll to position [97, 284]
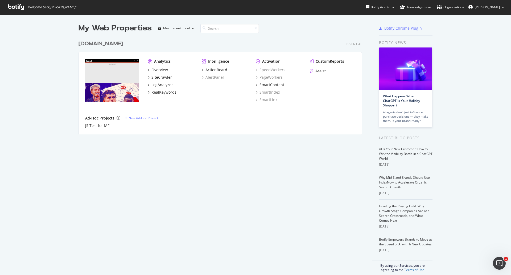
click at [497, 7] on span "[PERSON_NAME]" at bounding box center [487, 7] width 25 height 5
click at [345, 24] on div at bounding box center [349, 28] width 36 height 11
click at [157, 61] on div "Analytics" at bounding box center [162, 61] width 17 height 5
click at [153, 69] on div "Overview" at bounding box center [160, 69] width 17 height 5
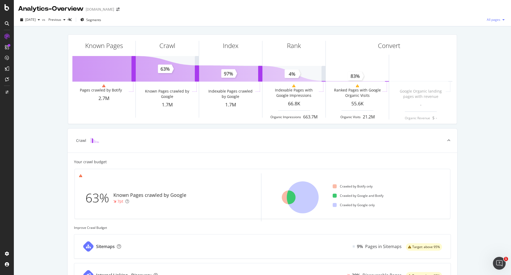
click at [489, 20] on span "All pages" at bounding box center [493, 19] width 16 height 5
click at [496, 20] on span "All pages" at bounding box center [493, 19] width 16 height 5
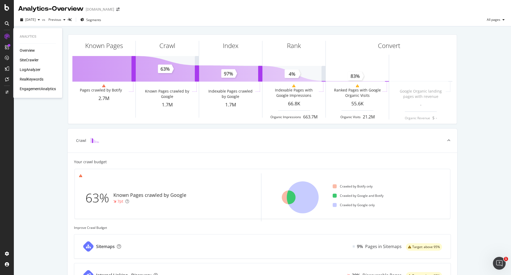
click at [31, 60] on div "SiteCrawler" at bounding box center [29, 59] width 19 height 5
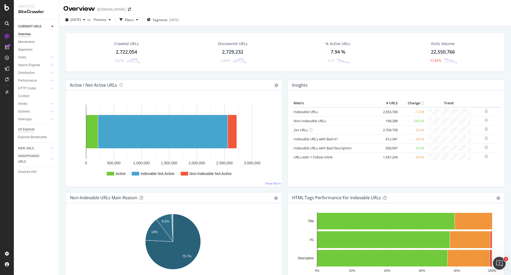
click at [29, 128] on div "Url Explorer" at bounding box center [26, 130] width 17 height 6
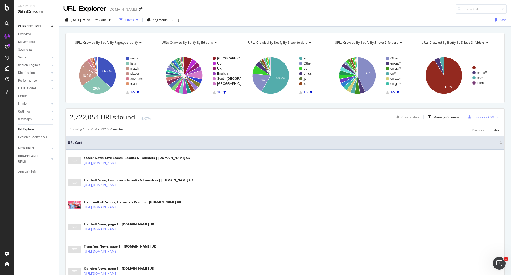
click at [140, 19] on div "button" at bounding box center [137, 19] width 6 height 3
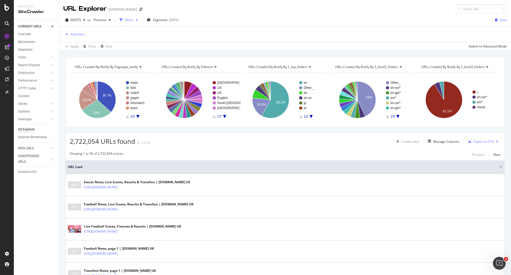
click at [140, 18] on div "button" at bounding box center [137, 19] width 6 height 3
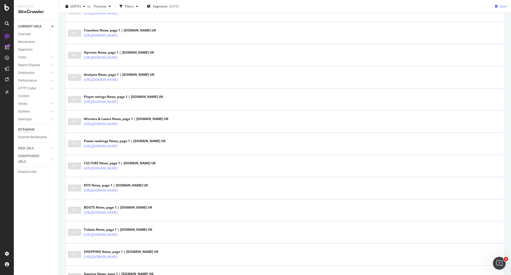
scroll to position [186, 0]
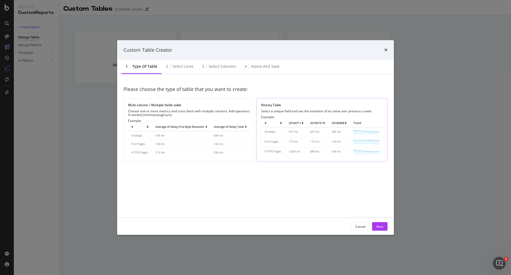
click at [304, 129] on img "modal" at bounding box center [322, 138] width 122 height 38
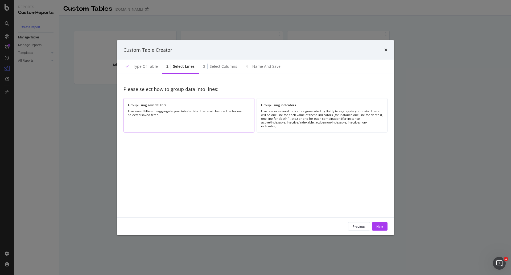
click at [164, 116] on div "Group using saved filters Use saved filters to aggregate your table's data. The…" at bounding box center [189, 115] width 131 height 34
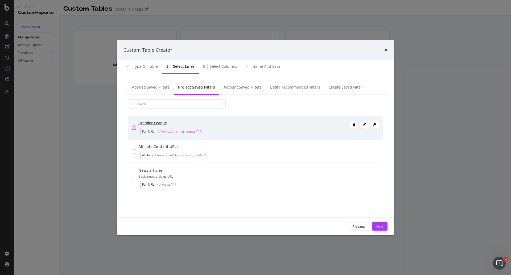
click at [135, 128] on div "modal" at bounding box center [134, 127] width 4 height 4
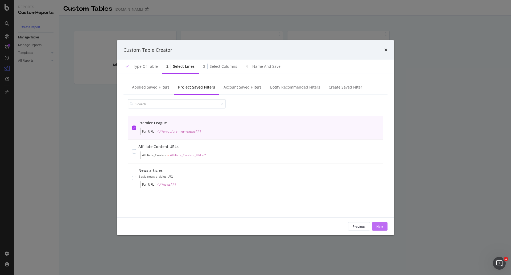
click at [382, 226] on div "Next" at bounding box center [380, 226] width 7 height 5
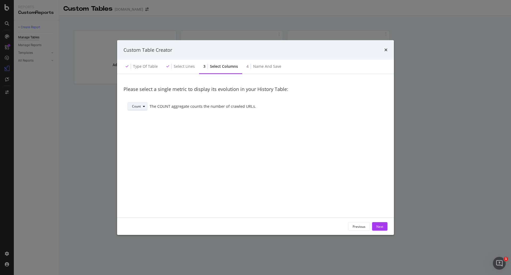
click at [137, 107] on div "Count" at bounding box center [136, 106] width 9 height 3
click at [140, 135] on div "Avg" at bounding box center [139, 132] width 18 height 7
click at [161, 105] on div "Select a field" at bounding box center [264, 106] width 226 height 3
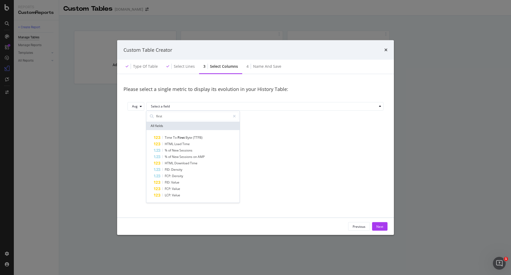
type input "first"
click at [179, 123] on div "All fields" at bounding box center [192, 125] width 93 height 9
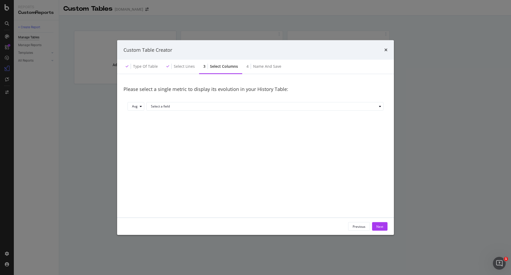
click at [275, 136] on div "Please select a single metric to display its evolution in your History Table: A…" at bounding box center [256, 145] width 264 height 131
click at [181, 62] on div "Select lines" at bounding box center [180, 66] width 37 height 15
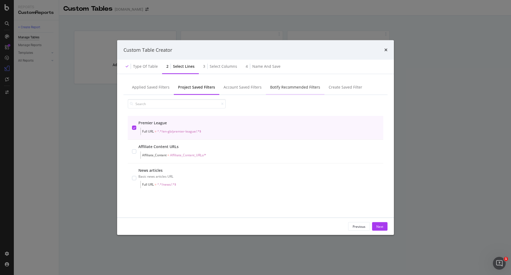
click at [302, 86] on div "Botify Recommended Filters" at bounding box center [295, 86] width 50 height 5
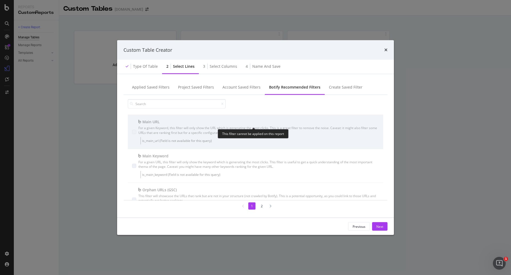
scroll to position [266, 0]
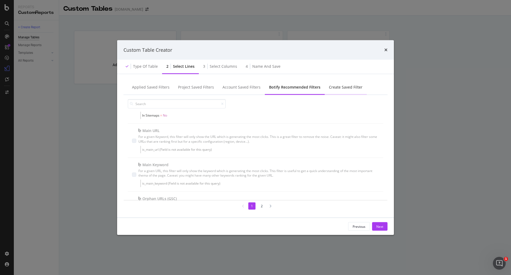
click at [336, 84] on div "Create Saved Filter" at bounding box center [346, 87] width 42 height 15
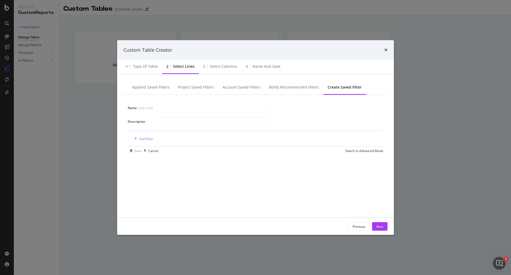
scroll to position [0, 0]
click at [143, 138] on div "Add Filter" at bounding box center [146, 138] width 14 height 5
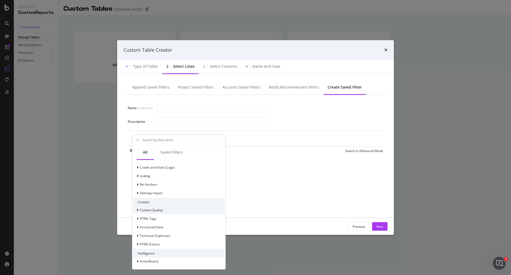
scroll to position [86, 0]
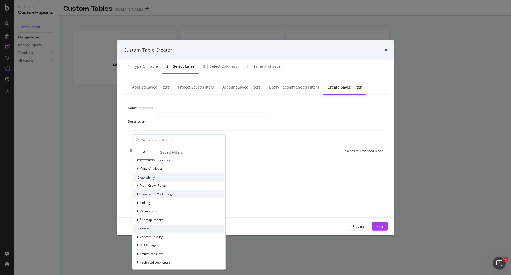
click at [154, 193] on span "Crawls and Visits (Logs)" at bounding box center [157, 193] width 35 height 5
click at [155, 202] on span "Crawls (Logs)" at bounding box center [153, 201] width 20 height 5
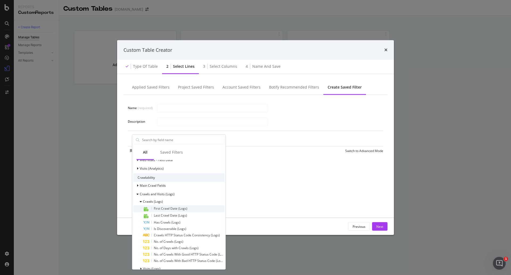
click at [176, 208] on span "First Crawl Date (Logs)" at bounding box center [171, 208] width 34 height 5
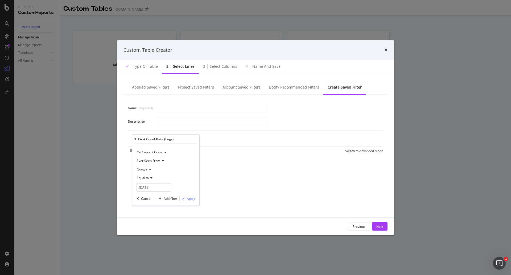
click at [164, 151] on icon "modal" at bounding box center [165, 151] width 4 height 3
click at [151, 176] on icon "modal" at bounding box center [151, 177] width 4 height 3
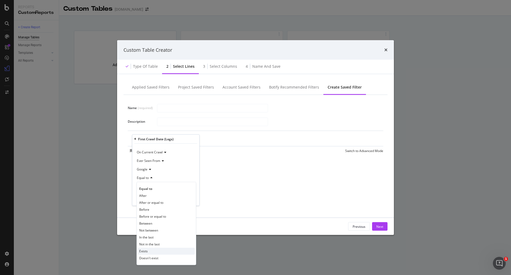
click at [156, 252] on div "Exists" at bounding box center [166, 250] width 57 height 7
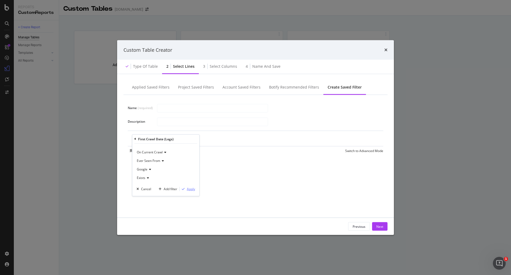
click at [189, 190] on div "Apply" at bounding box center [191, 188] width 8 height 5
click at [388, 50] on icon "times" at bounding box center [386, 50] width 3 height 4
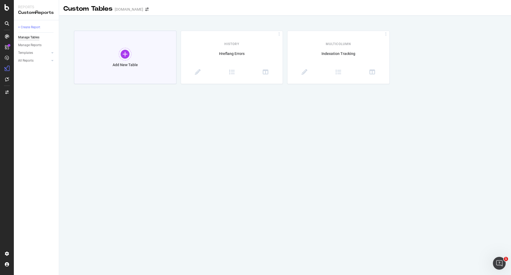
click at [132, 54] on div "Add New Table" at bounding box center [125, 57] width 103 height 53
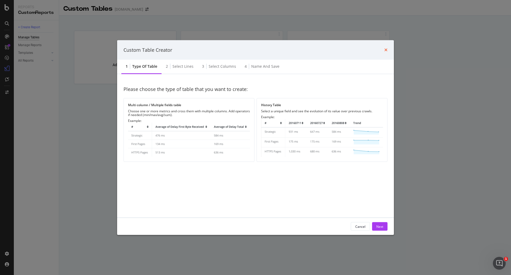
click at [386, 50] on icon "times" at bounding box center [386, 50] width 3 height 4
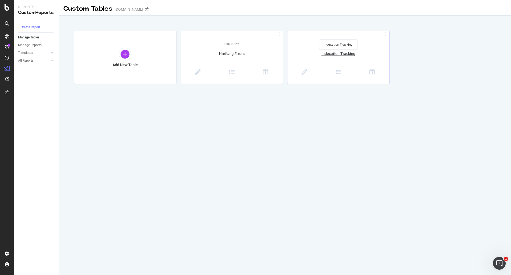
click at [347, 51] on div "MultiColumn Indexation Tracking" at bounding box center [339, 57] width 102 height 53
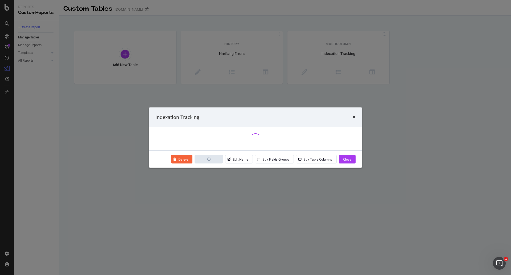
click at [354, 117] on icon "times" at bounding box center [354, 117] width 3 height 4
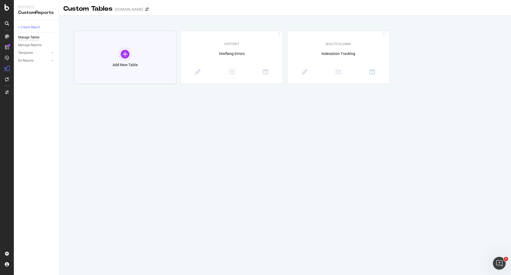
click at [136, 53] on div "Add New Table" at bounding box center [125, 57] width 103 height 53
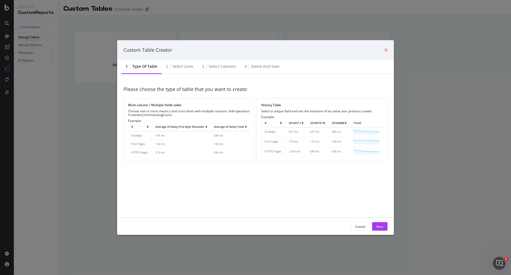
click at [385, 48] on icon "times" at bounding box center [386, 50] width 3 height 4
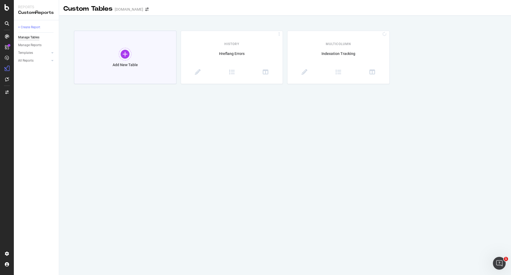
click at [127, 61] on div "Add New Table" at bounding box center [125, 57] width 103 height 53
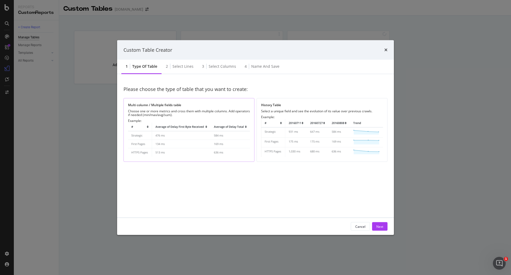
click at [186, 124] on img "modal" at bounding box center [189, 140] width 122 height 35
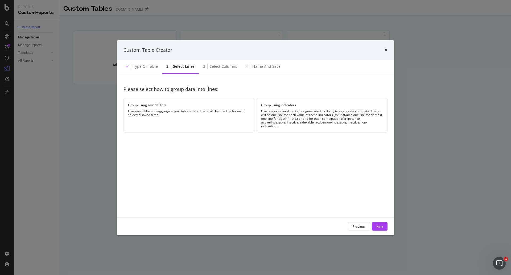
click at [387, 52] on icon "times" at bounding box center [386, 50] width 3 height 4
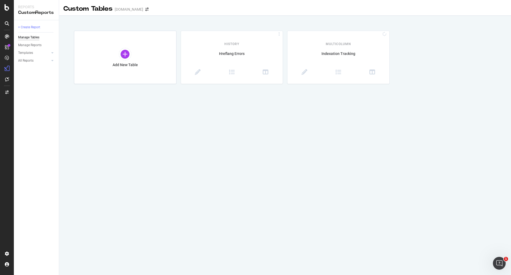
click at [280, 22] on div "Custom Tables [DOMAIN_NAME] Add New Table History Hreflang Errors MultiColumn I…" at bounding box center [285, 137] width 452 height 275
click at [32, 46] on div "Manage Reports" at bounding box center [29, 45] width 23 height 6
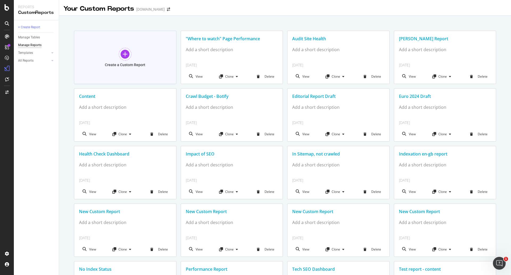
click at [121, 55] on div at bounding box center [125, 54] width 13 height 13
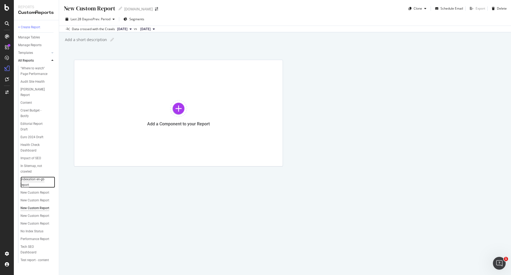
click at [31, 180] on div "Indexation en-gb report" at bounding box center [36, 181] width 30 height 11
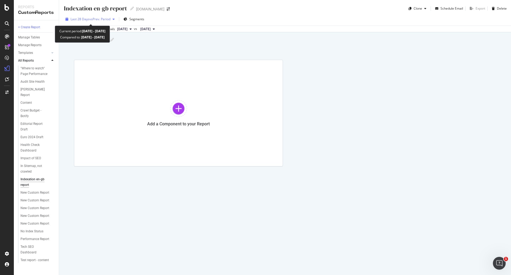
click at [113, 19] on div "button" at bounding box center [114, 19] width 6 height 3
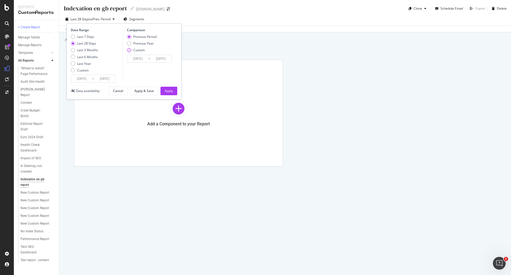
click at [139, 49] on div "Custom" at bounding box center [138, 50] width 11 height 5
click at [166, 90] on div "Apply" at bounding box center [169, 90] width 8 height 5
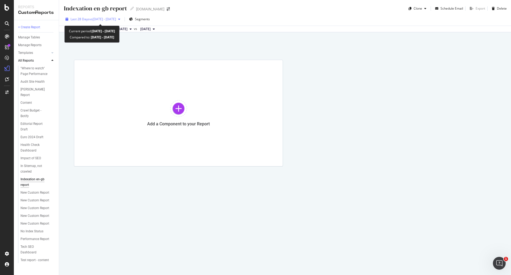
click at [123, 22] on div "Last 28 Days vs 2025 Jun. 22nd - Jul. 19th" at bounding box center [92, 19] width 59 height 8
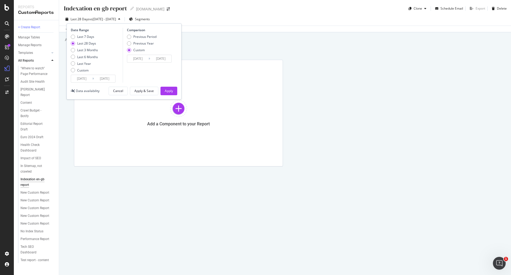
click at [129, 49] on div "Custom" at bounding box center [129, 50] width 4 height 4
click at [129, 51] on div "Custom" at bounding box center [129, 50] width 4 height 4
click at [131, 38] on div "Previous Period" at bounding box center [129, 37] width 4 height 4
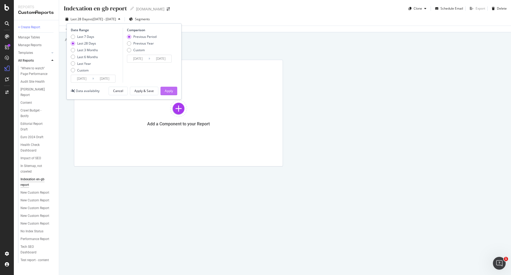
click at [169, 90] on div "Apply" at bounding box center [169, 90] width 8 height 5
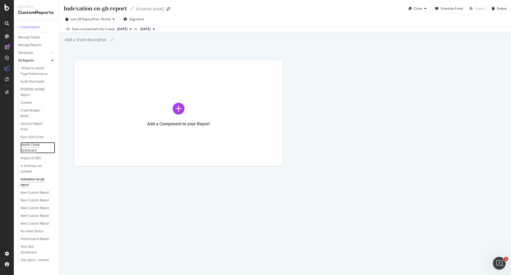
click at [30, 143] on div "Health Check Dashboard" at bounding box center [36, 147] width 30 height 11
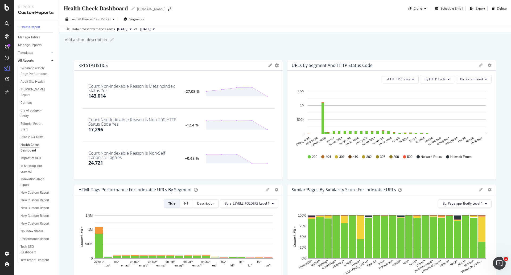
click at [476, 63] on div "URLs by Segment and HTTP Status Code Bar (by Value) Bar (by Percentage) Table A…" at bounding box center [392, 65] width 209 height 11
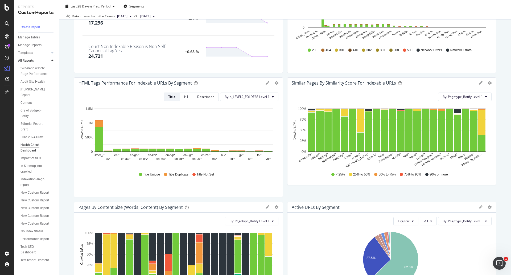
scroll to position [27, 0]
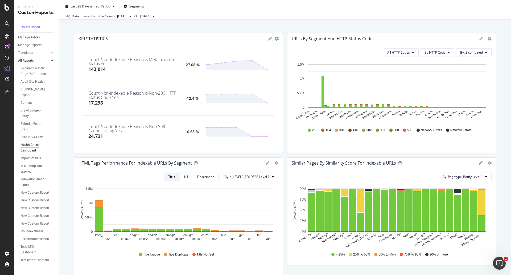
click at [503, 52] on div "Health Check Dashboard Health Check Dashboard Goal.com Clone Schedule Email Exp…" at bounding box center [285, 137] width 452 height 275
click at [479, 38] on icon at bounding box center [481, 39] width 4 height 4
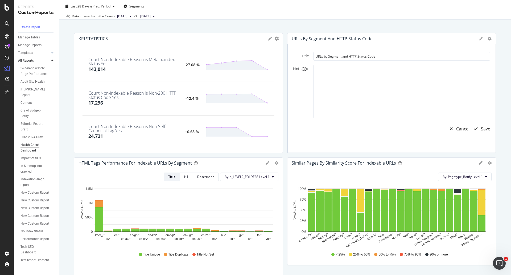
click at [479, 38] on icon at bounding box center [481, 39] width 4 height 4
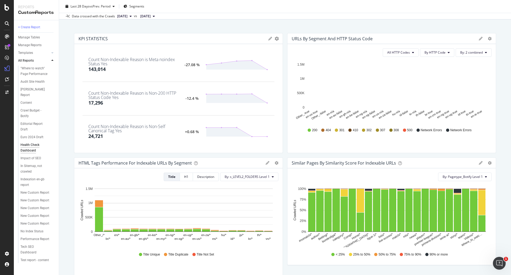
click at [479, 38] on icon at bounding box center [481, 39] width 4 height 4
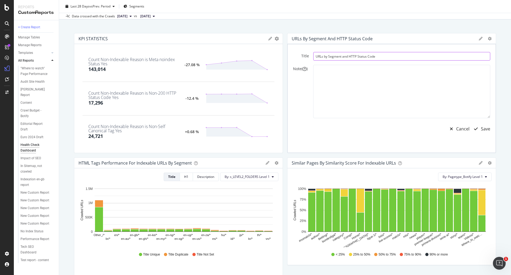
click at [381, 58] on input "URLs by Segment and HTTP Status Code" at bounding box center [401, 56] width 177 height 9
click at [504, 76] on div "Health Check Dashboard Health Check Dashboard Goal.com Clone Schedule Email Exp…" at bounding box center [285, 137] width 452 height 275
click at [494, 44] on div "Health Check Dashboard Health Check Dashboard Goal.com Clone Schedule Email Exp…" at bounding box center [285, 137] width 452 height 275
click at [479, 40] on icon at bounding box center [481, 39] width 4 height 4
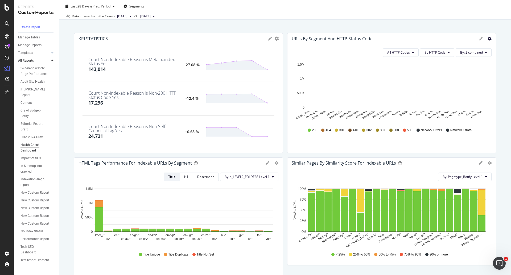
click at [488, 39] on icon "gear" at bounding box center [490, 39] width 4 height 4
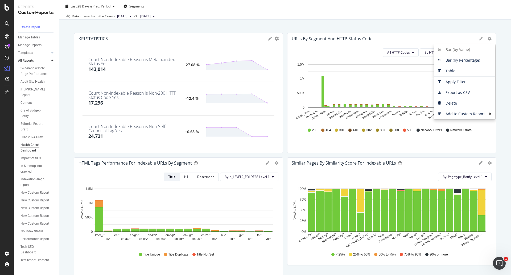
click at [505, 116] on div "Health Check Dashboard Health Check Dashboard Goal.com Clone Schedule Email Exp…" at bounding box center [285, 137] width 452 height 275
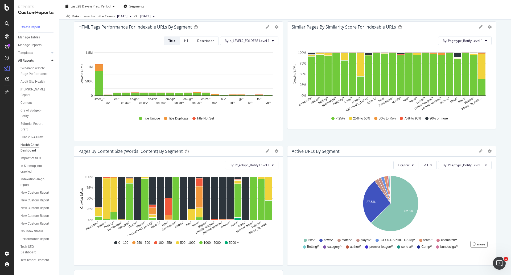
scroll to position [160, 0]
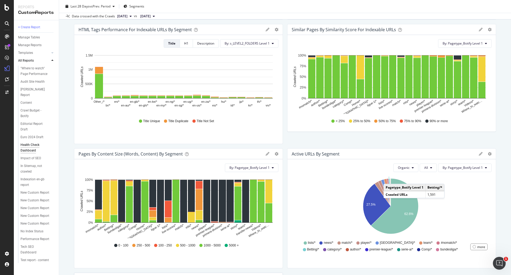
click at [266, 153] on icon at bounding box center [268, 154] width 4 height 4
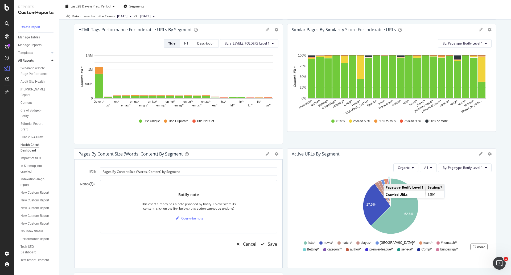
click at [266, 146] on div "KPI STATISTICS KPIs Table Edit KPIs Apply Filter Export as CSV Delete Add to Cu…" at bounding box center [285, 139] width 422 height 479
click at [278, 146] on div "KPI STATISTICS KPIs Table Edit KPIs Apply Filter Export as CSV Delete Add to Cu…" at bounding box center [285, 139] width 422 height 479
click at [283, 154] on div "KPI STATISTICS KPIs Table Edit KPIs Apply Filter Export as CSV Delete Add to Cu…" at bounding box center [285, 139] width 422 height 479
click at [275, 153] on icon "gear" at bounding box center [277, 154] width 4 height 4
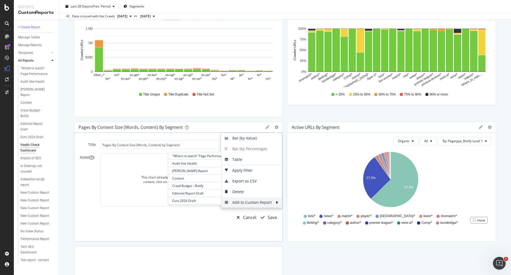
scroll to position [213, 0]
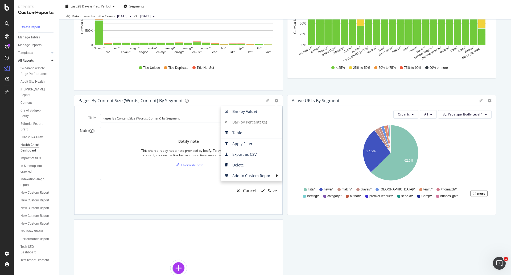
click at [316, 234] on div "KPI STATISTICS KPIs Table Edit KPIs Apply Filter Export as CSV Delete Add to Cu…" at bounding box center [285, 86] width 422 height 479
click at [318, 228] on div "KPI STATISTICS KPIs Table Edit KPIs Apply Filter Export as CSV Delete Add to Cu…" at bounding box center [285, 86] width 422 height 479
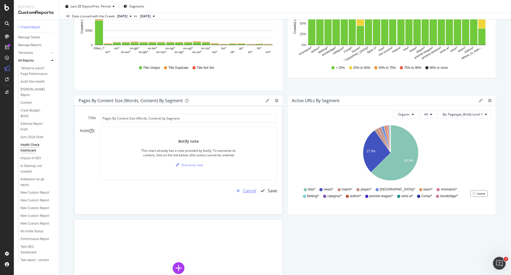
click at [247, 188] on div "Cancel" at bounding box center [249, 191] width 13 height 6
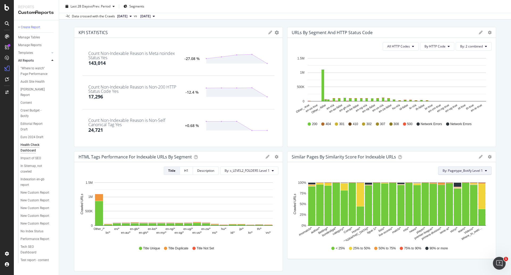
scroll to position [0, 0]
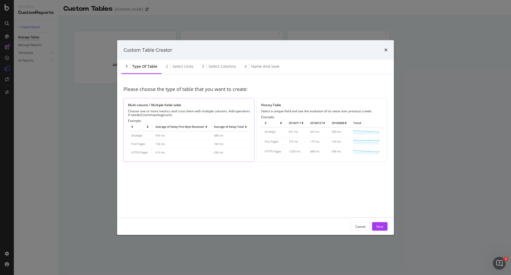
click at [169, 125] on img "modal" at bounding box center [189, 140] width 122 height 35
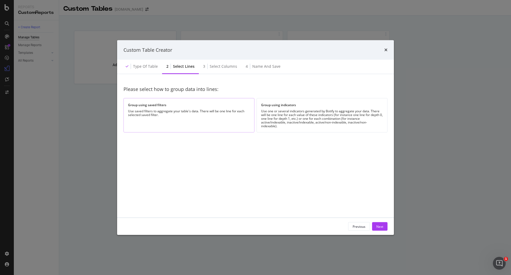
click at [203, 111] on div "Use saved filters to aggregate your table's data. There will be one line for ea…" at bounding box center [189, 112] width 122 height 7
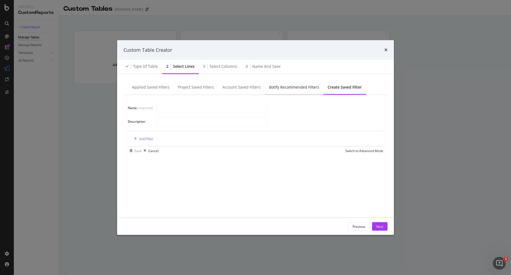
click at [292, 87] on div "Botify Recommended Filters" at bounding box center [294, 86] width 50 height 5
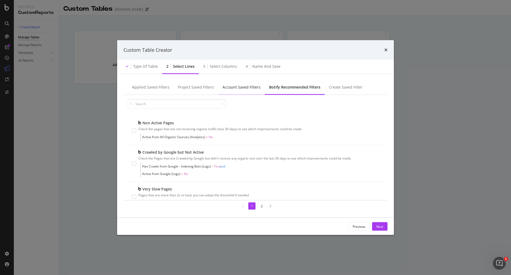
click at [218, 87] on div "Account Saved Filters" at bounding box center [241, 87] width 47 height 15
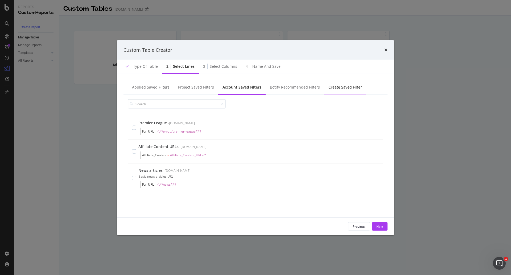
click at [335, 87] on div "Create Saved Filter" at bounding box center [346, 86] width 34 height 5
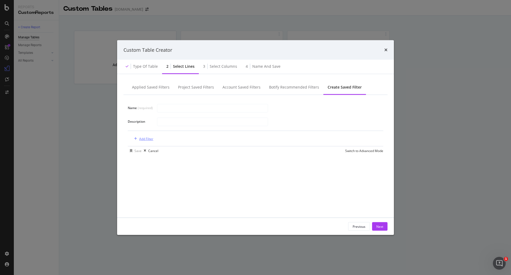
click at [143, 138] on div "Add Filter" at bounding box center [146, 138] width 14 height 5
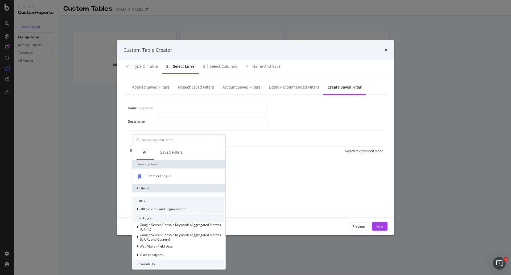
click at [162, 209] on span "URL Scheme and Segmentation" at bounding box center [163, 208] width 47 height 5
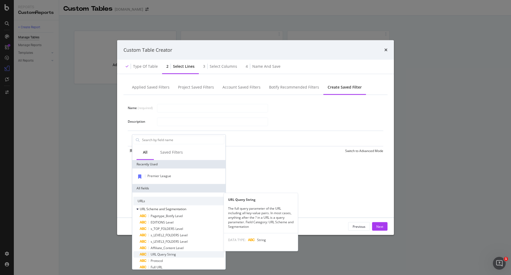
click at [191, 252] on div "URL Query String" at bounding box center [182, 254] width 85 height 6
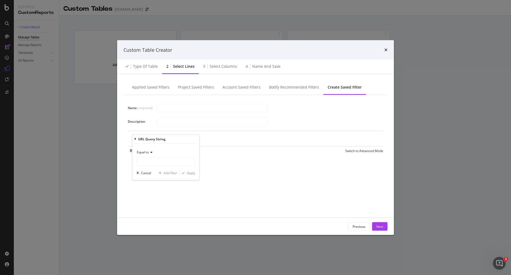
click at [154, 149] on div "Equal to" at bounding box center [166, 152] width 59 height 9
click at [217, 169] on div "Name (required) Description URL Query String = missing value Add Filter Save Ca…" at bounding box center [256, 153] width 264 height 116
click at [187, 138] on icon "modal" at bounding box center [187, 138] width 5 height 5
click at [148, 139] on div "Add Filter" at bounding box center [146, 138] width 14 height 5
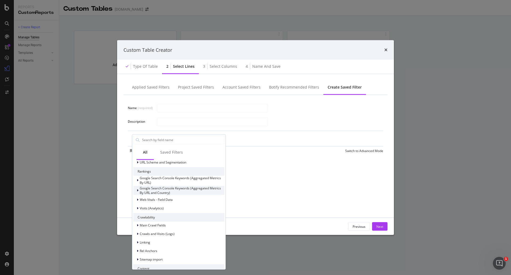
scroll to position [53, 0]
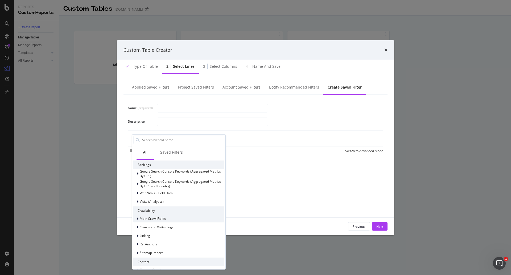
click at [163, 218] on span "Main Crawl Fields" at bounding box center [153, 218] width 26 height 5
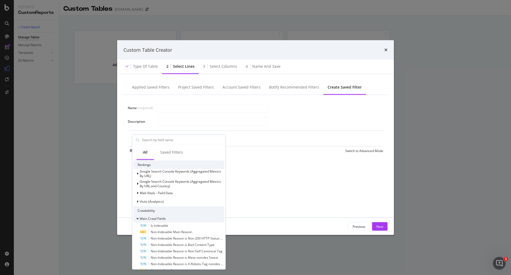
click at [140, 219] on span "Main Crawl Fields" at bounding box center [153, 218] width 26 height 5
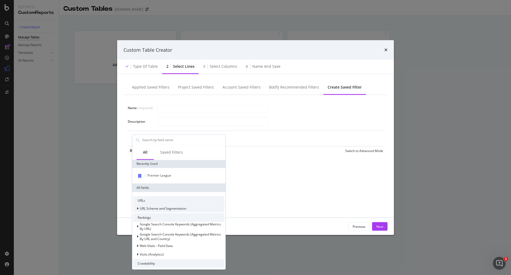
scroll to position [0, 0]
click at [139, 208] on div "modal" at bounding box center [138, 208] width 3 height 5
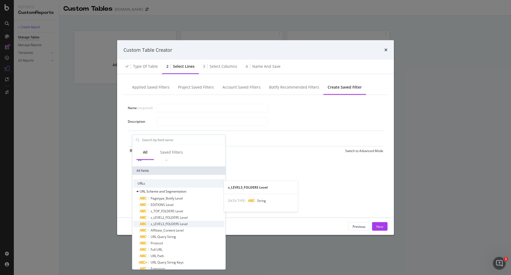
scroll to position [27, 0]
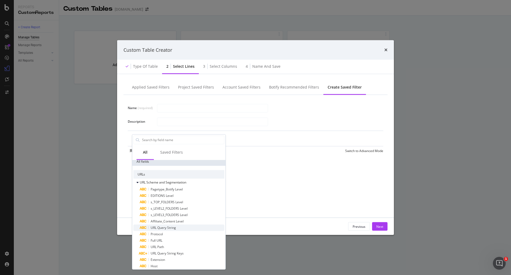
click at [174, 228] on span "URL Query String" at bounding box center [163, 227] width 25 height 5
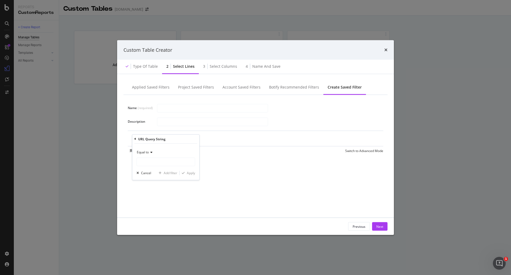
click at [153, 152] on div "Equal to" at bounding box center [166, 152] width 59 height 9
click at [134, 138] on div "URL Query String Equal to Equal to Not equal to Starts with Doesn't start with …" at bounding box center [165, 156] width 67 height 45
click at [135, 139] on icon "modal" at bounding box center [136, 138] width 2 height 3
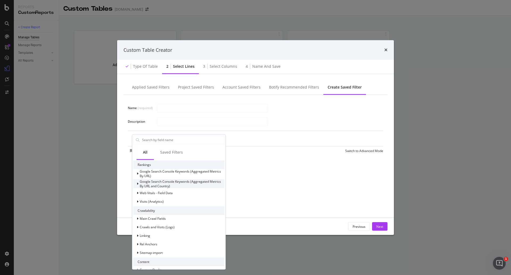
scroll to position [80, 0]
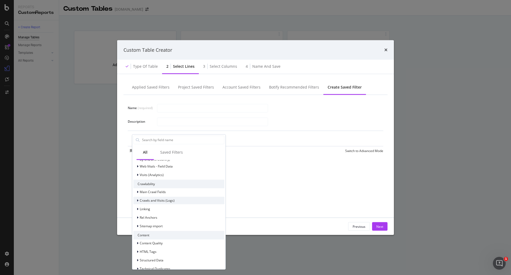
click at [149, 201] on span "Crawls and Visits (Logs)" at bounding box center [157, 200] width 35 height 5
click at [158, 207] on span "Crawls (Logs)" at bounding box center [153, 207] width 20 height 5
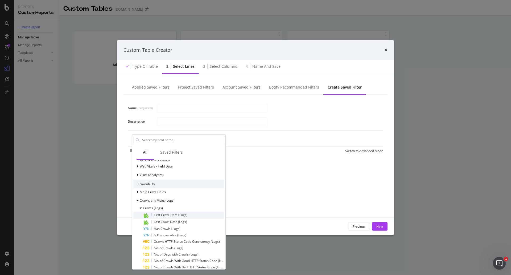
click at [186, 215] on span "First Crawl Date (Logs)" at bounding box center [171, 214] width 34 height 5
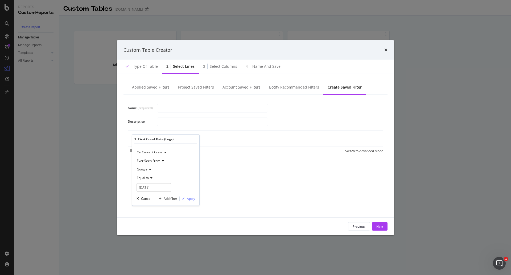
click at [150, 177] on icon "modal" at bounding box center [151, 177] width 4 height 3
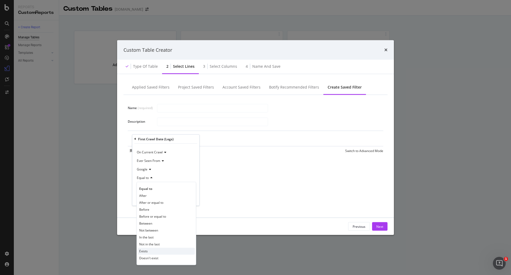
click at [178, 250] on div "Exists" at bounding box center [166, 250] width 57 height 7
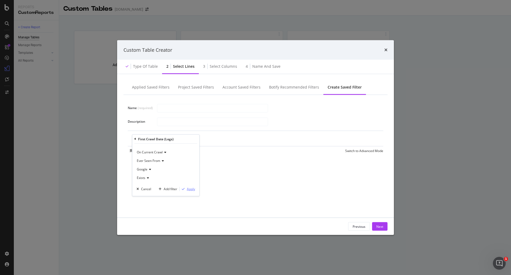
click at [191, 190] on div "Apply" at bounding box center [191, 188] width 8 height 5
click at [227, 140] on div "Add Filter" at bounding box center [230, 138] width 14 height 5
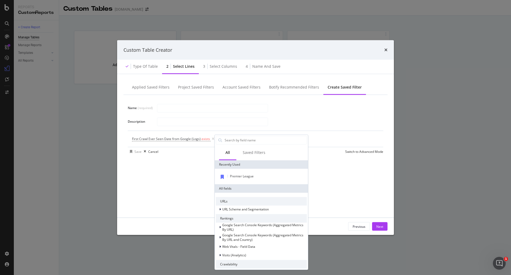
click at [165, 203] on div "Name (required) Description First Crawl Ever Seen Date from Google (Logs) exist…" at bounding box center [256, 153] width 264 height 116
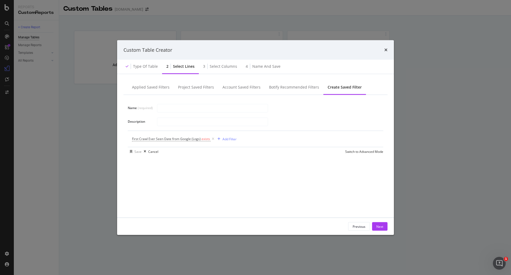
click at [174, 201] on div "Name (required) Description First Crawl Ever Seen Date from Google (Logs) exist…" at bounding box center [256, 153] width 264 height 116
click at [176, 206] on div "Name (required) Description First Crawl Ever Seen Date from Google (Logs) exist…" at bounding box center [256, 153] width 264 height 116
click at [184, 201] on div "Name (required) Description First Crawl Ever Seen Date from Google (Logs) exist…" at bounding box center [256, 153] width 264 height 116
click at [232, 138] on div "Add Filter" at bounding box center [230, 138] width 14 height 5
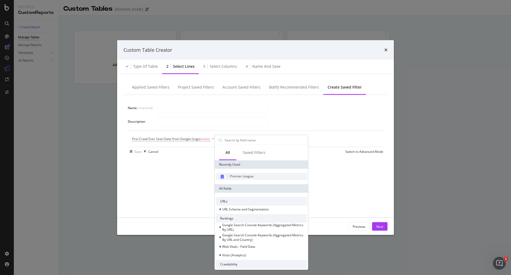
click at [238, 175] on span "Premier League" at bounding box center [242, 175] width 24 height 5
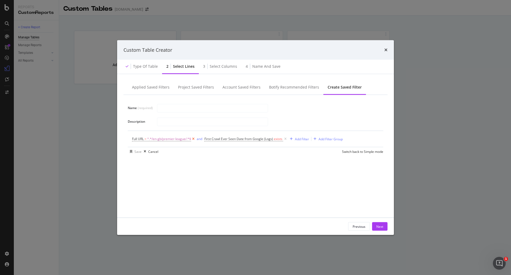
click at [194, 138] on icon "modal" at bounding box center [193, 138] width 5 height 5
click at [258, 140] on div "Add Filter Group" at bounding box center [258, 138] width 24 height 5
click at [276, 199] on div "Name (required) Description First Crawl Ever Seen Date from Google (Logs) exist…" at bounding box center [256, 153] width 264 height 116
click at [260, 138] on div "Add Filter Group" at bounding box center [258, 138] width 24 height 5
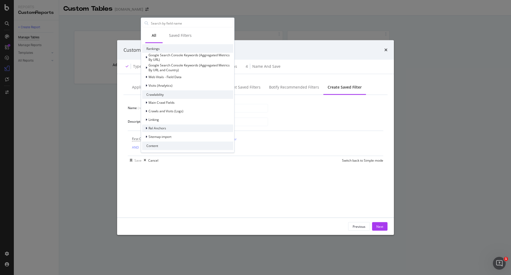
scroll to position [53, 0]
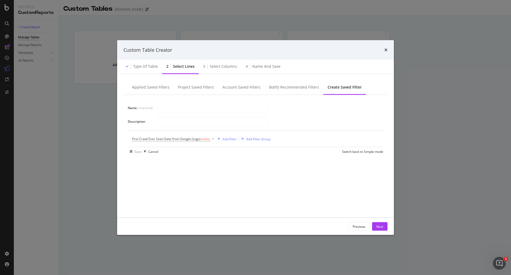
click at [300, 178] on div "Name (required) Description First Crawl Ever Seen Date from Google (Logs) exist…" at bounding box center [256, 153] width 264 height 116
click at [227, 67] on div "Select columns" at bounding box center [223, 66] width 27 height 5
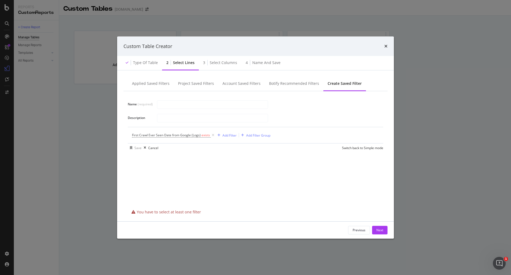
click at [389, 45] on div "Custom Table Creator" at bounding box center [255, 46] width 277 height 20
click at [386, 46] on icon "times" at bounding box center [386, 46] width 3 height 4
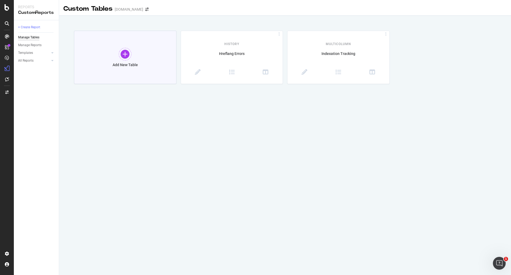
click at [138, 57] on div "Add New Table" at bounding box center [125, 57] width 103 height 53
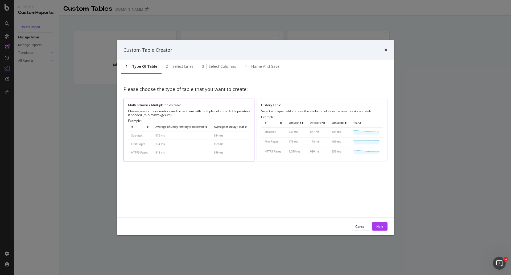
click at [205, 134] on img "modal" at bounding box center [189, 140] width 122 height 35
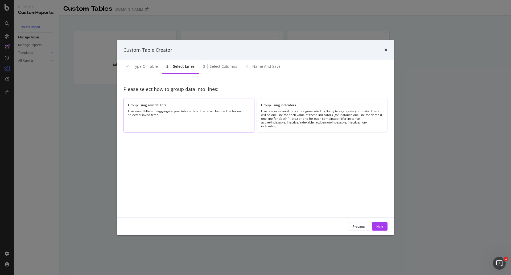
click at [208, 113] on div "Use saved filters to aggregate your table's data. There will be one line for ea…" at bounding box center [189, 112] width 122 height 7
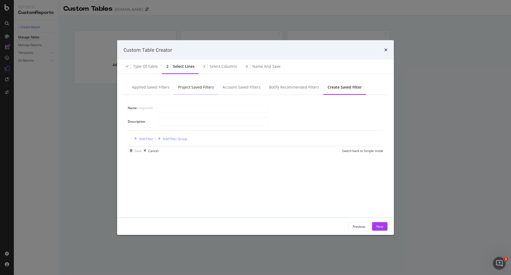
click at [191, 88] on div "Project Saved Filters" at bounding box center [196, 86] width 36 height 5
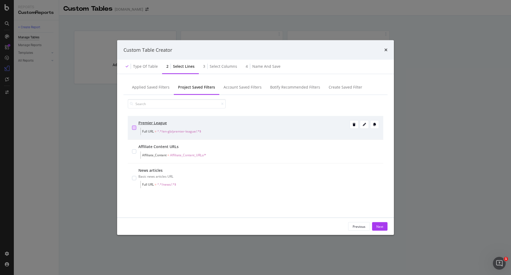
click at [134, 127] on div "modal" at bounding box center [134, 127] width 4 height 4
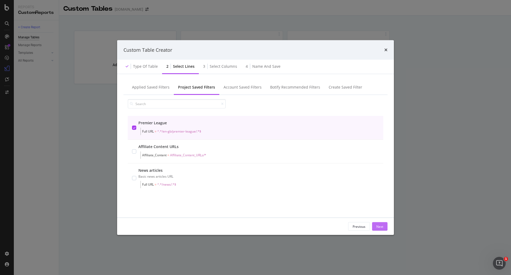
click at [381, 227] on div "Next" at bounding box center [380, 226] width 7 height 5
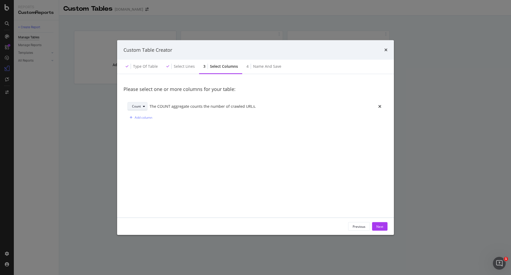
click at [144, 110] on button "Count" at bounding box center [138, 106] width 20 height 9
click at [195, 178] on div "Please select one or more columns for your table: Count The COUNT aggregate cou…" at bounding box center [256, 145] width 264 height 131
click at [247, 104] on div "The COUNT aggregate counts the number of crawled URLs." at bounding box center [262, 106] width 225 height 6
drag, startPoint x: 244, startPoint y: 104, endPoint x: 232, endPoint y: 105, distance: 12.3
click at [243, 104] on div "The COUNT aggregate counts the number of crawled URLs." at bounding box center [262, 106] width 225 height 6
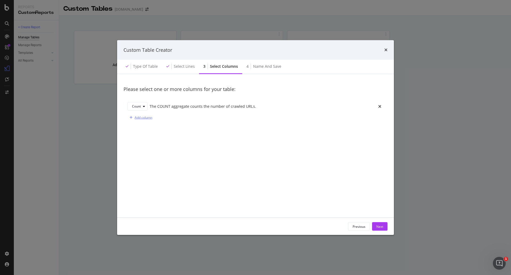
click at [137, 116] on div "Add column" at bounding box center [144, 117] width 18 height 5
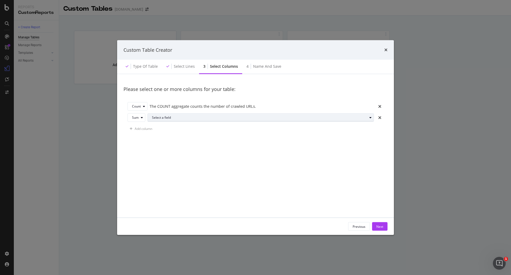
click at [176, 119] on div "Select a field" at bounding box center [263, 117] width 222 height 7
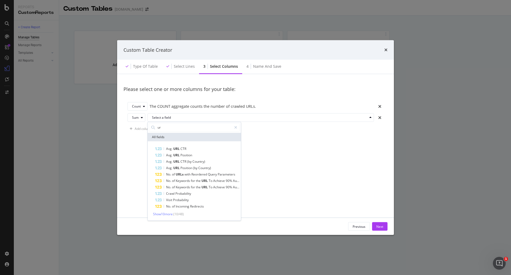
type input "u"
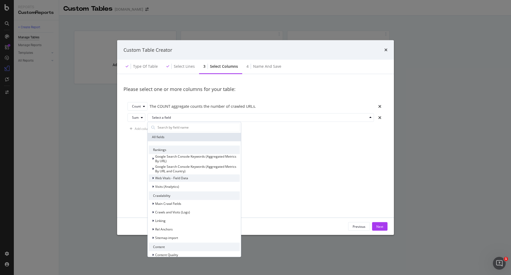
click at [152, 177] on icon "modal" at bounding box center [153, 177] width 2 height 3
click at [153, 187] on icon "modal" at bounding box center [153, 186] width 2 height 3
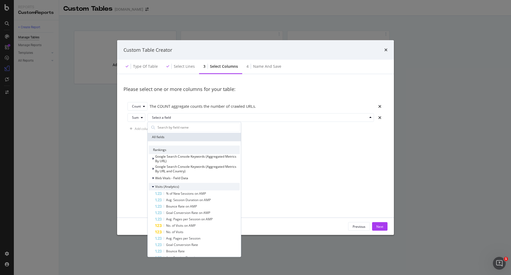
click at [153, 187] on icon "modal" at bounding box center [153, 186] width 2 height 3
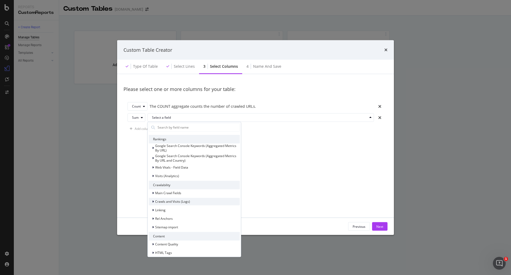
scroll to position [0, 0]
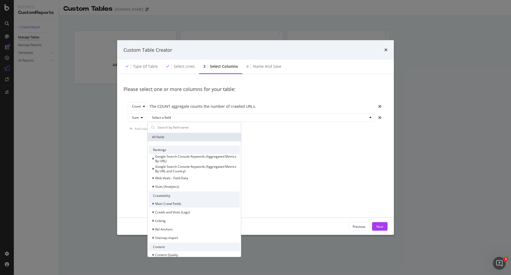
click at [153, 202] on icon "modal" at bounding box center [153, 203] width 2 height 3
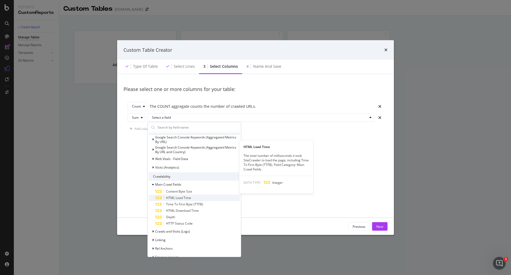
scroll to position [27, 0]
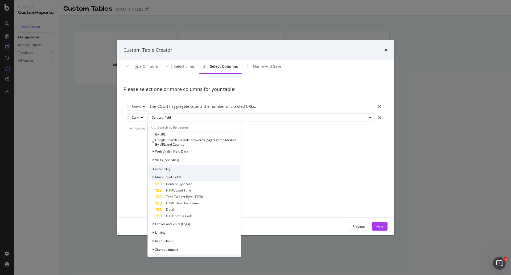
click at [153, 177] on icon "modal" at bounding box center [153, 176] width 2 height 3
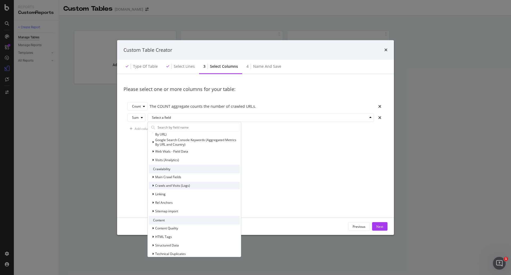
click at [152, 185] on icon "modal" at bounding box center [153, 185] width 2 height 3
click at [164, 194] on span "Crawls (Logs)" at bounding box center [168, 192] width 20 height 5
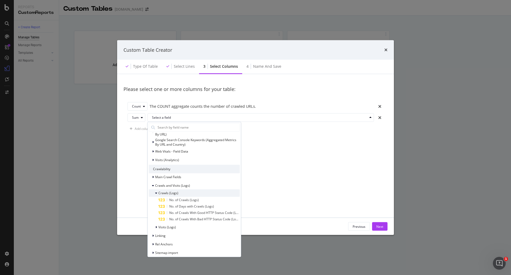
click at [164, 194] on span "Crawls (Logs)" at bounding box center [168, 192] width 20 height 5
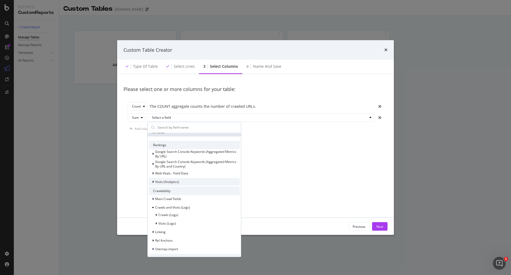
scroll to position [0, 0]
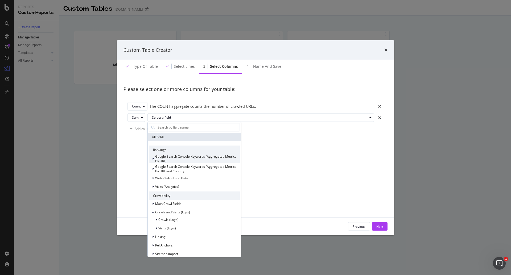
click at [170, 155] on span "Google Search Console Keywords (Aggregated Metrics By URL)" at bounding box center [195, 158] width 81 height 9
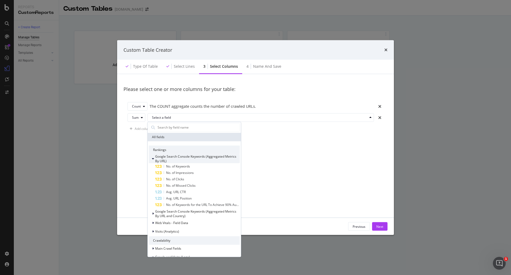
click at [172, 156] on span "Google Search Console Keywords (Aggregated Metrics By URL)" at bounding box center [195, 158] width 81 height 9
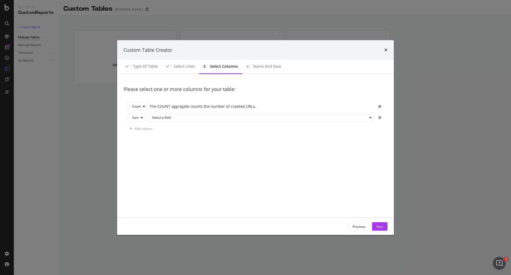
click at [325, 163] on div "Please select one or more columns for your table: Count The COUNT aggregate cou…" at bounding box center [256, 145] width 264 height 131
click at [381, 109] on div "times" at bounding box center [379, 106] width 7 height 9
click at [380, 106] on icon "times" at bounding box center [379, 106] width 3 height 4
click at [149, 105] on div "Add column" at bounding box center [144, 106] width 18 height 5
click at [142, 106] on icon "modal" at bounding box center [142, 106] width 2 height 3
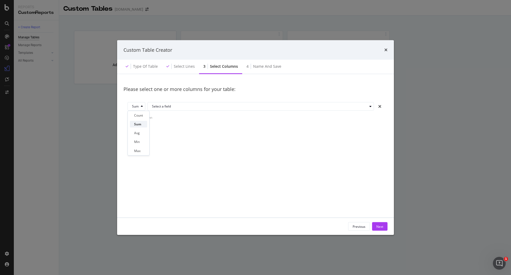
click at [142, 124] on div "Sum" at bounding box center [138, 124] width 17 height 7
click at [140, 109] on div "Sum" at bounding box center [138, 106] width 13 height 7
click at [139, 64] on div "Type of table" at bounding box center [145, 66] width 25 height 5
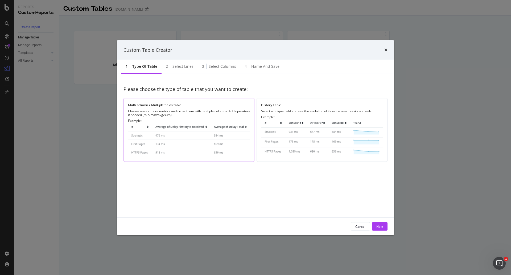
click at [213, 137] on img "modal" at bounding box center [189, 140] width 122 height 35
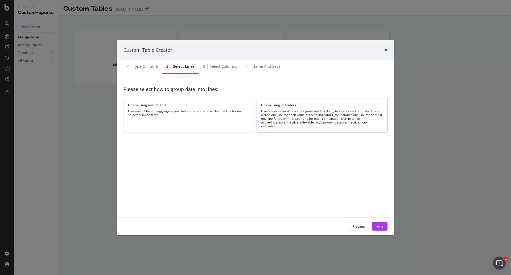
click at [312, 116] on div "Use one or several indicators generated by Botify to aggregate your data. There…" at bounding box center [322, 118] width 122 height 19
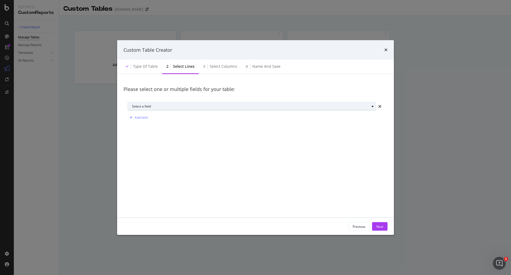
click at [280, 109] on div "Select a field" at bounding box center [254, 106] width 244 height 7
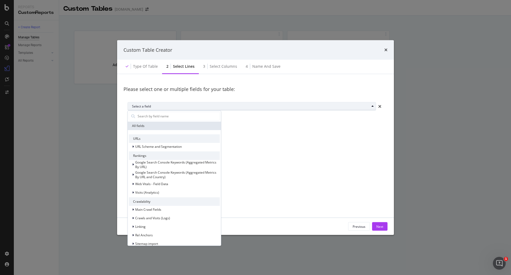
click at [280, 109] on div "Select a field" at bounding box center [254, 106] width 244 height 7
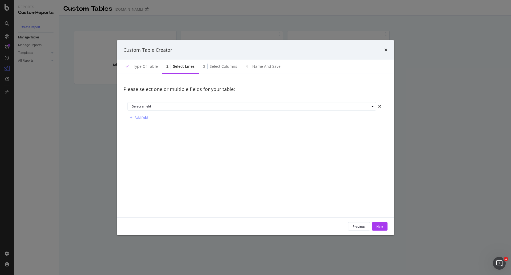
click at [265, 112] on div "Select a field Add field" at bounding box center [256, 112] width 264 height 28
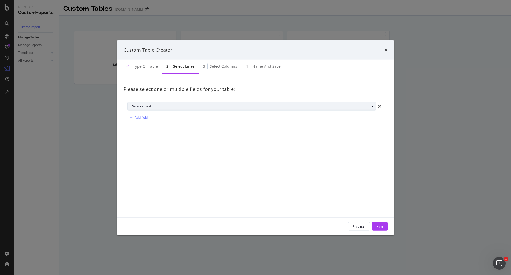
click at [181, 105] on div "Select a field" at bounding box center [251, 106] width 238 height 3
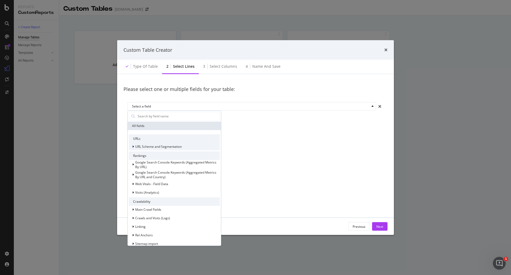
click at [175, 146] on span "URL Scheme and Segmentation" at bounding box center [158, 146] width 47 height 5
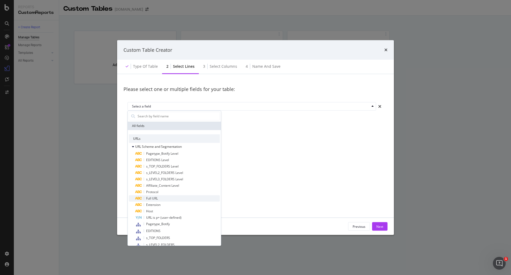
click at [162, 199] on div "Full URL" at bounding box center [177, 198] width 85 height 6
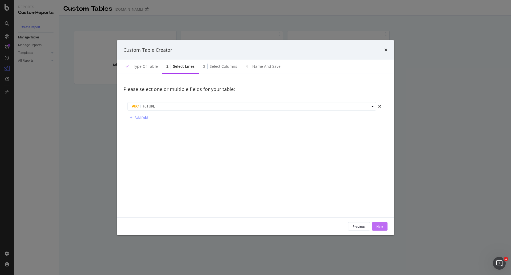
click at [382, 229] on div "Next" at bounding box center [380, 226] width 7 height 8
click at [182, 107] on div "The COUNT aggregate counts the number of crawled URLs." at bounding box center [262, 106] width 225 height 6
click at [195, 108] on div "The COUNT aggregate counts the number of crawled URLs." at bounding box center [262, 106] width 225 height 6
click at [201, 108] on div "The COUNT aggregate counts the number of crawled URLs." at bounding box center [262, 106] width 225 height 6
click at [388, 50] on icon "times" at bounding box center [386, 50] width 3 height 4
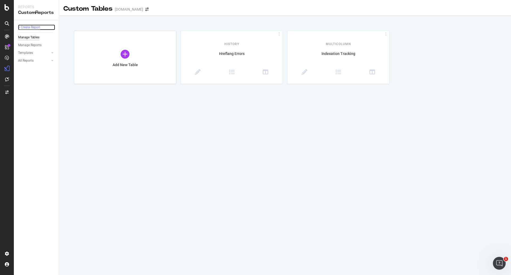
click at [34, 28] on div "+ Create Report" at bounding box center [29, 28] width 22 height 6
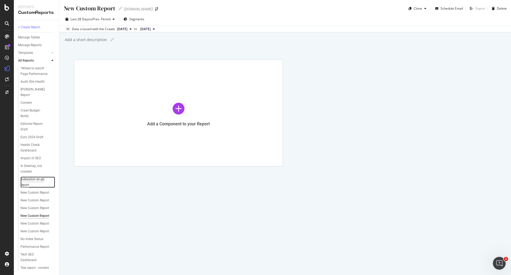
click at [37, 179] on div "Indexation en-gb report" at bounding box center [36, 181] width 30 height 11
click at [186, 127] on div "Add a Component to your Report" at bounding box center [178, 113] width 209 height 107
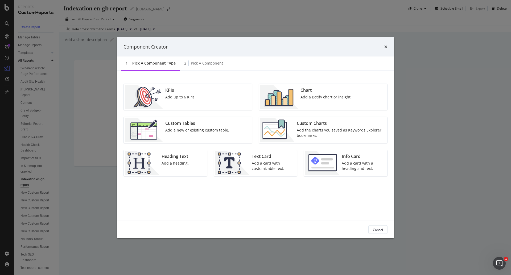
click at [203, 95] on div "KPIs Add up to 6 KPIs." at bounding box center [188, 97] width 128 height 26
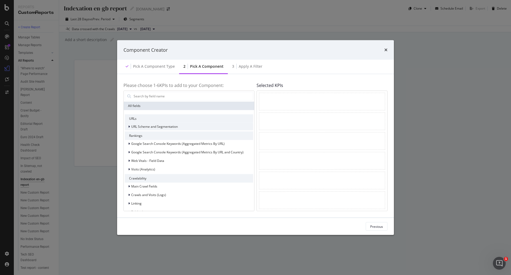
click at [150, 125] on span "URL Scheme and Segmentation" at bounding box center [154, 126] width 47 height 5
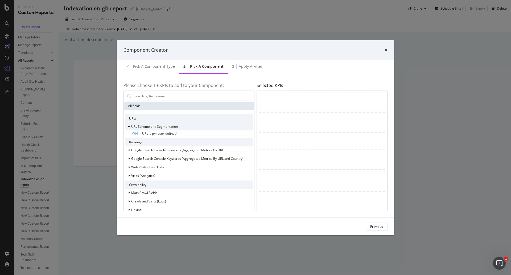
click at [134, 125] on span "URL Scheme and Segmentation" at bounding box center [154, 126] width 47 height 5
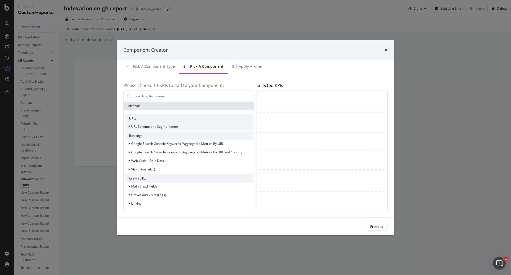
click at [161, 129] on div "URL Scheme and Segmentation" at bounding box center [151, 126] width 53 height 5
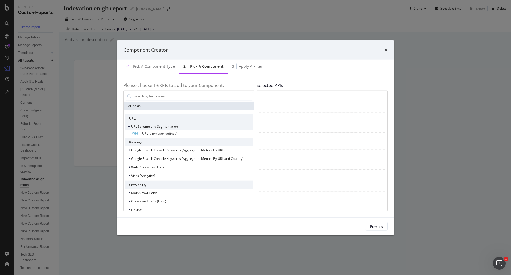
click at [161, 128] on span "URL Scheme and Segmentation" at bounding box center [154, 126] width 47 height 5
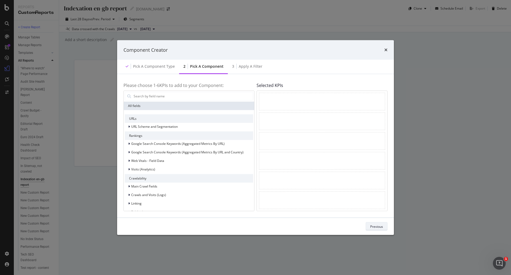
click at [374, 226] on div "Previous" at bounding box center [376, 226] width 13 height 5
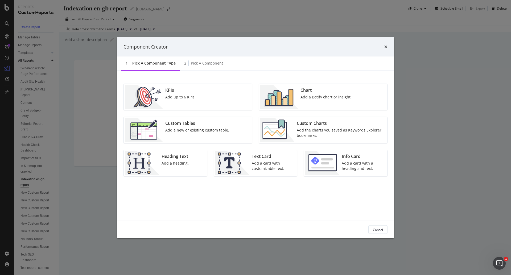
click at [339, 97] on div "Add a Botify chart or insight." at bounding box center [326, 96] width 51 height 5
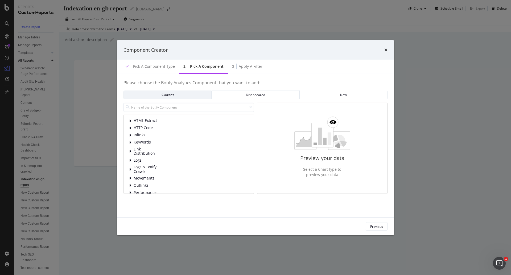
scroll to position [27, 0]
click at [378, 225] on div "Previous" at bounding box center [376, 226] width 13 height 5
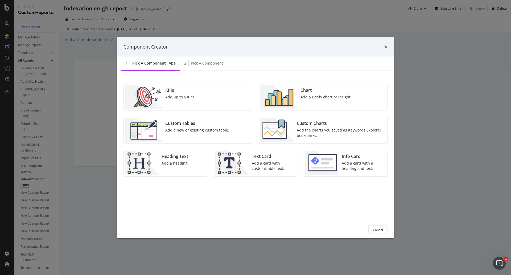
click at [313, 130] on div "Add the charts you saved as Keywords Explorer bookmarks." at bounding box center [340, 132] width 87 height 11
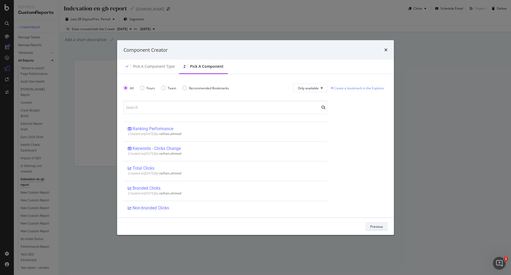
click at [380, 229] on div "Previous" at bounding box center [376, 225] width 13 height 7
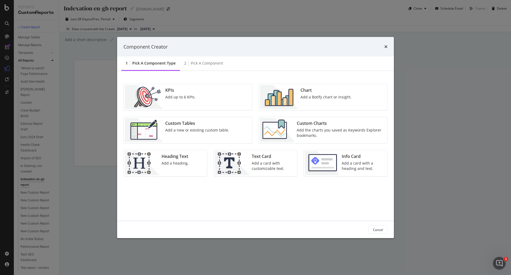
click at [324, 91] on div "Chart" at bounding box center [326, 90] width 51 height 6
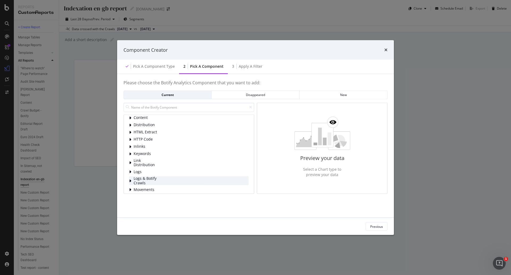
scroll to position [0, 0]
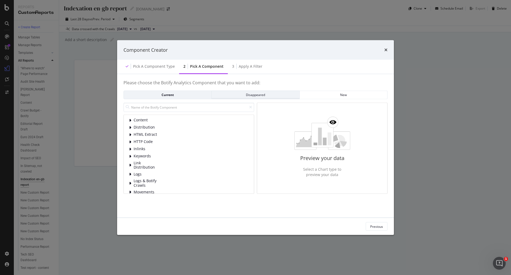
click at [249, 95] on div "Disappeared" at bounding box center [255, 94] width 79 height 5
click at [182, 92] on div "Current" at bounding box center [167, 94] width 79 height 7
click at [148, 118] on span "Content" at bounding box center [146, 120] width 24 height 5
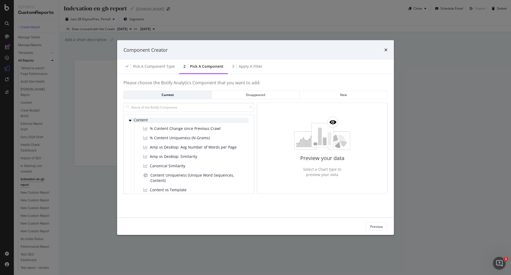
click at [148, 118] on span "Content" at bounding box center [146, 120] width 24 height 5
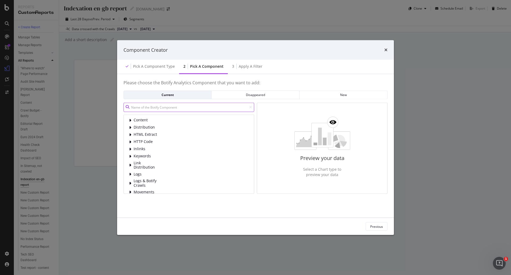
click at [158, 109] on input "modal" at bounding box center [189, 106] width 131 height 9
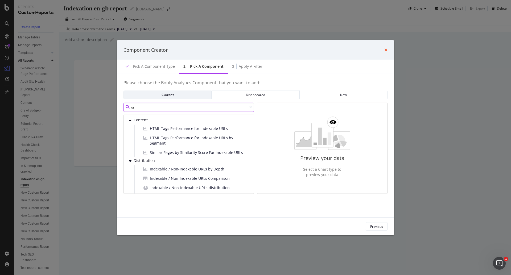
type input "url"
click at [387, 51] on icon "times" at bounding box center [386, 50] width 3 height 4
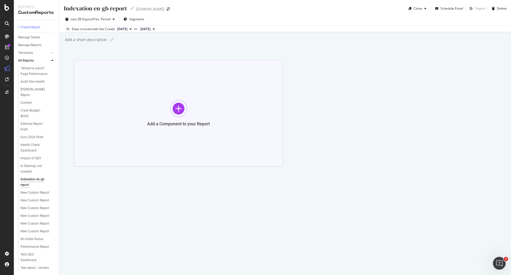
click at [198, 99] on div "Add a Component to your Report" at bounding box center [178, 113] width 209 height 107
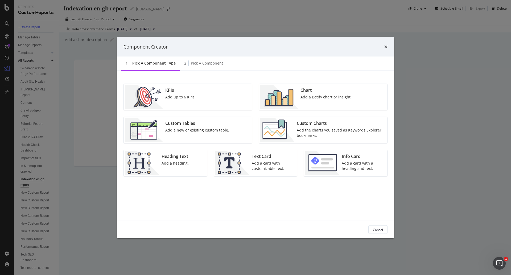
click at [202, 132] on div "Add a new or existing custom table." at bounding box center [197, 129] width 64 height 5
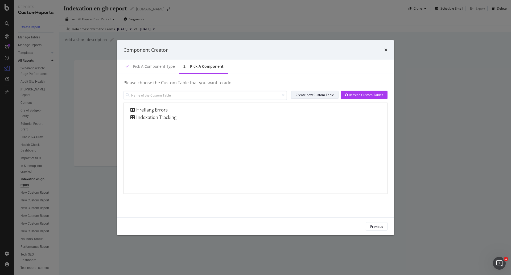
click at [326, 91] on div "Create new Custom Table" at bounding box center [315, 94] width 38 height 7
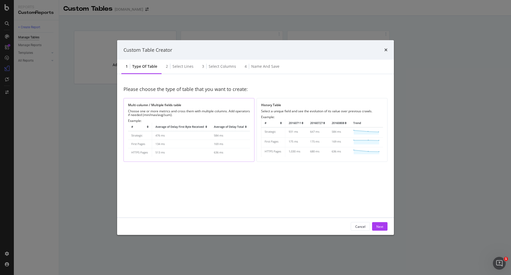
click at [225, 139] on img "modal" at bounding box center [189, 140] width 122 height 35
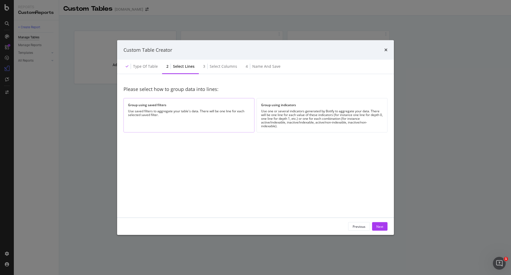
click at [202, 116] on div "Use saved filters to aggregate your table's data. There will be one line for ea…" at bounding box center [189, 112] width 122 height 7
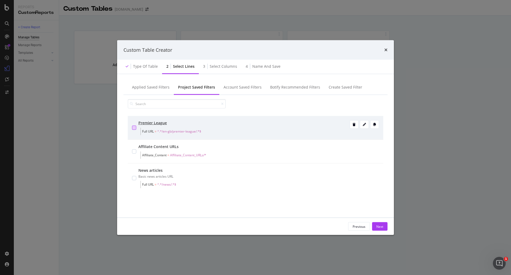
click at [134, 128] on div "modal" at bounding box center [134, 127] width 4 height 4
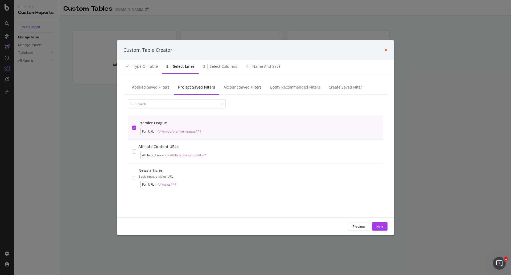
click at [386, 51] on icon "times" at bounding box center [386, 50] width 3 height 4
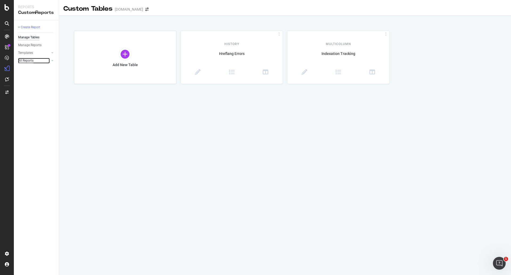
click at [31, 60] on div "All Reports" at bounding box center [25, 61] width 15 height 6
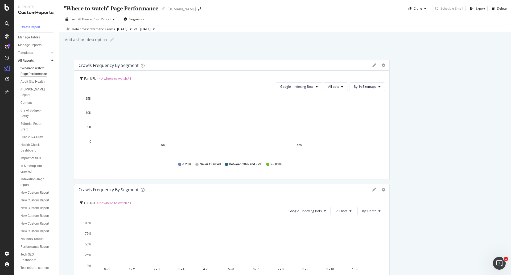
scroll to position [133, 0]
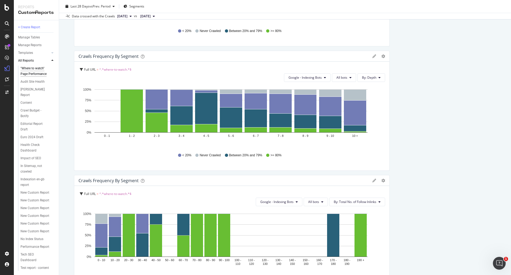
click at [30, 270] on div ""Where to watch" Page Performance Audit Site Health [PERSON_NAME] Report Conten…" at bounding box center [38, 167] width 41 height 207
click at [30, 269] on div "Test report - content" at bounding box center [35, 268] width 28 height 6
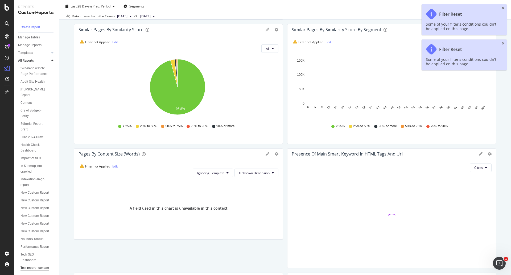
scroll to position [293, 0]
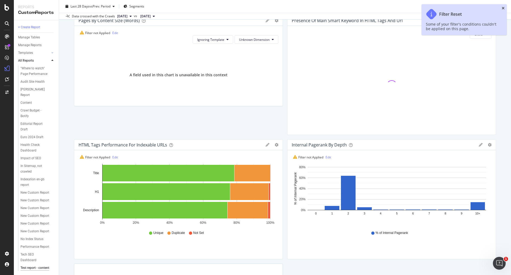
click at [504, 8] on icon "close toast" at bounding box center [503, 8] width 3 height 4
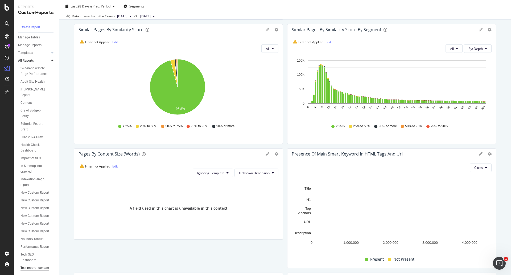
scroll to position [186, 0]
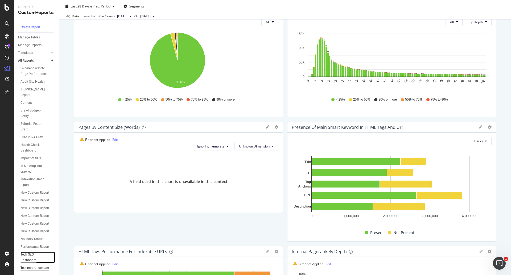
click at [34, 258] on div "Tech SEO Dashboard" at bounding box center [35, 256] width 29 height 11
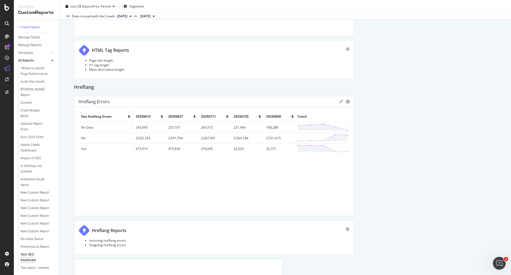
scroll to position [1473, 0]
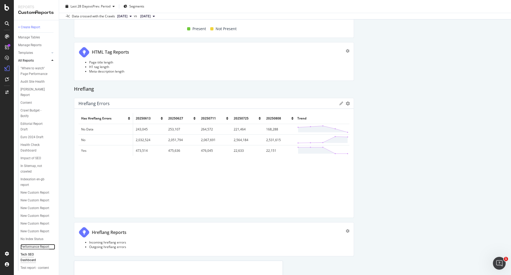
click at [39, 245] on div "Performance Report" at bounding box center [35, 247] width 29 height 6
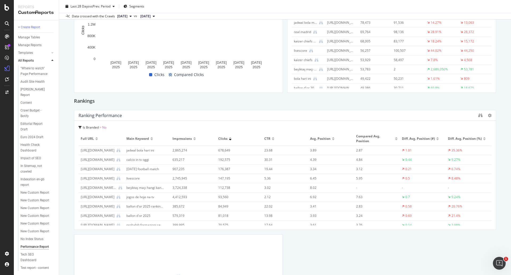
scroll to position [506, 0]
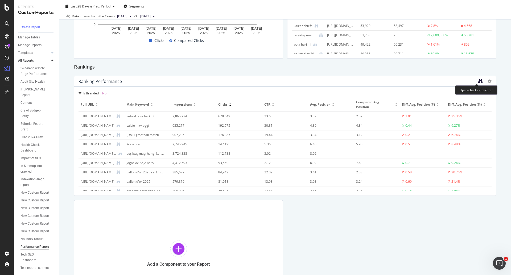
click at [479, 81] on icon "binoculars" at bounding box center [481, 81] width 4 height 4
click at [491, 80] on div at bounding box center [493, 136] width 5 height 120
click at [488, 79] on icon at bounding box center [490, 81] width 4 height 4
click at [502, 81] on div "Performance Report Performance Report Goal.com Clone Schedule Email Export Dele…" at bounding box center [285, 137] width 452 height 275
click at [488, 80] on icon at bounding box center [490, 81] width 4 height 4
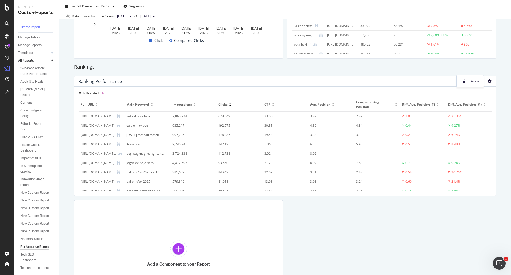
click at [488, 81] on icon at bounding box center [490, 81] width 4 height 4
click at [101, 66] on icon "gear" at bounding box center [101, 67] width 4 height 4
click at [140, 67] on div "Rankings" at bounding box center [285, 67] width 422 height 9
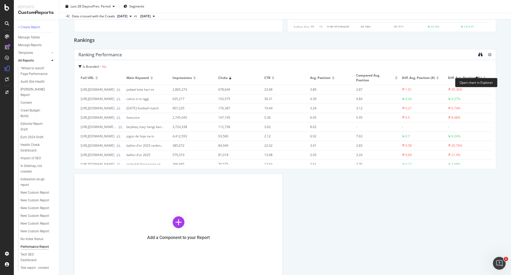
scroll to position [400, 0]
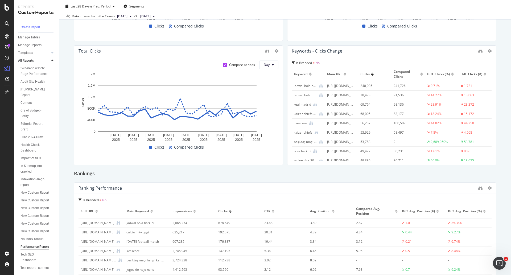
click at [479, 190] on div at bounding box center [481, 187] width 4 height 5
click at [479, 189] on icon "binoculars" at bounding box center [481, 187] width 4 height 4
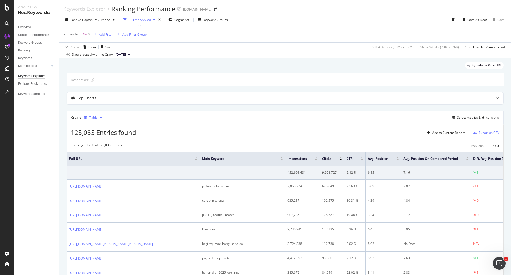
click at [100, 117] on icon "button" at bounding box center [101, 117] width 2 height 3
click at [293, 129] on div "125,035 Entries found Add to Custom Report Export as CSV" at bounding box center [285, 130] width 437 height 13
click at [471, 117] on div "Select metrics & dimensions" at bounding box center [478, 117] width 42 height 5
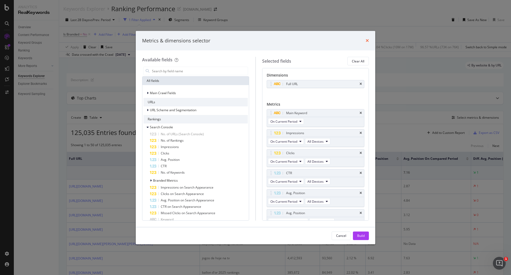
click at [368, 40] on icon "times" at bounding box center [367, 40] width 3 height 4
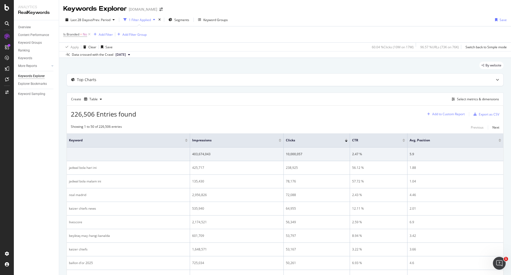
click at [451, 114] on div "Add to Custom Report" at bounding box center [449, 113] width 32 height 3
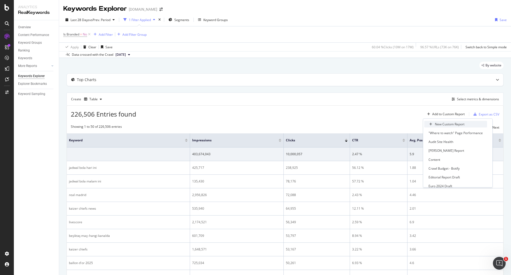
click at [455, 122] on div "New Custom Report" at bounding box center [450, 124] width 30 height 5
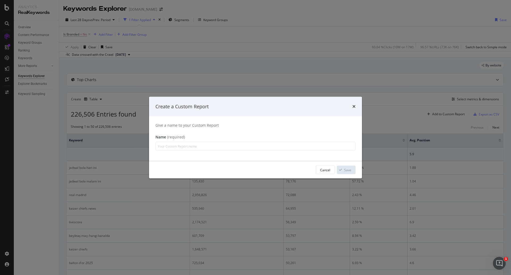
click at [287, 146] on input "modal" at bounding box center [256, 146] width 200 height 9
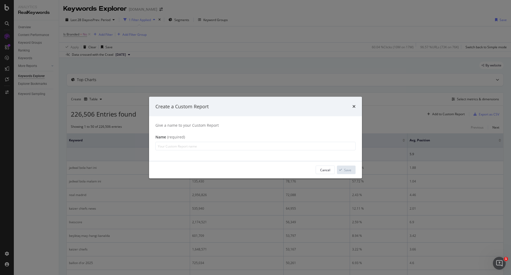
click at [287, 146] on input "modal" at bounding box center [256, 146] width 200 height 9
type input "P"
type input "Indexability tracking"
click at [347, 166] on div "Save" at bounding box center [344, 170] width 14 height 8
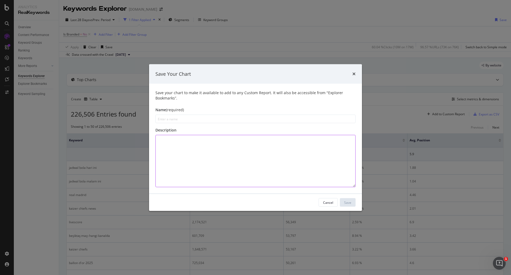
click at [230, 146] on textarea "modal" at bounding box center [256, 161] width 200 height 52
click at [248, 117] on input "modal" at bounding box center [256, 119] width 200 height 9
type input "Indexability tracking"
click at [349, 203] on div "Save" at bounding box center [347, 202] width 7 height 5
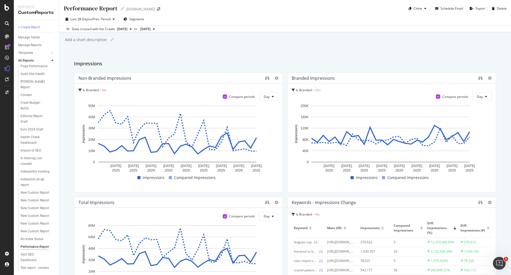
click at [35, 175] on div "Indexation en-gb report" at bounding box center [38, 181] width 41 height 13
click at [36, 176] on div "Indexation en-gb report" at bounding box center [36, 181] width 30 height 11
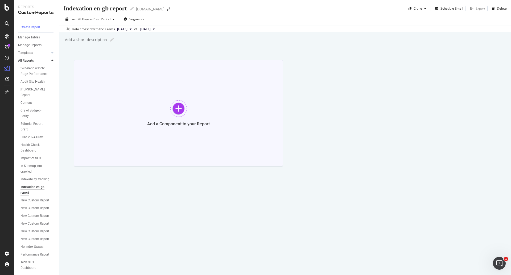
click at [188, 97] on div "Add a Component to your Report" at bounding box center [178, 113] width 209 height 107
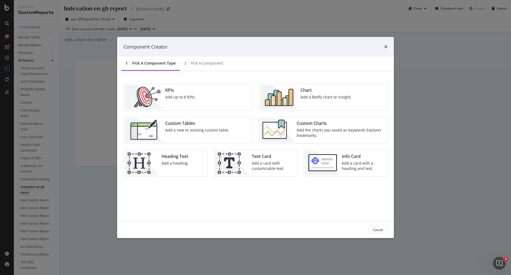
click at [211, 128] on div "Add a new or existing custom table." at bounding box center [197, 129] width 64 height 5
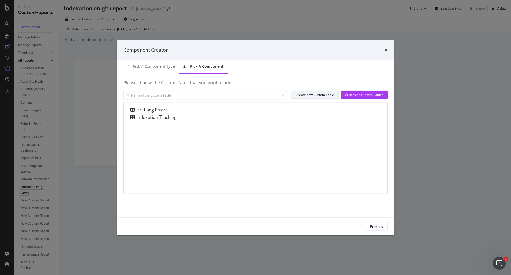
click at [306, 96] on div "Create new Custom Table" at bounding box center [315, 94] width 38 height 5
click at [387, 48] on div "Component Creator" at bounding box center [255, 50] width 277 height 20
click at [386, 50] on icon "times" at bounding box center [386, 50] width 3 height 4
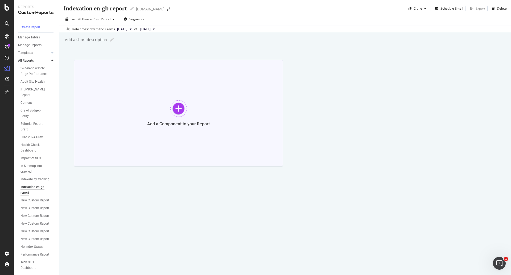
click at [209, 109] on div "Add a Component to your Report" at bounding box center [178, 113] width 209 height 107
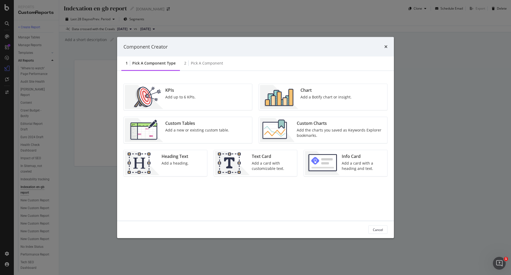
click at [360, 97] on div "Chart Add a Botify chart or insight." at bounding box center [323, 97] width 128 height 26
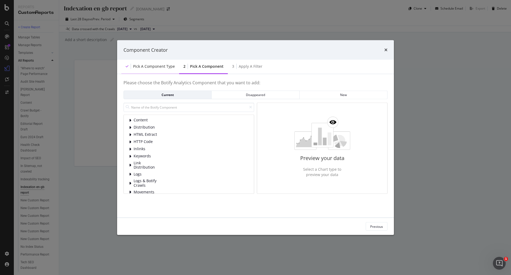
click at [168, 68] on div "Pick a Component type" at bounding box center [154, 66] width 42 height 5
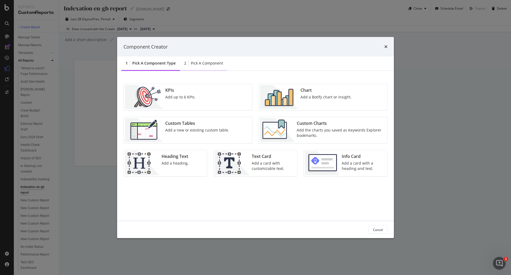
click at [195, 63] on div "Pick a Component" at bounding box center [207, 62] width 32 height 5
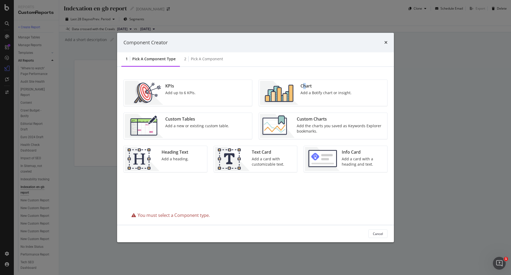
click at [305, 86] on div "Chart" at bounding box center [326, 86] width 51 height 6
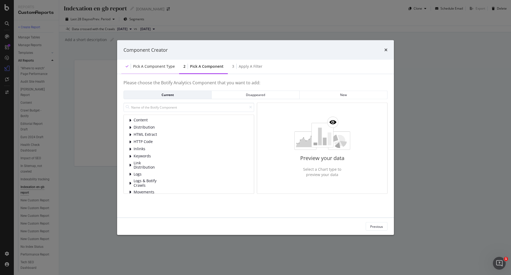
click at [158, 66] on div "Pick a Component type" at bounding box center [154, 66] width 42 height 5
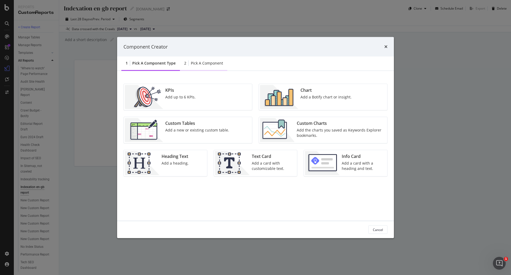
click at [210, 61] on div "Pick a Component" at bounding box center [207, 62] width 32 height 5
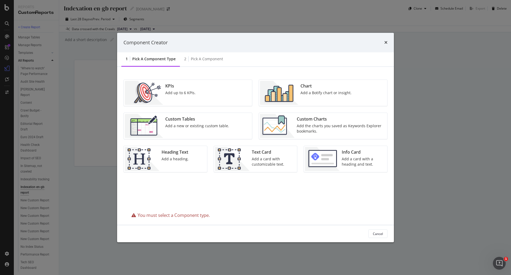
click at [316, 92] on div "Add a Botify chart or insight." at bounding box center [326, 92] width 51 height 5
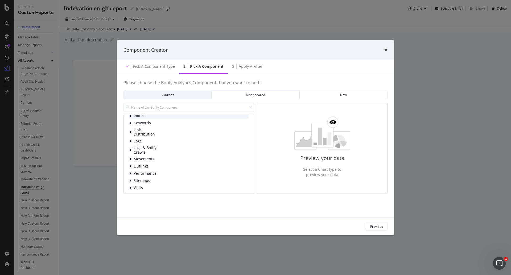
scroll to position [34, 0]
click at [140, 141] on span "Logs" at bounding box center [146, 139] width 24 height 5
click at [156, 160] on span "New URLs" at bounding box center [158, 161] width 24 height 5
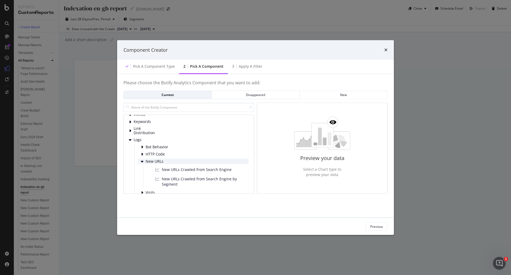
click at [156, 160] on span "New URLs" at bounding box center [158, 161] width 24 height 5
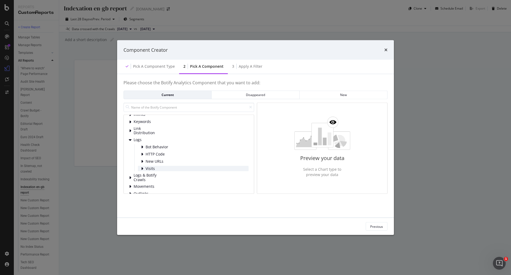
click at [156, 167] on span "Visits" at bounding box center [158, 168] width 24 height 5
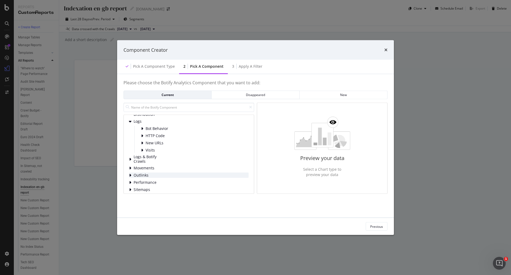
scroll to position [61, 0]
click at [153, 151] on span "Logs & Botify Crawls" at bounding box center [146, 150] width 24 height 9
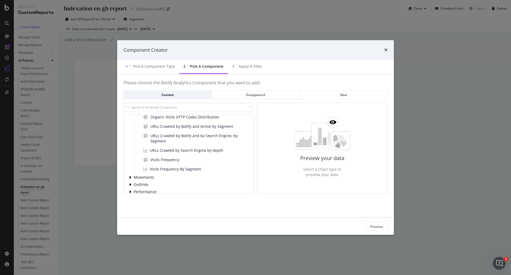
scroll to position [247, 0]
click at [386, 51] on icon "times" at bounding box center [386, 50] width 3 height 4
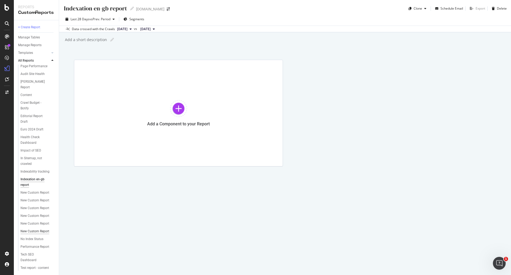
scroll to position [58, 0]
click at [33, 251] on div "Tech SEO Dashboard" at bounding box center [35, 256] width 29 height 11
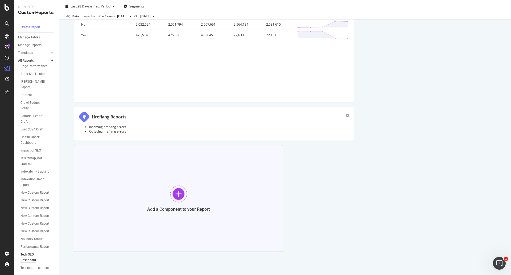
scroll to position [1599, 0]
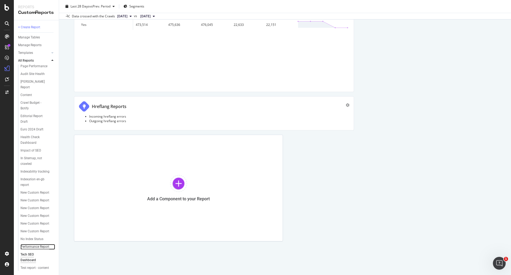
click at [34, 244] on div "Performance Report" at bounding box center [35, 247] width 29 height 6
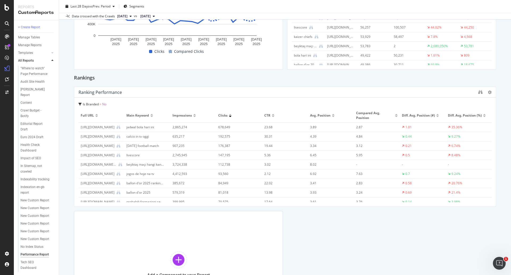
scroll to position [498, 0]
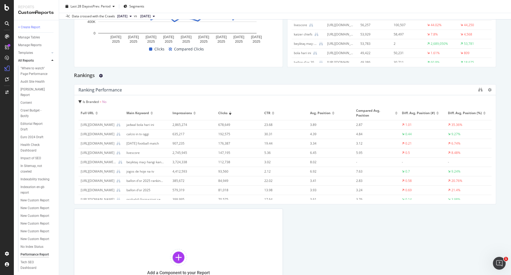
click at [101, 74] on icon "gear" at bounding box center [101, 76] width 4 height 4
click at [153, 78] on div "Rankings" at bounding box center [285, 75] width 422 height 9
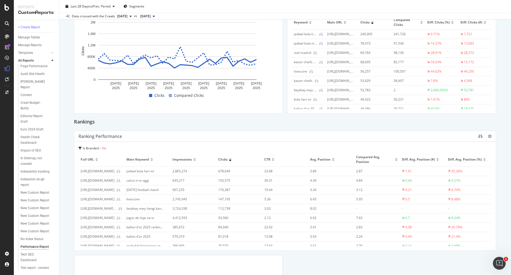
scroll to position [438, 0]
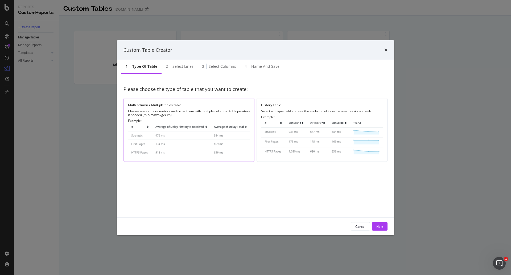
click at [171, 121] on div "Example:" at bounding box center [189, 138] width 122 height 38
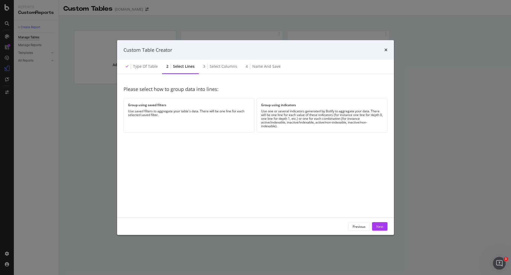
click at [238, 167] on div "Please select how to group data into lines: Group using saved filters Use saved…" at bounding box center [256, 145] width 264 height 131
click at [239, 161] on div "Please select how to group data into lines: Group using saved filters Use saved…" at bounding box center [256, 145] width 264 height 131
click at [236, 168] on div "Please select how to group data into lines: Group using saved filters Use saved…" at bounding box center [256, 145] width 264 height 131
click at [239, 162] on div "Please select how to group data into lines: Group using saved filters Use saved…" at bounding box center [256, 145] width 264 height 131
drag, startPoint x: 226, startPoint y: 170, endPoint x: 231, endPoint y: 167, distance: 5.5
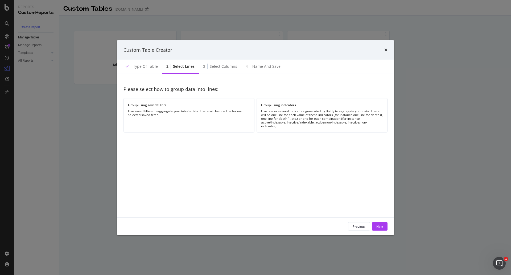
click at [227, 170] on div "Please select how to group data into lines: Group using saved filters Use saved…" at bounding box center [256, 145] width 264 height 131
click at [238, 159] on div "Please select how to group data into lines: Group using saved filters Use saved…" at bounding box center [256, 145] width 264 height 131
click at [232, 168] on div "Please select how to group data into lines: Group using saved filters Use saved…" at bounding box center [256, 145] width 264 height 131
click at [238, 153] on div "Please select how to group data into lines: Group using saved filters Use saved…" at bounding box center [256, 145] width 264 height 131
click at [222, 152] on div "Please select how to group data into lines: Group using saved filters Use saved…" at bounding box center [256, 145] width 264 height 131
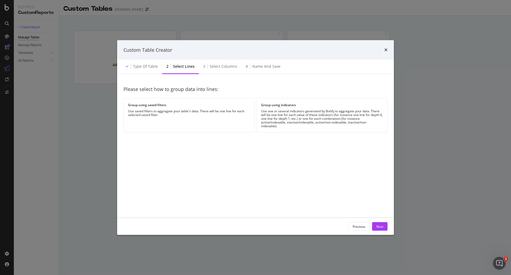
click at [223, 149] on div "Please select how to group data into lines: Group using saved filters Use saved…" at bounding box center [256, 145] width 264 height 131
click at [224, 154] on div "Please select how to group data into lines: Group using saved filters Use saved…" at bounding box center [256, 145] width 264 height 131
click at [225, 151] on div "Please select how to group data into lines: Group using saved filters Use saved…" at bounding box center [256, 145] width 264 height 131
click at [227, 112] on div "Use saved filters to aggregate your table's data. There will be one line for ea…" at bounding box center [189, 112] width 122 height 7
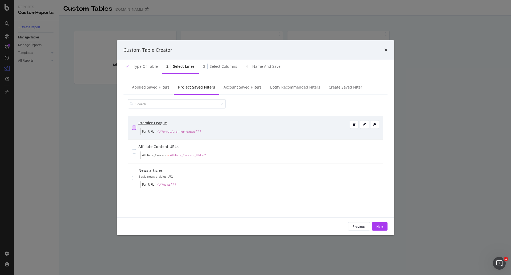
click at [135, 128] on div "modal" at bounding box center [134, 127] width 4 height 4
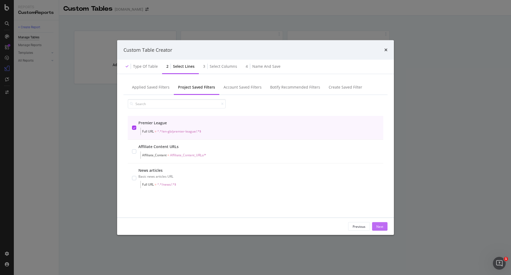
click at [383, 228] on div "Next" at bounding box center [380, 226] width 7 height 5
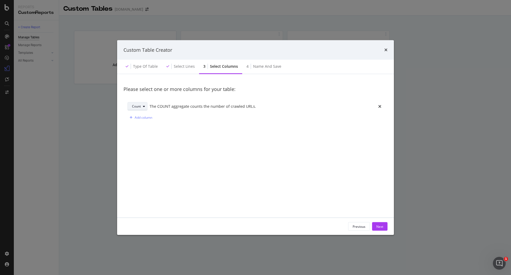
click at [144, 108] on div "Count" at bounding box center [139, 106] width 15 height 7
click at [172, 168] on div "Please select one or more columns for your table: Count The COUNT aggregate cou…" at bounding box center [256, 145] width 264 height 131
click at [149, 105] on div "Count The COUNT aggregate counts the number of crawled URLs." at bounding box center [256, 106] width 256 height 9
click at [147, 106] on div "modal" at bounding box center [144, 106] width 6 height 3
click at [182, 137] on div "Please select one or more columns for your table: Count The COUNT aggregate cou…" at bounding box center [256, 145] width 264 height 131
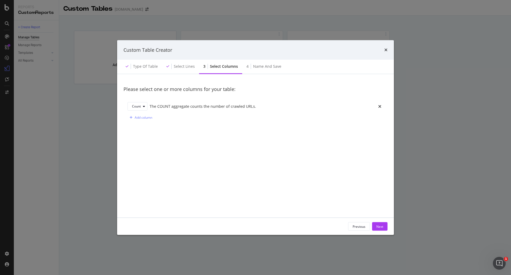
click at [193, 137] on div "Please select one or more columns for your table: Count The COUNT aggregate cou…" at bounding box center [256, 145] width 264 height 131
click at [196, 148] on div "Please select one or more columns for your table: Count The COUNT aggregate cou…" at bounding box center [256, 145] width 264 height 131
click at [203, 144] on div "Please select one or more columns for your table: Count The COUNT aggregate cou…" at bounding box center [256, 145] width 264 height 131
click at [143, 108] on div "Count" at bounding box center [139, 106] width 15 height 7
click at [143, 151] on div "Max" at bounding box center [139, 150] width 18 height 7
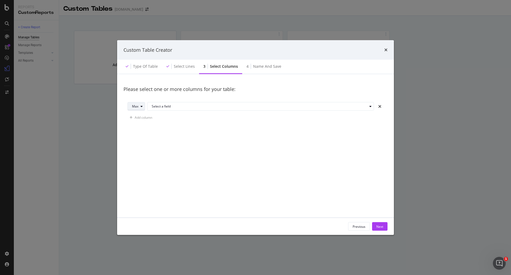
click at [141, 107] on icon "modal" at bounding box center [142, 106] width 2 height 3
click at [146, 140] on div "Min" at bounding box center [138, 141] width 17 height 7
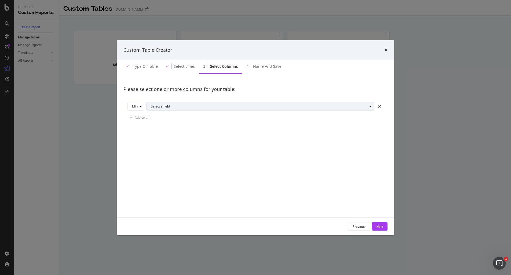
click at [165, 105] on div "Select a field" at bounding box center [259, 106] width 217 height 3
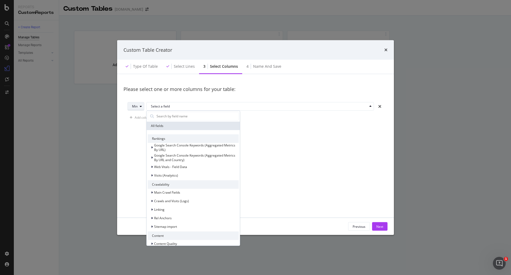
click at [138, 104] on div "Min" at bounding box center [138, 106] width 12 height 7
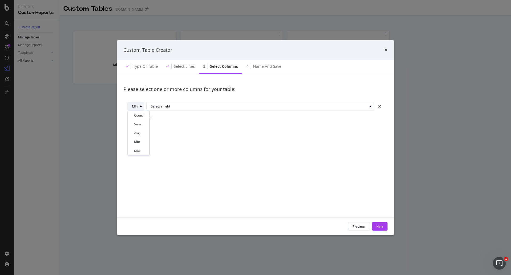
click at [138, 105] on div "modal" at bounding box center [141, 106] width 6 height 3
click at [140, 105] on icon "modal" at bounding box center [141, 106] width 2 height 3
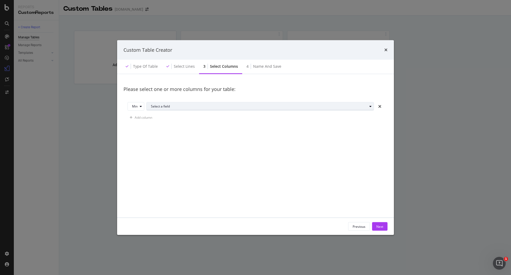
click at [155, 103] on div "Select a field" at bounding box center [262, 106] width 223 height 7
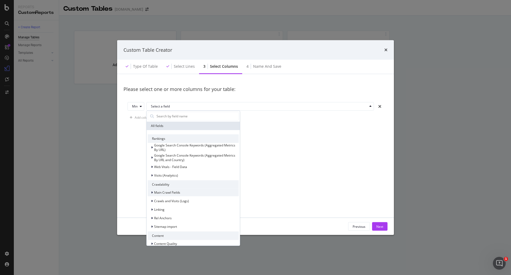
click at [177, 192] on span "Main Crawl Fields" at bounding box center [167, 192] width 26 height 5
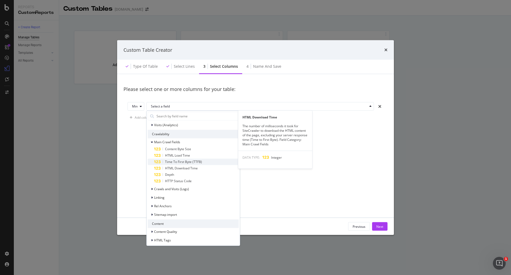
scroll to position [53, 0]
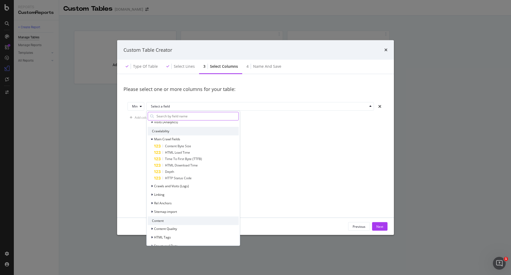
click at [181, 117] on input "modal" at bounding box center [197, 116] width 83 height 8
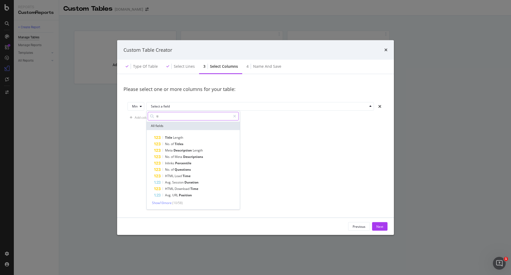
type input "t"
type input "first"
click at [285, 170] on div "Please select one or more columns for your table: Min Select a field first All …" at bounding box center [256, 145] width 264 height 131
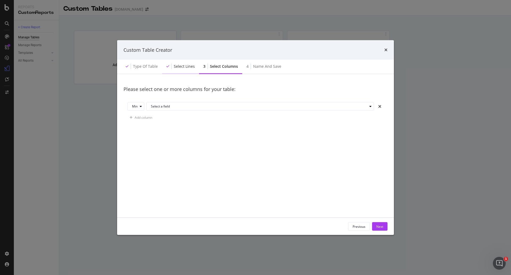
click at [193, 67] on div "Select lines" at bounding box center [184, 66] width 21 height 5
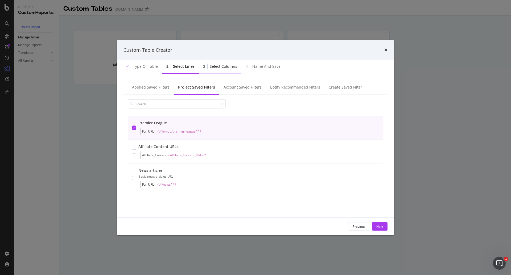
click at [223, 66] on div "Select columns" at bounding box center [223, 66] width 27 height 5
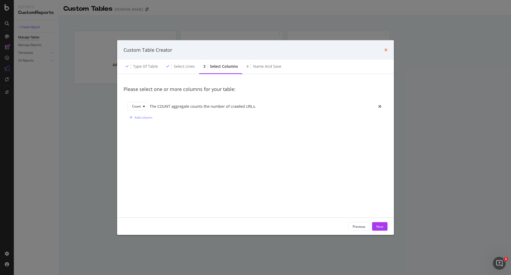
click at [385, 49] on icon "times" at bounding box center [386, 50] width 3 height 4
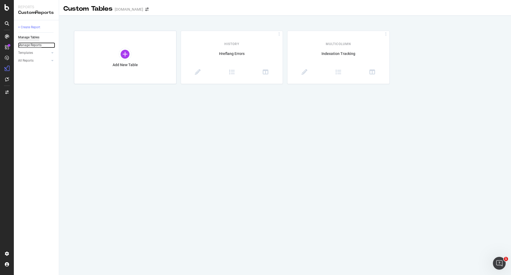
click at [36, 44] on div "Manage Reports" at bounding box center [29, 45] width 23 height 6
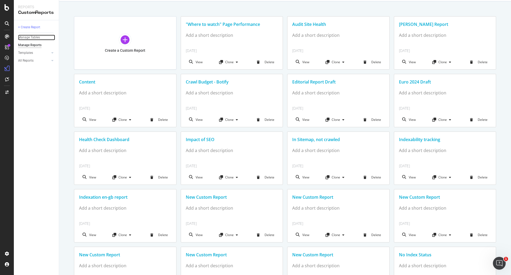
scroll to position [5, 0]
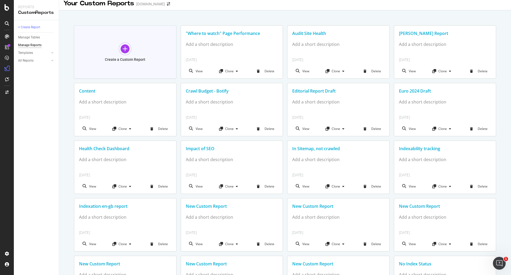
click at [122, 59] on div "Create a Custom Report" at bounding box center [125, 59] width 40 height 5
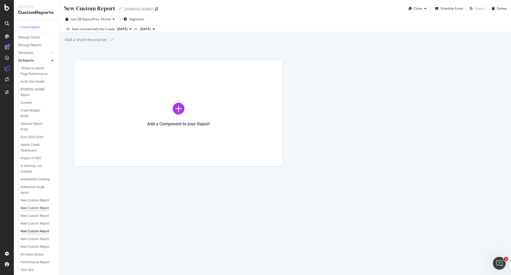
scroll to position [71, 0]
click at [36, 169] on div "Indexation en-gb report" at bounding box center [36, 174] width 30 height 11
click at [186, 101] on div at bounding box center [178, 108] width 17 height 17
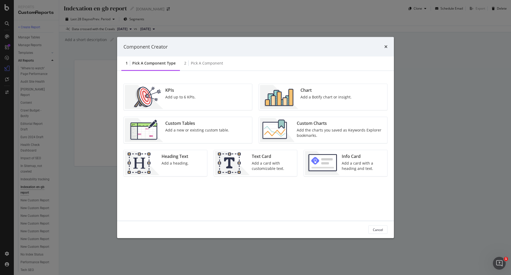
click at [328, 101] on div "Chart Add a Botify chart or insight." at bounding box center [326, 97] width 55 height 24
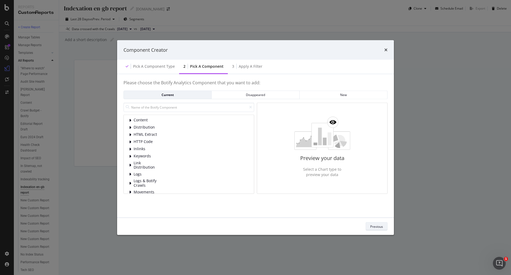
click at [376, 226] on div "Previous" at bounding box center [376, 226] width 13 height 5
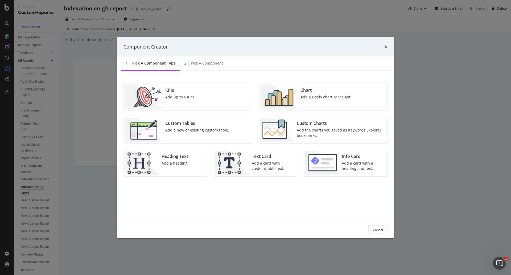
click at [354, 127] on div "Add the charts you saved as Keywords Explorer bookmarks." at bounding box center [340, 132] width 87 height 11
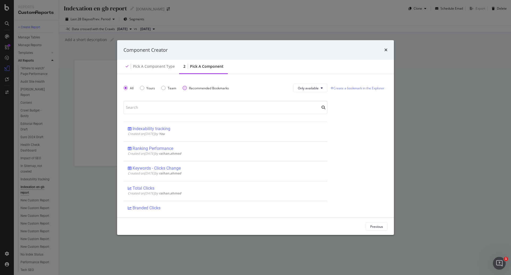
click at [208, 89] on div "Recommended Bookmarks" at bounding box center [209, 87] width 40 height 5
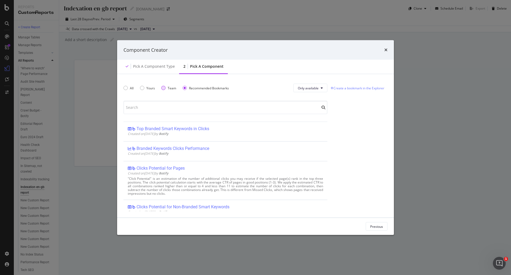
click at [168, 89] on div "Team" at bounding box center [172, 87] width 9 height 5
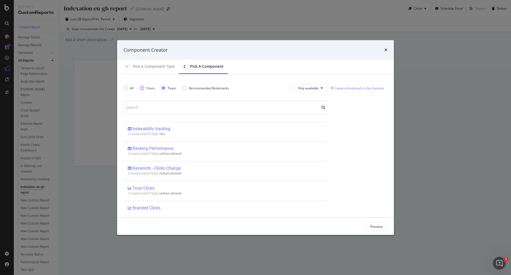
click at [152, 88] on div "Yours" at bounding box center [150, 87] width 9 height 5
click at [132, 88] on div "All" at bounding box center [132, 87] width 4 height 5
click at [149, 88] on div "Yours" at bounding box center [150, 87] width 9 height 5
click at [174, 88] on div "Team" at bounding box center [172, 87] width 9 height 5
click at [209, 97] on div "All Yours Team Recommended Bookmarks Only available Indexability tracking Creat…" at bounding box center [226, 145] width 204 height 131
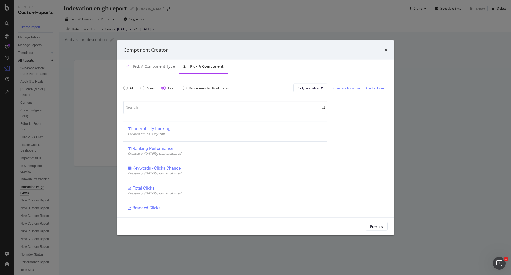
drag, startPoint x: 197, startPoint y: 97, endPoint x: 202, endPoint y: 97, distance: 4.3
click at [198, 97] on div "All Yours Team Recommended Bookmarks Only available Indexability tracking Creat…" at bounding box center [226, 145] width 204 height 131
click at [219, 97] on div "All Yours Team Recommended Bookmarks Only available Indexability tracking Creat…" at bounding box center [226, 145] width 204 height 131
click at [197, 97] on div "All Yours Team Recommended Bookmarks Only available Indexability tracking Creat…" at bounding box center [226, 145] width 204 height 131
click at [214, 97] on div "All Yours Team Recommended Bookmarks Only available Indexability tracking Creat…" at bounding box center [226, 145] width 204 height 131
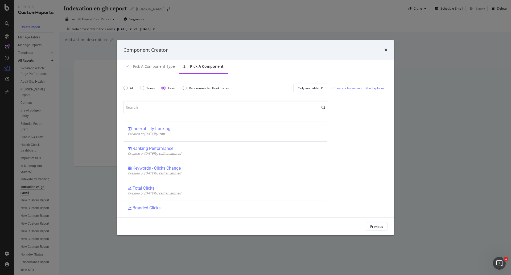
click at [194, 96] on div "All Yours Team Recommended Bookmarks Only available Indexability tracking Creat…" at bounding box center [226, 145] width 204 height 131
click at [215, 96] on div "All Yours Team Recommended Bookmarks Only available Indexability tracking Creat…" at bounding box center [226, 145] width 204 height 131
click at [170, 97] on div "All Yours Team Recommended Bookmarks Only available Indexability tracking Creat…" at bounding box center [226, 145] width 204 height 131
click at [172, 97] on div "All Yours Team Recommended Bookmarks Only available Indexability tracking Creat…" at bounding box center [226, 145] width 204 height 131
click at [194, 97] on div "All Yours Team Recommended Bookmarks Only available Indexability tracking Creat…" at bounding box center [226, 145] width 204 height 131
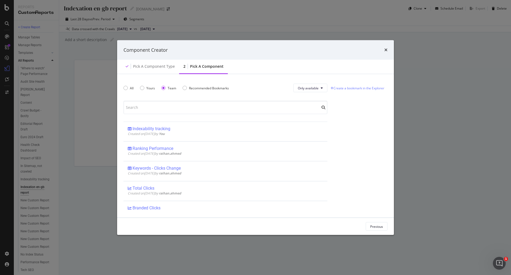
click at [195, 97] on div "All Yours Team Recommended Bookmarks Only available Indexability tracking Creat…" at bounding box center [226, 145] width 204 height 131
click at [170, 97] on div "All Yours Team Recommended Bookmarks Only available Indexability tracking Creat…" at bounding box center [226, 145] width 204 height 131
click at [171, 97] on div "All Yours Team Recommended Bookmarks Only available Indexability tracking Creat…" at bounding box center [226, 145] width 204 height 131
click at [195, 98] on div "All Yours Team Recommended Bookmarks Only available Indexability tracking Creat…" at bounding box center [226, 145] width 204 height 131
click at [197, 98] on div "All Yours Team Recommended Bookmarks Only available Indexability tracking Creat…" at bounding box center [226, 145] width 204 height 131
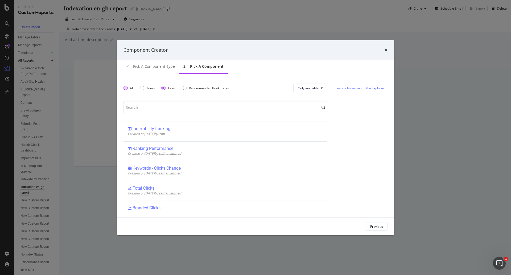
click at [131, 89] on div "All" at bounding box center [132, 87] width 4 height 5
click at [150, 89] on div "Yours" at bounding box center [150, 87] width 9 height 5
click at [164, 88] on div "Team" at bounding box center [163, 88] width 4 height 4
click at [146, 87] on div "Yours" at bounding box center [150, 87] width 9 height 5
click at [315, 91] on button "Only available" at bounding box center [311, 88] width 34 height 9
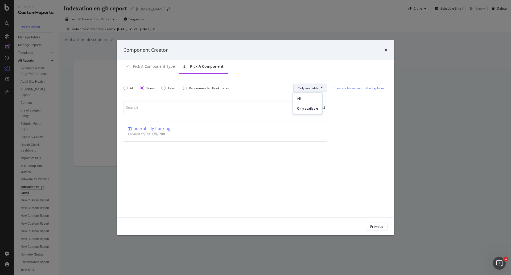
click at [323, 68] on div "Pick a Component type 2 Pick a Component" at bounding box center [255, 67] width 277 height 14
click at [131, 88] on div "All" at bounding box center [132, 87] width 4 height 5
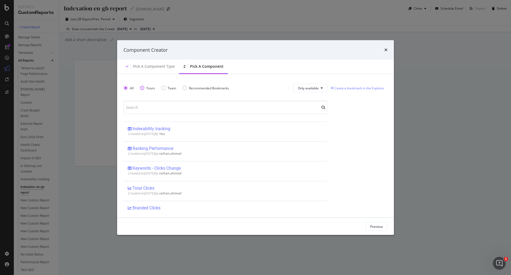
click at [144, 89] on div "Yours" at bounding box center [147, 87] width 15 height 5
click at [170, 89] on div "Team" at bounding box center [172, 87] width 9 height 5
click at [382, 227] on div "Previous" at bounding box center [376, 226] width 13 height 5
